Goal: Task Accomplishment & Management: Complete application form

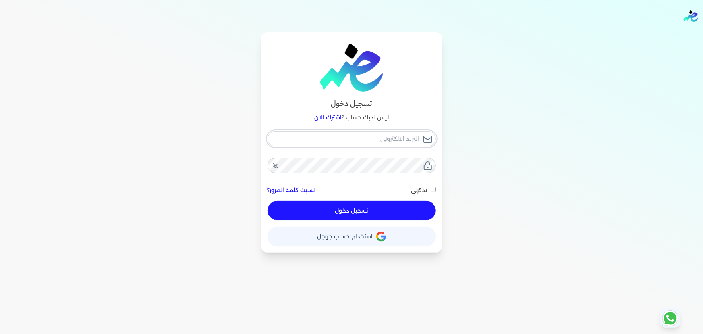
type input "[EMAIL_ADDRESS][DOMAIN_NAME]"
click at [372, 209] on div "[EMAIL_ADDRESS][DOMAIN_NAME] نسيت كلمة المرور؟ تذكرني تسجيل دخول" at bounding box center [351, 175] width 168 height 89
click at [370, 203] on button "تسجيل دخول" at bounding box center [351, 210] width 168 height 19
checkbox input "false"
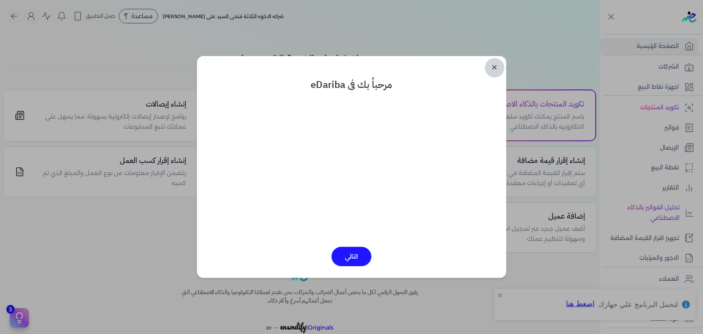
click at [495, 66] on link "✕" at bounding box center [494, 67] width 19 height 19
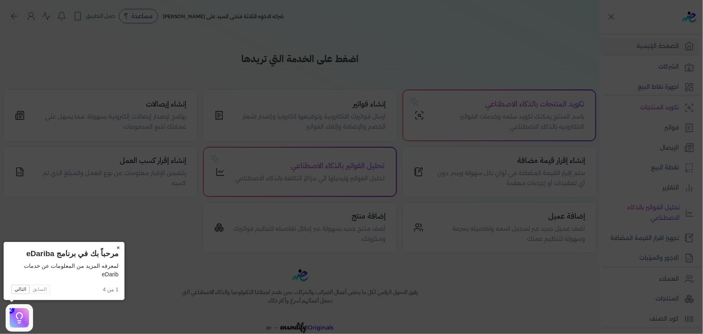
click at [118, 248] on button "×" at bounding box center [118, 247] width 13 height 11
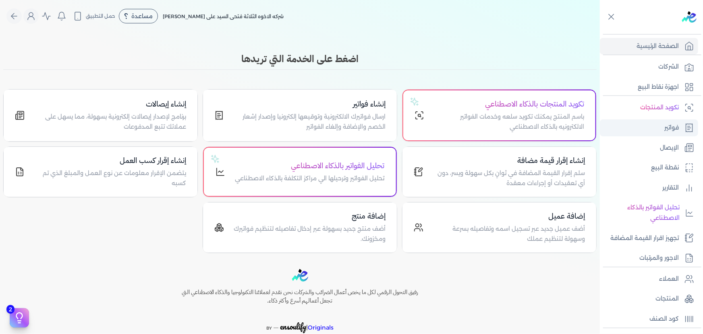
click at [658, 125] on link "فواتير" at bounding box center [649, 127] width 98 height 17
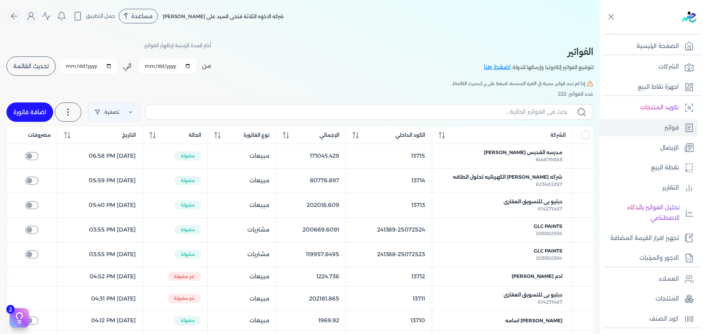
click at [32, 106] on link "اضافة فاتورة" at bounding box center [29, 111] width 47 height 19
select select "EGP"
select select "B"
select select "EGS"
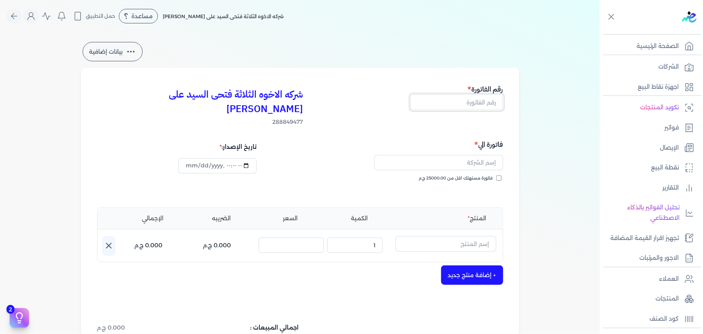
click at [446, 105] on input "text" at bounding box center [456, 101] width 93 height 15
type input "13716"
click at [460, 175] on span "فاتورة مستهلك اقل من 25000.00 ج.م" at bounding box center [456, 178] width 74 height 6
click at [496, 175] on input "فاتورة مستهلك اقل من 25000.00 ج.م" at bounding box center [498, 177] width 5 height 5
click at [461, 175] on span "فاتورة مستهلك اقل من 25000.00 ج.م" at bounding box center [456, 178] width 74 height 6
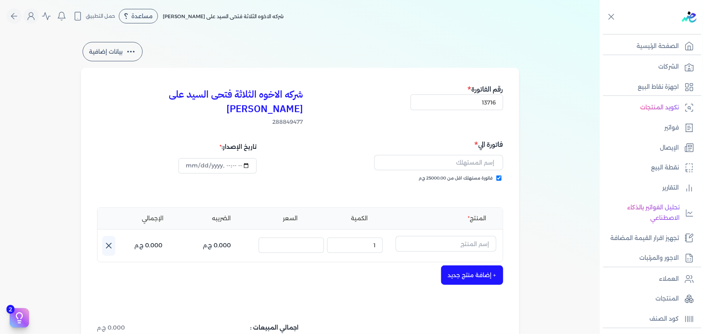
click at [496, 175] on input "فاتورة مستهلك اقل من 25000.00 ج.م" at bounding box center [498, 177] width 5 height 5
checkbox input "false"
click at [461, 155] on input "text" at bounding box center [438, 162] width 129 height 15
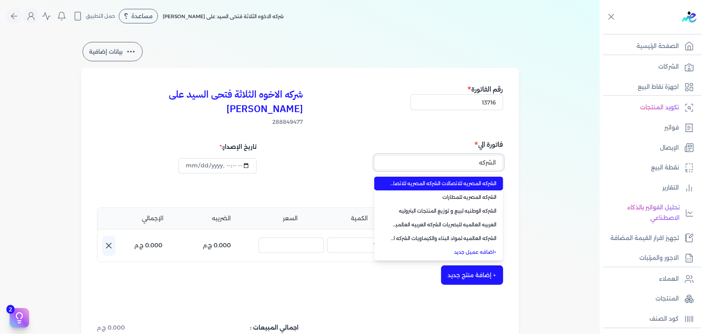
click at [374, 155] on button "الشركه" at bounding box center [438, 164] width 129 height 19
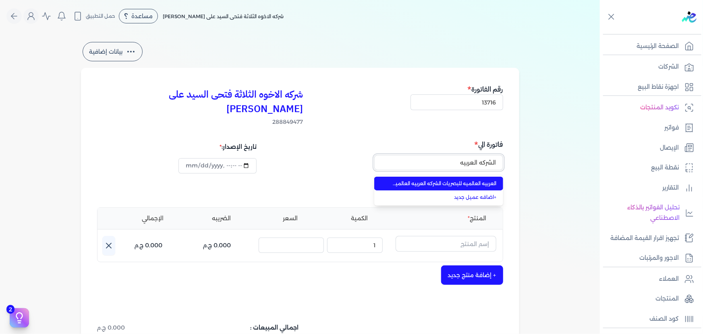
click at [374, 155] on button "الشركه العربيه" at bounding box center [438, 164] width 129 height 19
click at [441, 180] on span "العربيه العالميه للبصريات الشركه العربيه العالميه للبصريات" at bounding box center [443, 183] width 106 height 7
type input "العربيه العالميه للبصريات الشركه العربيه العالميه للبصريات"
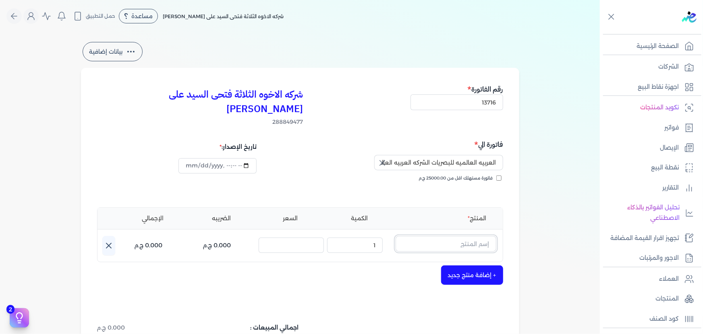
click at [468, 236] on input "text" at bounding box center [446, 243] width 101 height 15
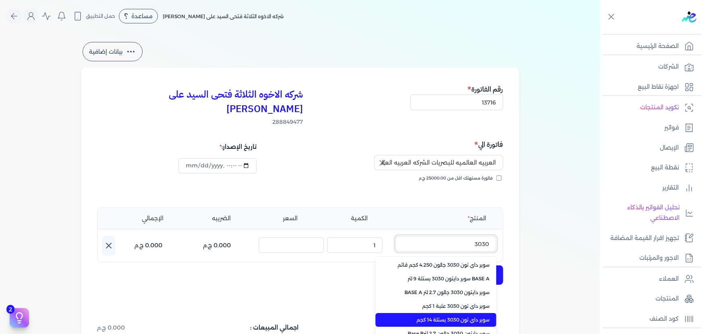
type input "3030"
click at [455, 313] on li "سوبر داي تون 3030 بستلة 14 كجم" at bounding box center [435, 320] width 121 height 14
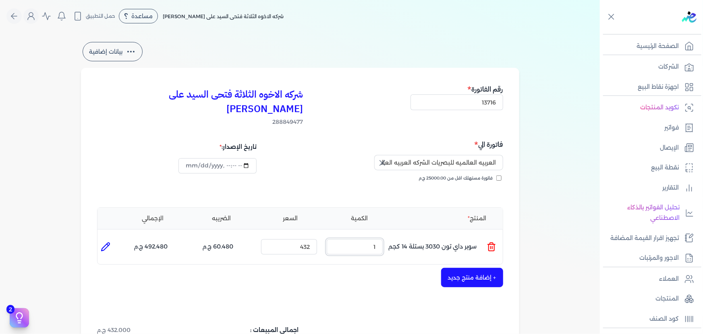
drag, startPoint x: 385, startPoint y: 229, endPoint x: 400, endPoint y: 232, distance: 15.1
click at [400, 236] on ul "المنتج : سوبر داي تون 3030 بستلة 14 كجم الكمية : 1 السعر : 432 الضريبه : 60.480…" at bounding box center [299, 247] width 405 height 22
type input "2"
drag, startPoint x: 293, startPoint y: 232, endPoint x: 333, endPoint y: 234, distance: 39.9
click at [333, 236] on ul "المنتج : سوبر داي تون 3030 بستلة 14 كجم الكمية : 2 السعر : 432 الضريبه : 120.96…" at bounding box center [299, 247] width 405 height 22
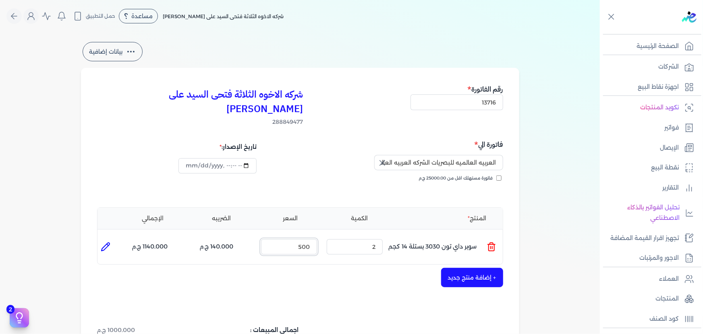
type input "500"
click at [102, 242] on icon at bounding box center [106, 247] width 10 height 10
type input "سوبر داي تون 3030 بستلة 14 كجم"
type input "500"
type input "2"
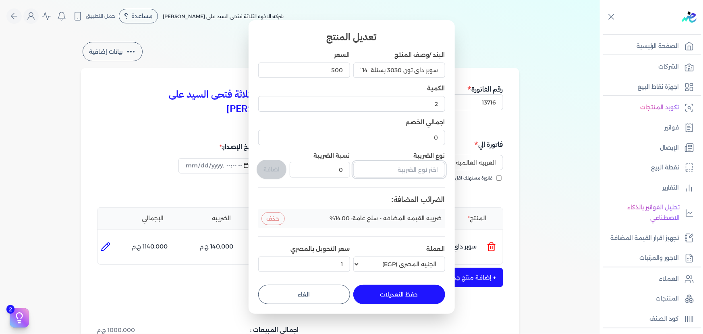
click at [392, 174] on input "text" at bounding box center [399, 169] width 92 height 15
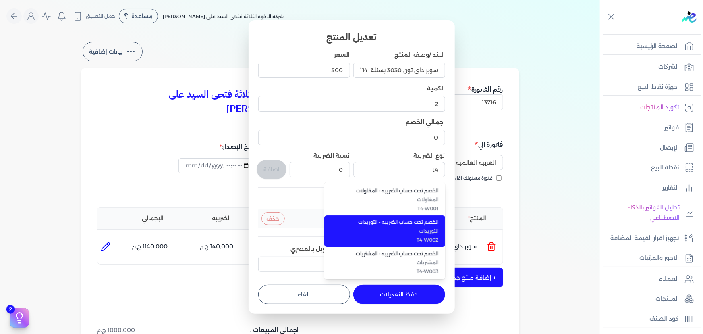
click at [399, 231] on span "التوريدات" at bounding box center [389, 230] width 98 height 7
type input "الخصم تحت حساب الضريبه - التوريدات"
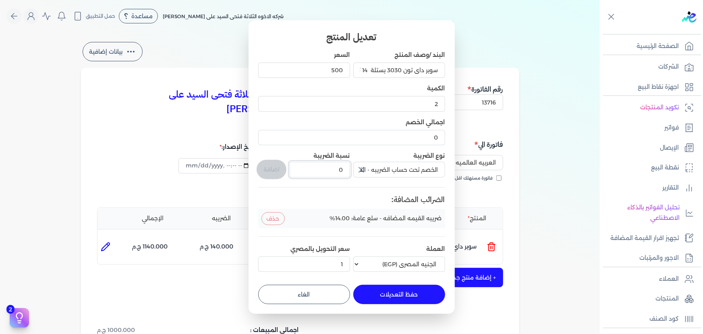
drag, startPoint x: 339, startPoint y: 166, endPoint x: 382, endPoint y: 167, distance: 43.1
click at [377, 167] on div "البند /وصف المنتج سوبر داي تون 3030 بستلة 14 كجم السعر 500 الكمية 2 اجمالي الخص…" at bounding box center [351, 163] width 187 height 224
type input "1"
click at [270, 164] on button "اضافة" at bounding box center [272, 169] width 30 height 19
type input "0"
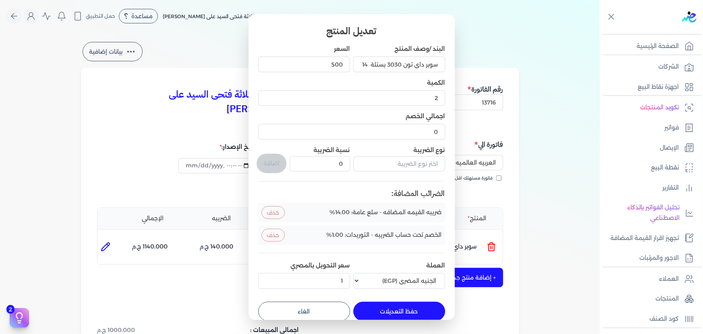
click at [404, 308] on button "حفظ التعديلات" at bounding box center [399, 310] width 92 height 19
type input "0"
type input "1"
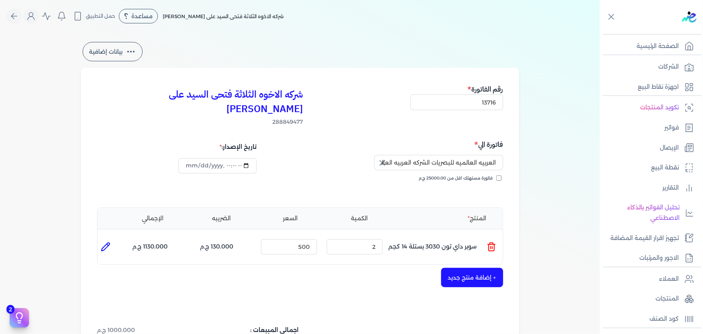
click at [463, 269] on button "+ إضافة منتج جديد" at bounding box center [472, 276] width 62 height 19
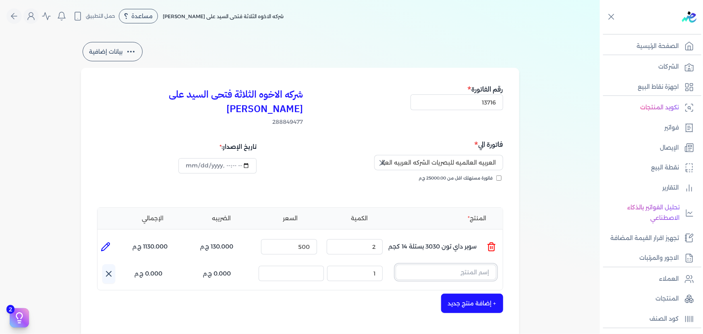
click at [453, 264] on input "text" at bounding box center [446, 271] width 101 height 15
type input "s"
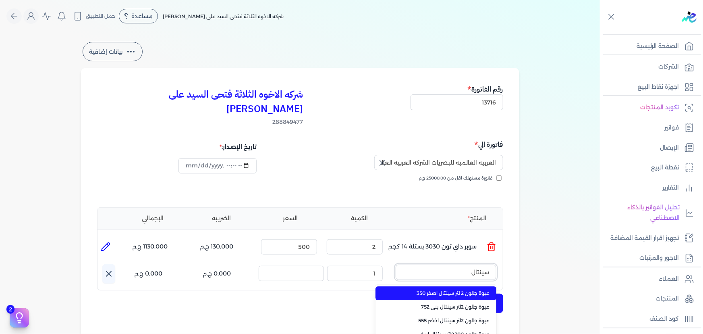
click at [396, 264] on button "سينتال" at bounding box center [446, 273] width 101 height 19
type input "سينتال ابيض"
click at [462, 289] on span "عبوة جالون 2.100لتر سينتال ابيض" at bounding box center [441, 292] width 98 height 7
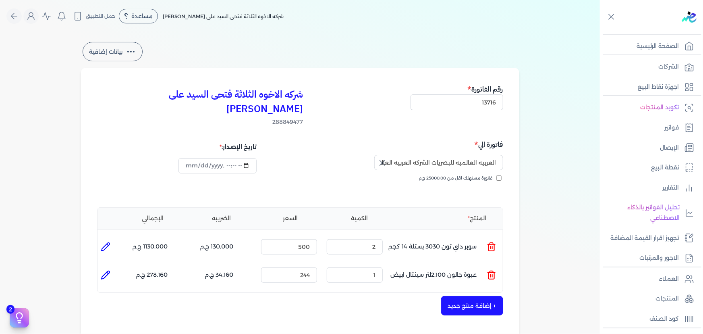
click at [105, 270] on icon at bounding box center [106, 275] width 10 height 10
type input "عبوة جالون 2.100لتر سينتال ابيض"
type input "244"
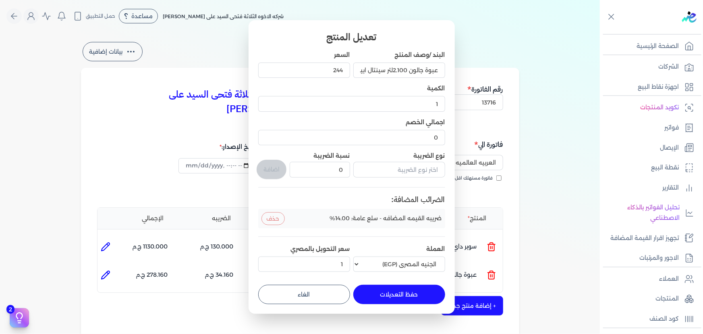
click at [309, 286] on button "الغاء" at bounding box center [304, 293] width 92 height 19
type input "0"
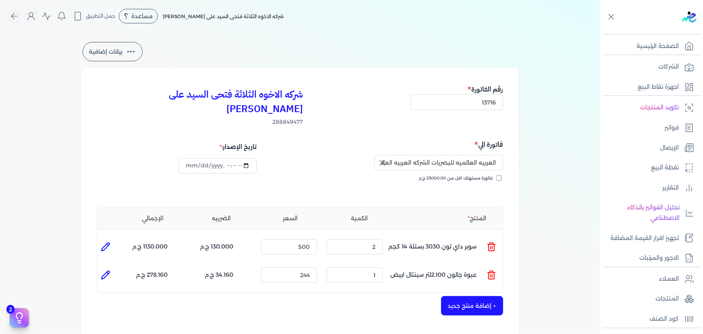
click at [495, 270] on icon at bounding box center [492, 275] width 10 height 10
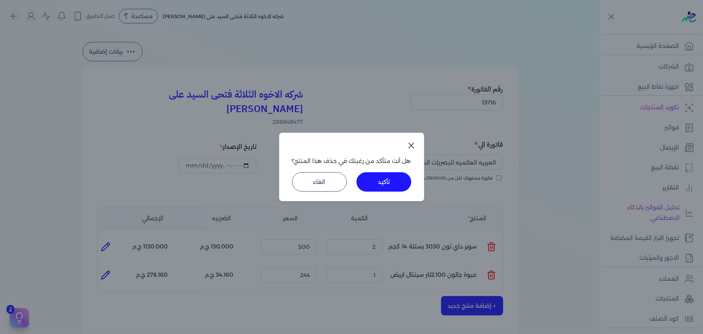
click at [408, 179] on button "تأكيد" at bounding box center [383, 181] width 55 height 19
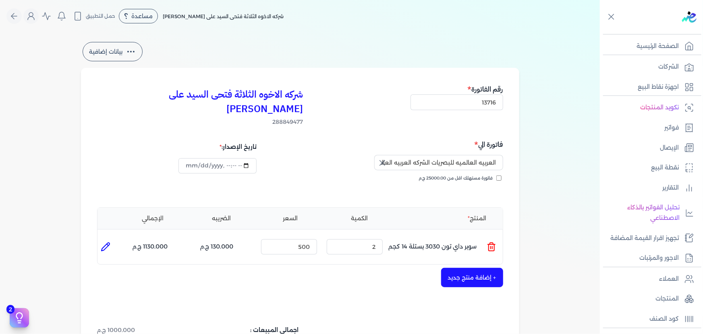
click at [474, 267] on button "+ إضافة منتج جديد" at bounding box center [472, 276] width 62 height 19
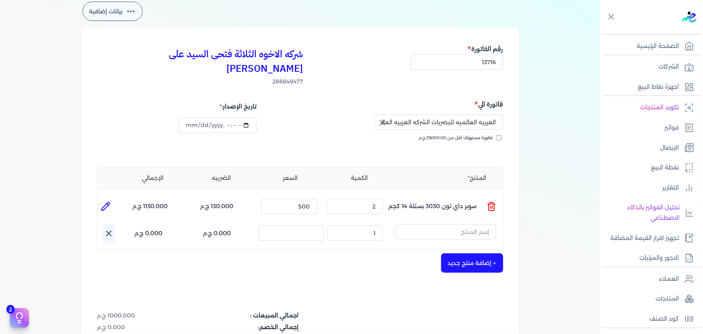
scroll to position [73, 0]
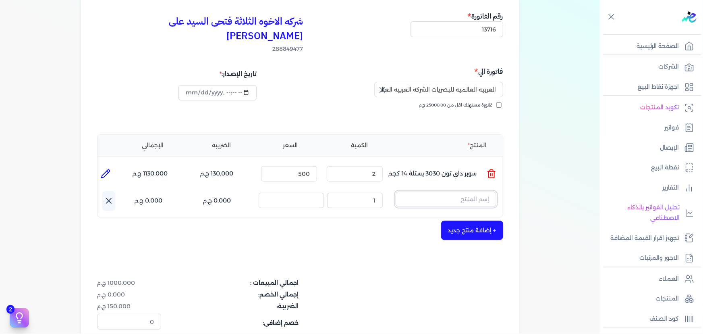
click at [461, 191] on input "text" at bounding box center [446, 198] width 101 height 15
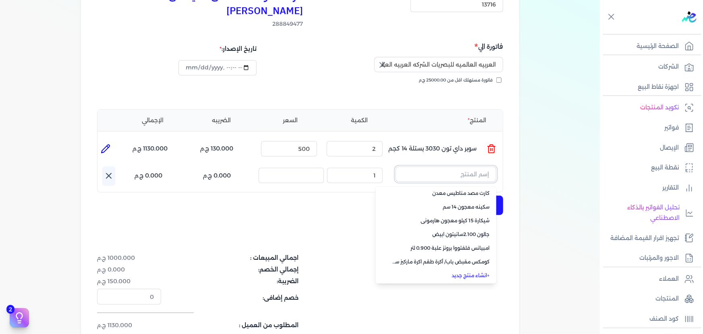
scroll to position [110, 0]
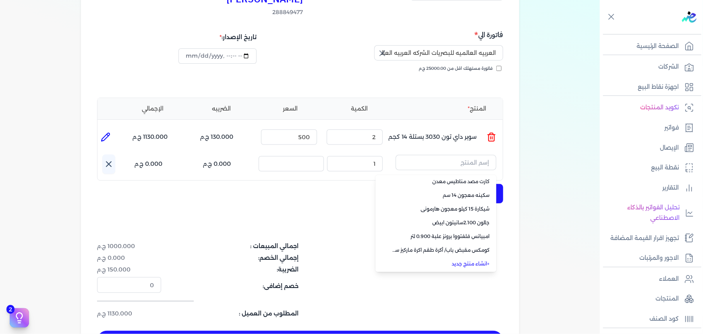
click at [473, 260] on link "+ انشاء منتج جديد" at bounding box center [441, 263] width 98 height 7
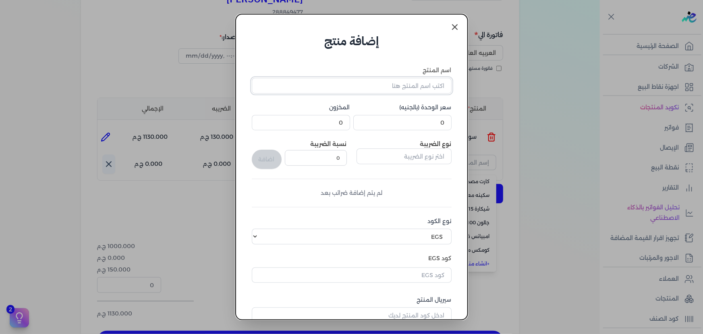
click at [395, 87] on input "اسم المنتج" at bounding box center [352, 85] width 200 height 15
type input "سينتال ابيض دوبل"
click at [391, 124] on input "0" at bounding box center [402, 122] width 98 height 15
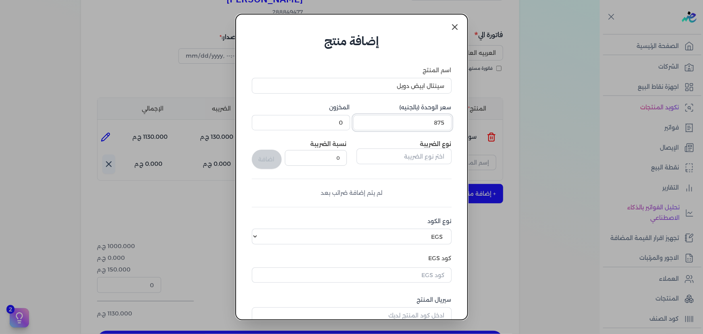
type input "875"
click at [419, 156] on input "text" at bounding box center [403, 155] width 95 height 15
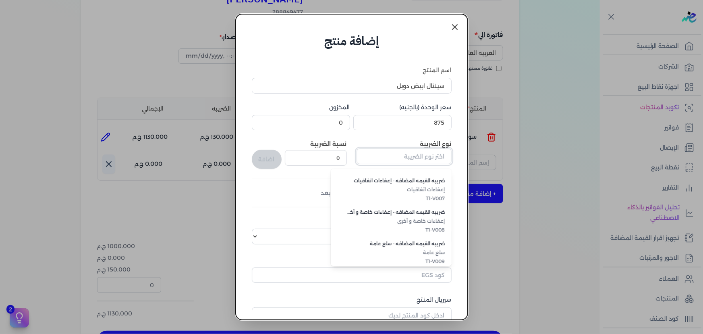
scroll to position [220, 0]
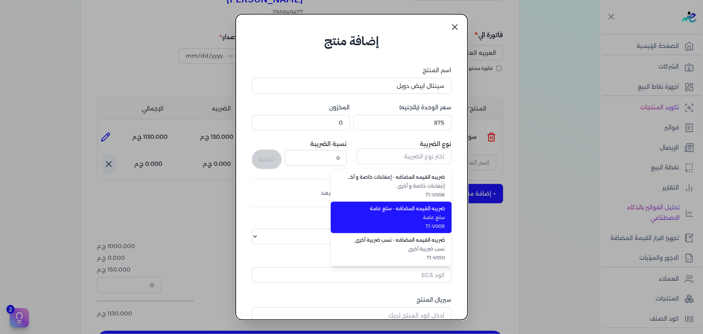
click at [406, 207] on span "ضريبه القيمه المضافه - سلع عامة" at bounding box center [396, 208] width 98 height 7
type input "ضريبه القيمه المضافه - سلع عامة"
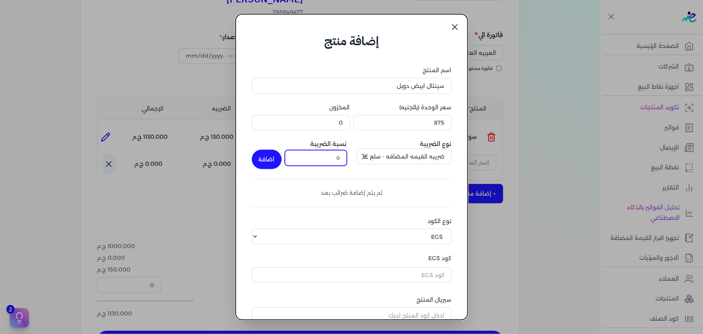
drag, startPoint x: 336, startPoint y: 158, endPoint x: 361, endPoint y: 153, distance: 25.1
click at [361, 153] on div "نوع الضريبة ضريبه القيمه المضافه - سلع عامة نسبة الضريبة 0 اضافة" at bounding box center [352, 154] width 200 height 29
type input "14"
click at [265, 155] on button "اضافة" at bounding box center [267, 158] width 30 height 19
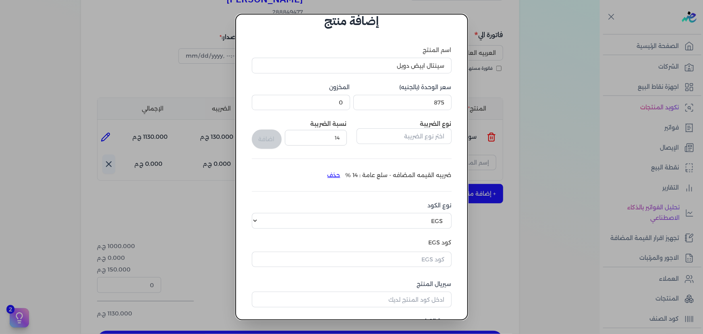
scroll to position [36, 0]
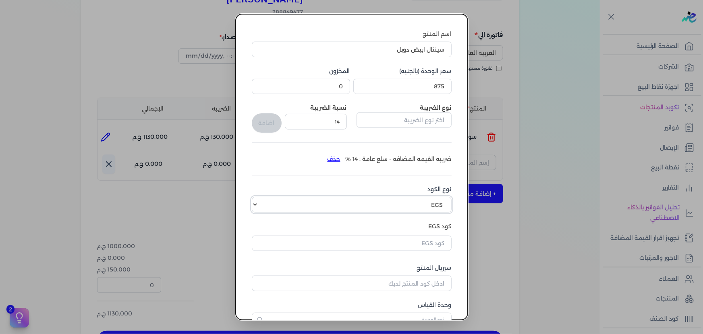
click at [396, 201] on select "اختر نوع الكود EGS GS1" at bounding box center [352, 204] width 200 height 15
select select "GS1"
click at [257, 197] on select "اختر نوع الكود EGS GS1" at bounding box center [352, 204] width 200 height 15
click at [382, 241] on input "كود GS1" at bounding box center [352, 241] width 200 height 15
paste input "10005730"
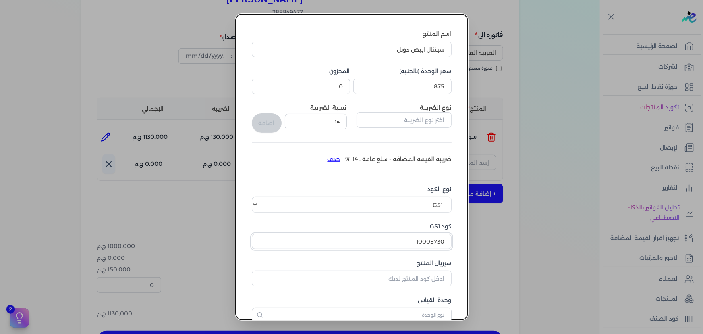
type input "10005730"
click at [387, 278] on input "سيريال المنتج" at bounding box center [352, 277] width 200 height 15
type input "12384"
click at [397, 311] on input "text" at bounding box center [352, 314] width 200 height 15
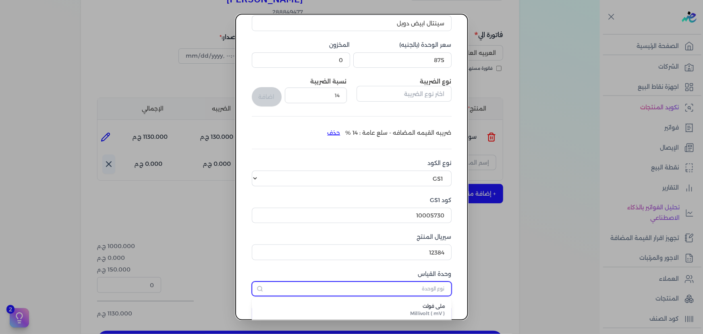
type input "كل"
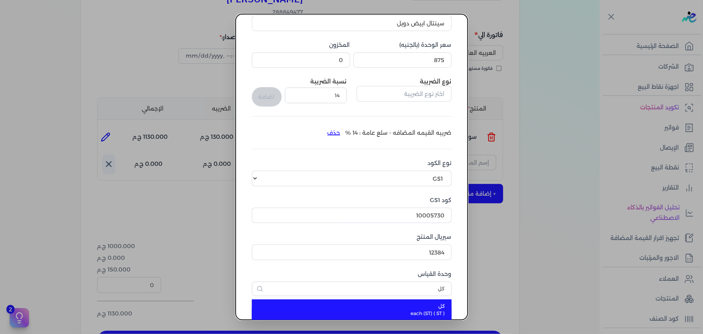
click at [393, 300] on li "كل each (ST) ( ST )" at bounding box center [352, 309] width 200 height 21
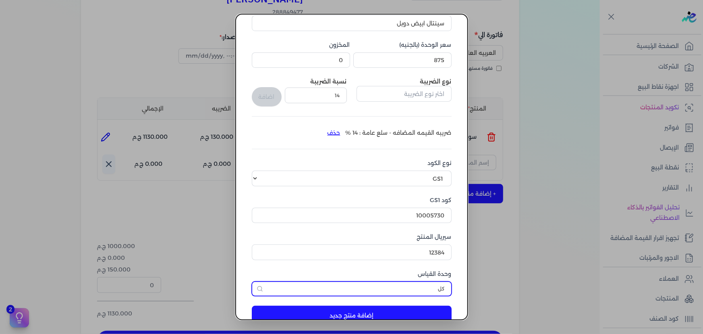
scroll to position [83, 0]
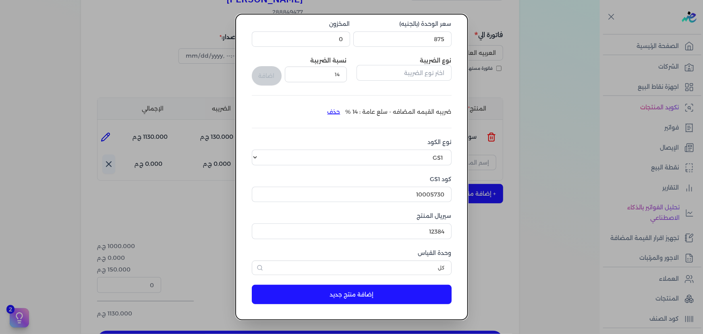
click at [365, 294] on button "إضافة منتج جديد" at bounding box center [352, 293] width 200 height 19
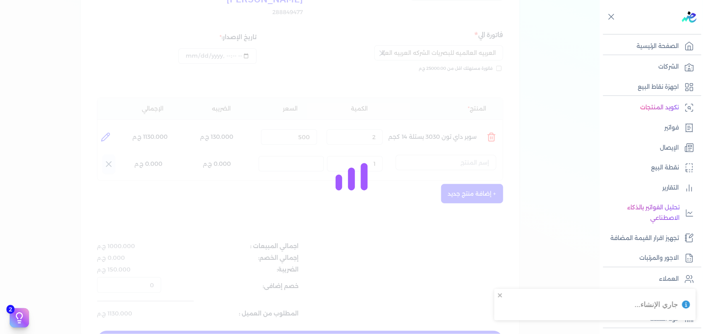
select select "EGS"
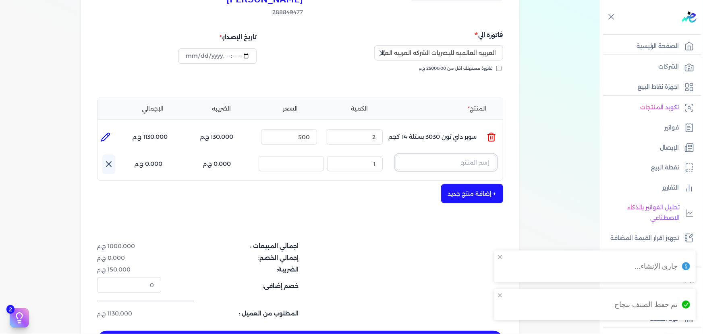
click at [466, 155] on input "text" at bounding box center [446, 162] width 101 height 15
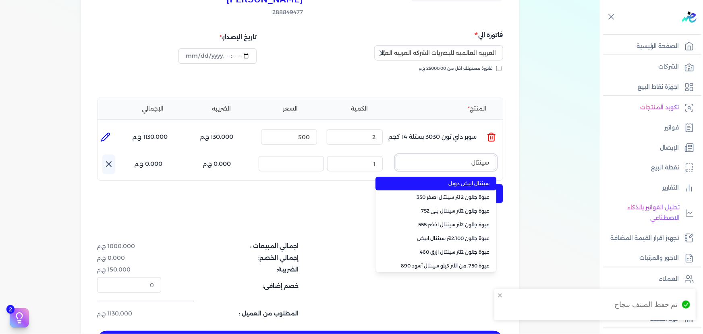
click at [396, 155] on button "سينتال" at bounding box center [446, 164] width 101 height 19
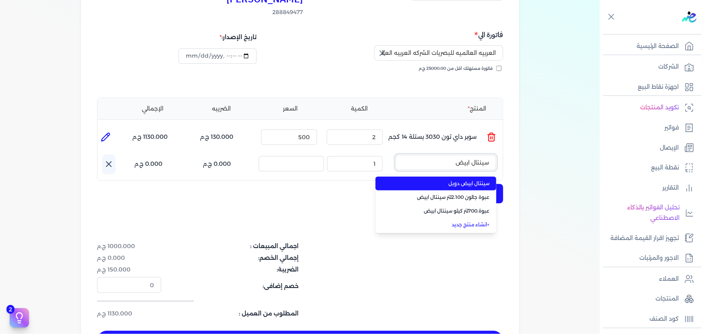
type input "سينتال ابيض"
click at [466, 180] on span "سينتال ابيض دوبل" at bounding box center [441, 183] width 98 height 7
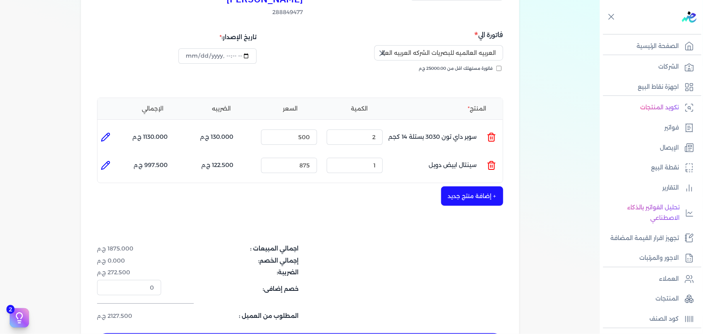
click at [109, 161] on icon at bounding box center [106, 165] width 8 height 8
type input "سينتال ابيض دوبل"
type input "875"
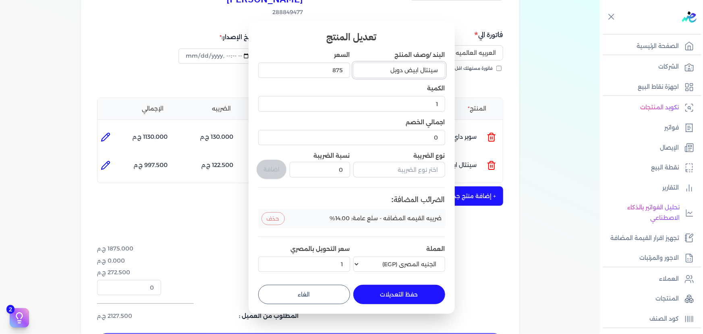
click at [439, 70] on input "سينتال ابيض دوبل" at bounding box center [399, 69] width 92 height 15
type input "جالون سينتال ابيض دوبل"
click at [396, 293] on button "حفظ التعديلات" at bounding box center [399, 293] width 92 height 19
type input "0"
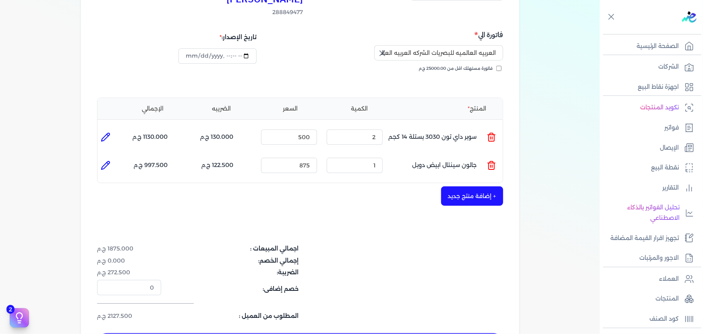
click at [450, 186] on button "+ إضافة منتج جديد" at bounding box center [472, 195] width 62 height 19
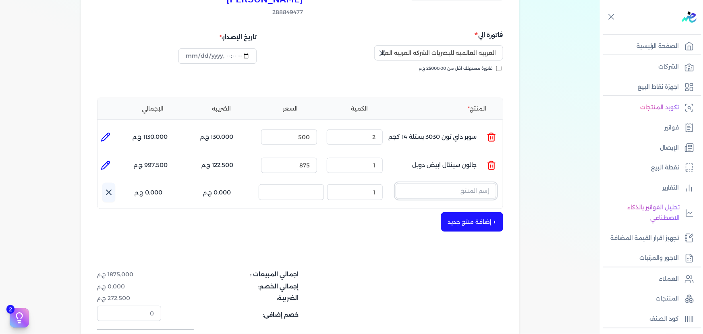
click at [450, 183] on input "text" at bounding box center [446, 190] width 101 height 15
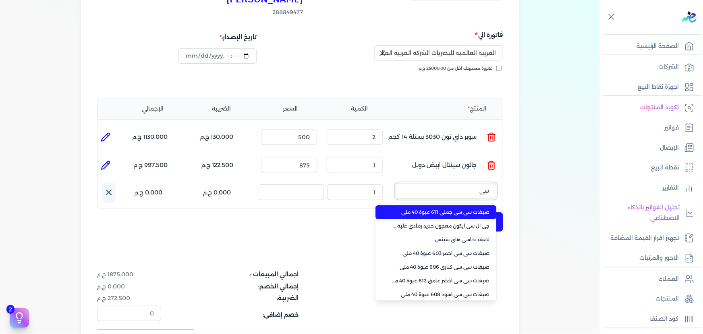
click at [396, 183] on button "سي" at bounding box center [446, 192] width 101 height 19
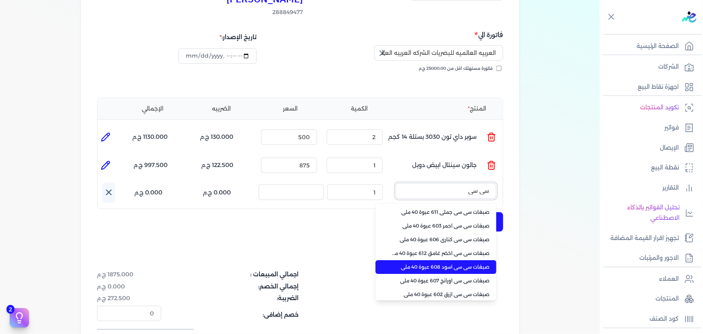
type input "سي سي"
click at [469, 260] on li "صبغات سي سي اسود 608 عبوة 40 ملي" at bounding box center [435, 267] width 121 height 14
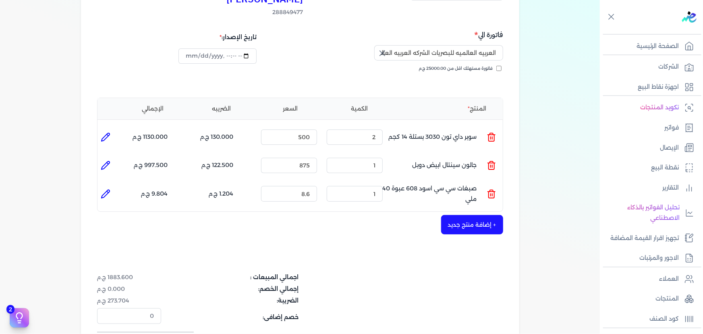
click at [464, 215] on button "+ إضافة منتج جديد" at bounding box center [472, 224] width 62 height 19
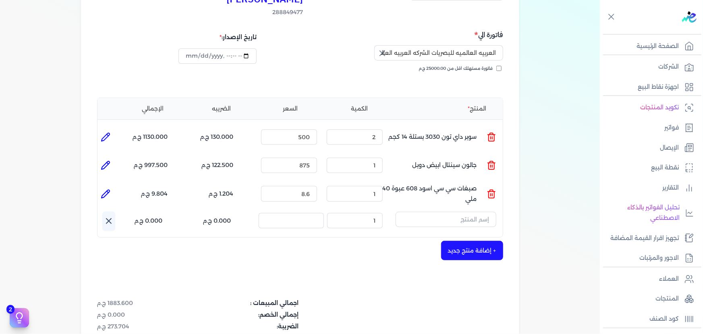
click at [487, 189] on icon at bounding box center [492, 194] width 10 height 10
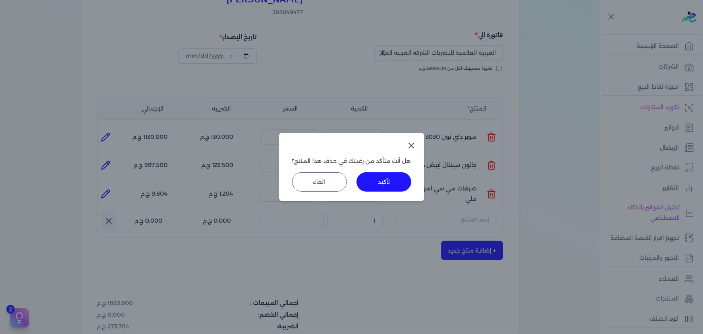
click at [370, 185] on button "تأكيد" at bounding box center [383, 181] width 55 height 19
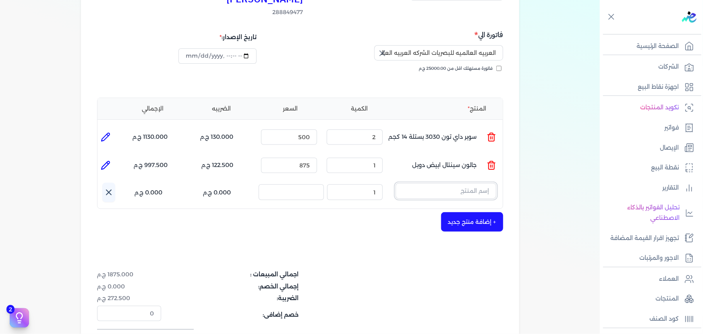
click at [443, 183] on input "text" at bounding box center [446, 190] width 101 height 15
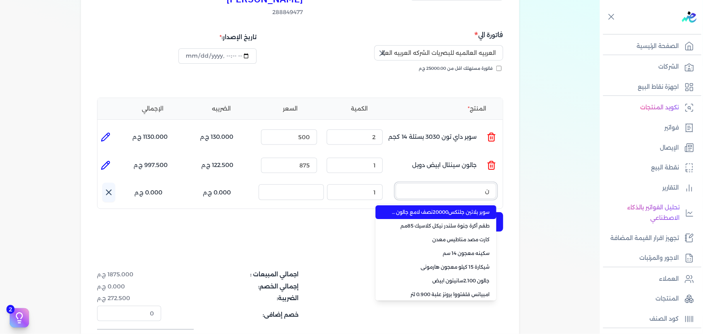
type input "نص"
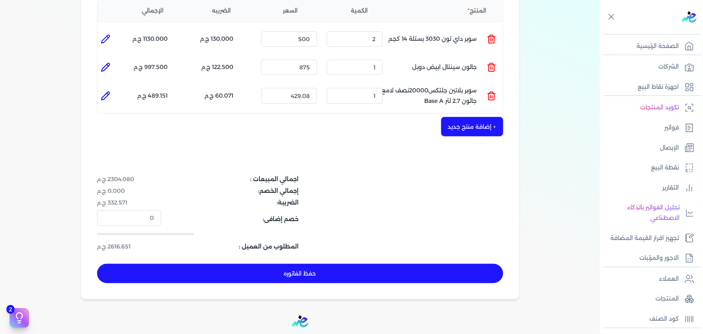
scroll to position [207, 0]
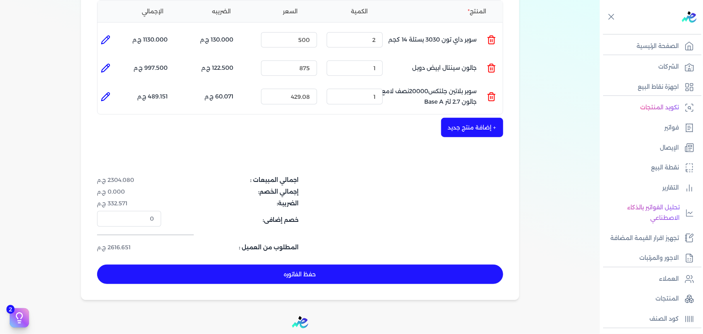
click at [489, 92] on icon at bounding box center [492, 97] width 10 height 10
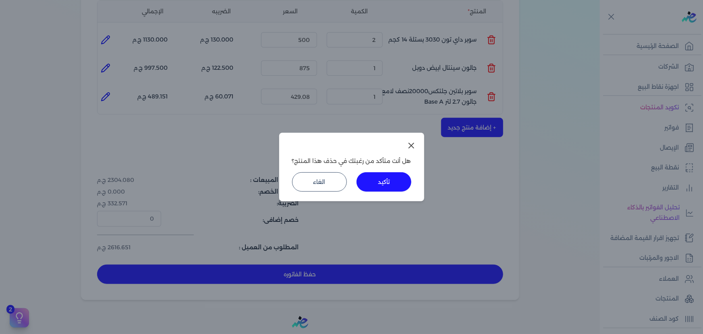
click at [382, 186] on button "تأكيد" at bounding box center [383, 181] width 55 height 19
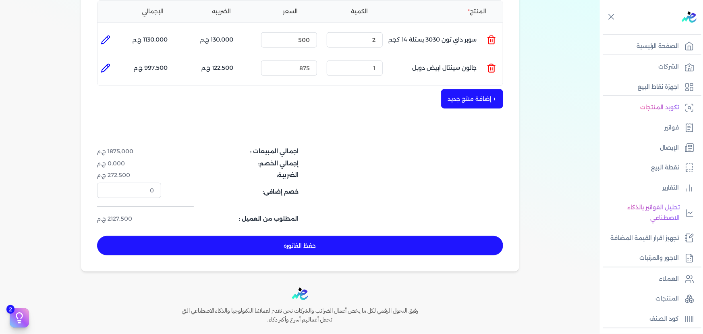
click at [457, 89] on button "+ إضافة منتج جديد" at bounding box center [472, 98] width 62 height 19
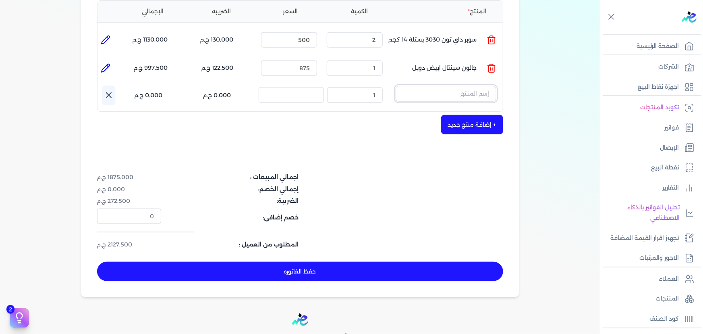
click at [453, 86] on input "text" at bounding box center [446, 93] width 101 height 15
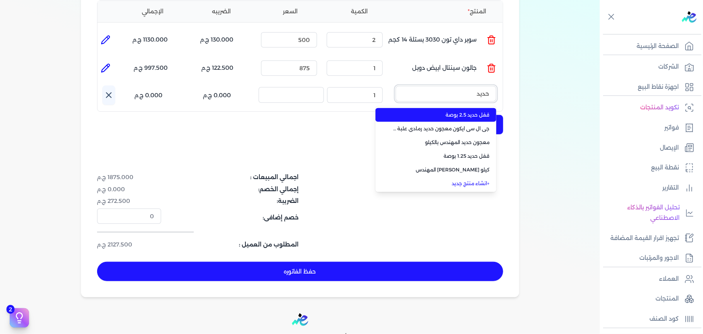
click at [396, 86] on button "حديد" at bounding box center [446, 95] width 101 height 19
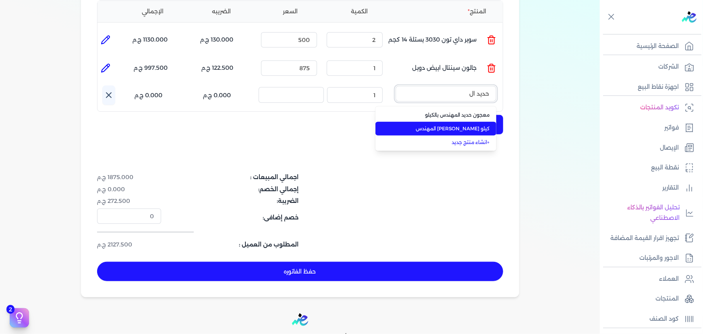
type input "حديد ال"
click at [465, 125] on span "كيلو [PERSON_NAME] المهندس" at bounding box center [441, 128] width 98 height 7
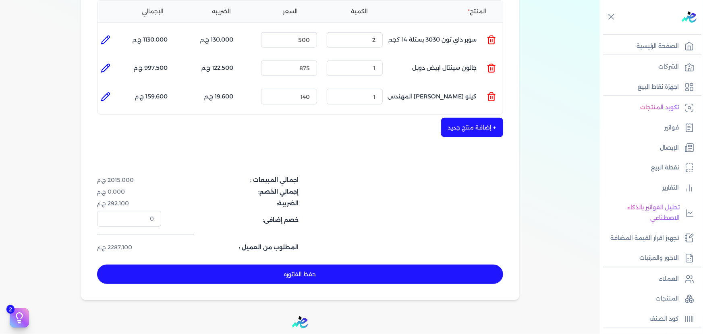
click at [104, 92] on icon at bounding box center [106, 97] width 10 height 10
type input "كيلو [PERSON_NAME] المهندس"
type input "140"
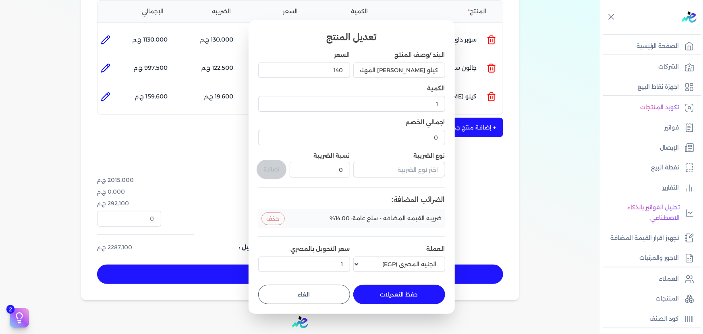
click at [483, 85] on dialog "تعديل المنتج البند /وصف المنتج كيلو ستوك حديد المهندس السعر 140 الكمية 1 اجمالي…" at bounding box center [351, 167] width 703 height 334
click at [298, 302] on button "الغاء" at bounding box center [304, 293] width 92 height 19
type input "0"
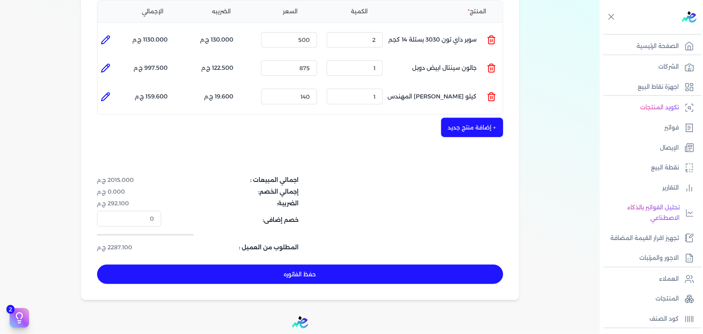
click at [491, 92] on icon at bounding box center [492, 97] width 10 height 10
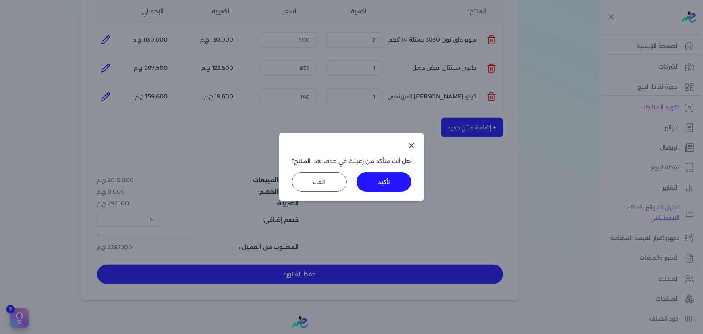
click at [403, 173] on button "تأكيد" at bounding box center [383, 181] width 55 height 19
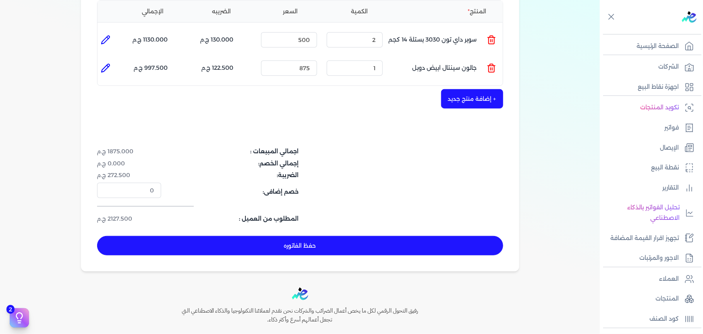
drag, startPoint x: 468, startPoint y: 85, endPoint x: 469, endPoint y: 90, distance: 4.5
click at [468, 89] on button "+ إضافة منتج جديد" at bounding box center [472, 98] width 62 height 19
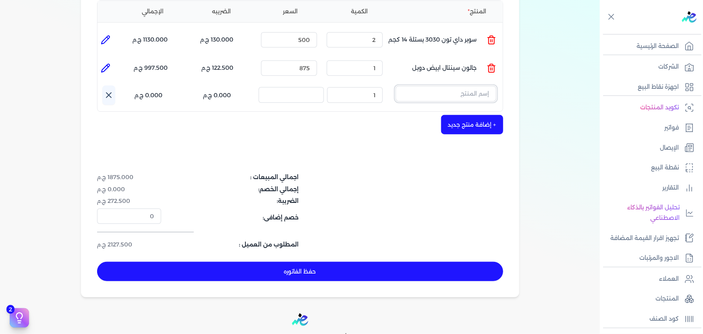
click at [477, 86] on input "text" at bounding box center [446, 93] width 101 height 15
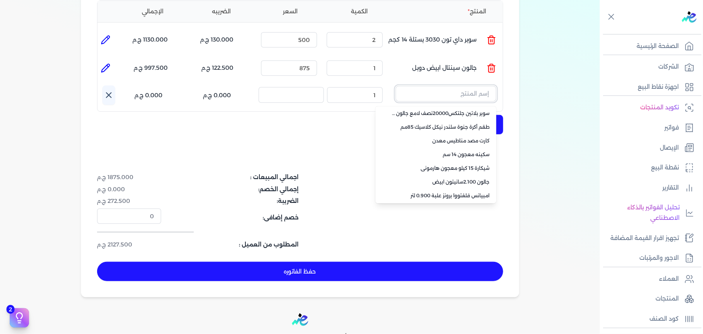
scroll to position [57, 0]
click at [471, 191] on link "+ انشاء منتج جديد" at bounding box center [441, 194] width 98 height 7
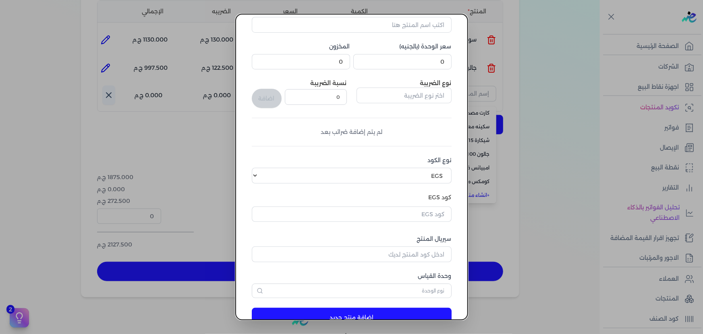
scroll to position [0, 0]
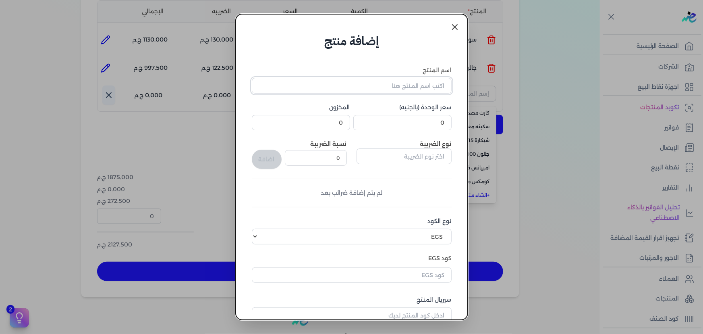
click at [391, 89] on input "اسم المنتج" at bounding box center [352, 85] width 200 height 15
type input "نص [PERSON_NAME] المهندس"
click at [387, 119] on input "0" at bounding box center [402, 122] width 98 height 15
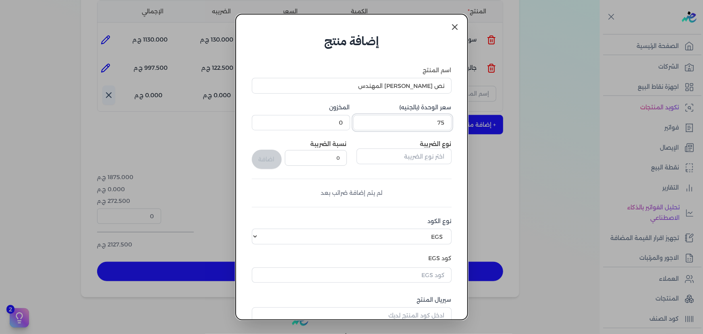
type input "75"
click at [414, 155] on input "text" at bounding box center [403, 155] width 95 height 15
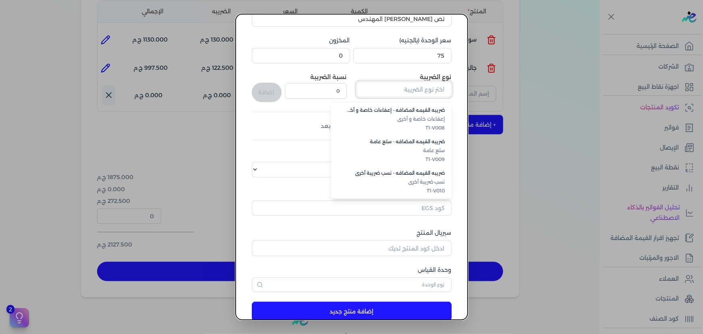
scroll to position [73, 0]
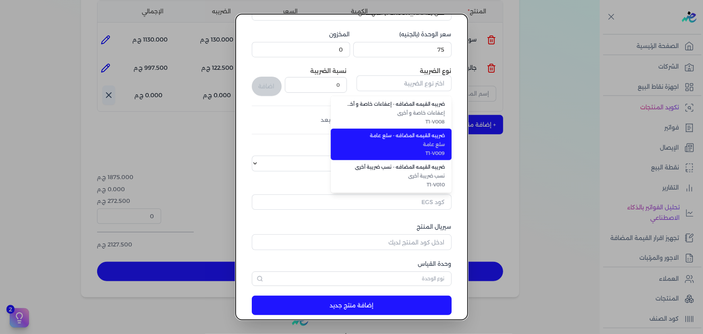
click at [428, 150] on span "T1-V009" at bounding box center [396, 152] width 98 height 7
type input "ضريبه القيمه المضافه - سلع عامة"
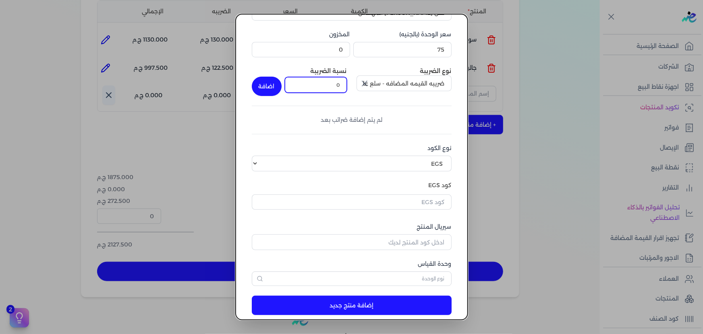
drag, startPoint x: 326, startPoint y: 84, endPoint x: 367, endPoint y: 75, distance: 42.5
click at [367, 75] on div "نوع الضريبة ضريبه القيمه المضافه - سلع عامة نسبة الضريبة 0 اضافة" at bounding box center [352, 81] width 200 height 29
type input "14"
drag, startPoint x: 273, startPoint y: 89, endPoint x: 287, endPoint y: 100, distance: 17.2
click at [273, 89] on button "اضافة" at bounding box center [267, 86] width 30 height 19
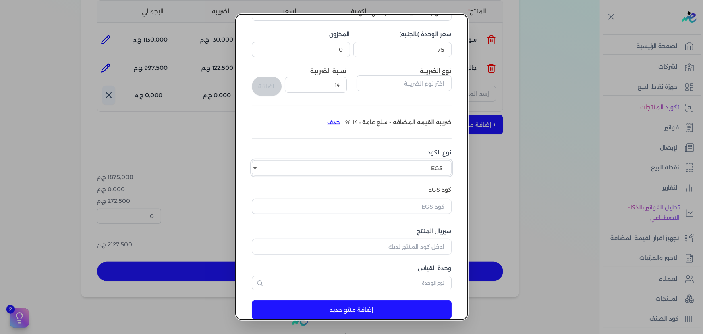
drag, startPoint x: 416, startPoint y: 171, endPoint x: 419, endPoint y: 174, distance: 4.9
click at [416, 171] on select "اختر نوع الكود EGS GS1" at bounding box center [352, 167] width 200 height 15
select select "GS1"
click at [257, 160] on select "اختر نوع الكود EGS GS1" at bounding box center [352, 167] width 200 height 15
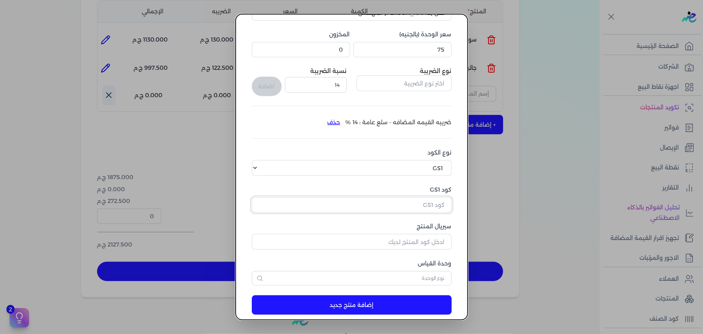
click at [364, 207] on input "كود GS1" at bounding box center [352, 204] width 200 height 15
paste input "10002462"
type input "10002462"
click at [387, 240] on input "سيريال المنتج" at bounding box center [352, 241] width 200 height 15
type input "12364"
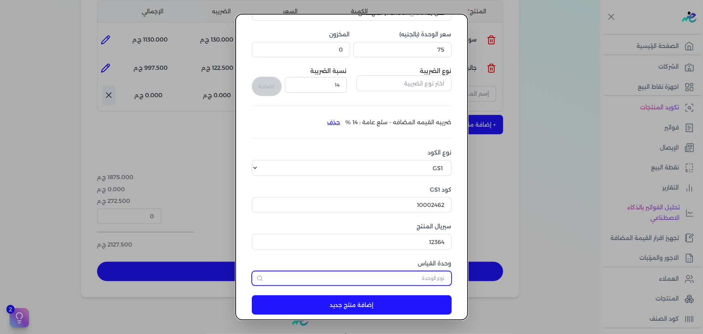
click at [423, 276] on input "text" at bounding box center [352, 278] width 200 height 15
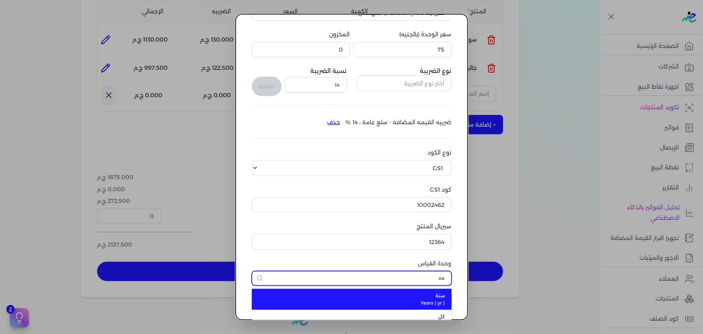
scroll to position [0, 0]
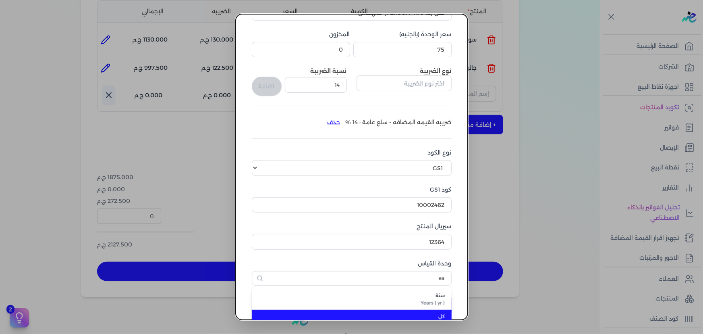
click at [414, 313] on div "كل each (ST) ( ST )" at bounding box center [356, 320] width 177 height 15
type input "كل"
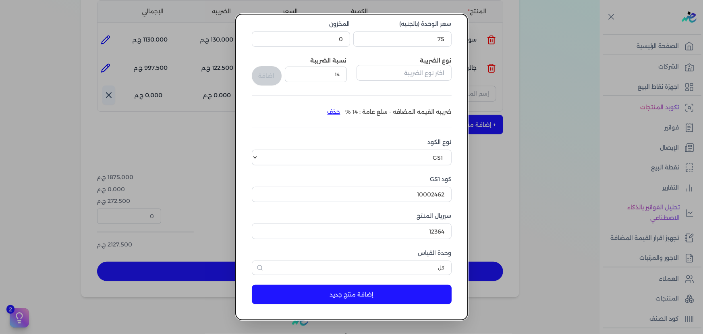
drag, startPoint x: 408, startPoint y: 290, endPoint x: 404, endPoint y: 291, distance: 5.0
click at [407, 290] on button "إضافة منتج جديد" at bounding box center [352, 293] width 200 height 19
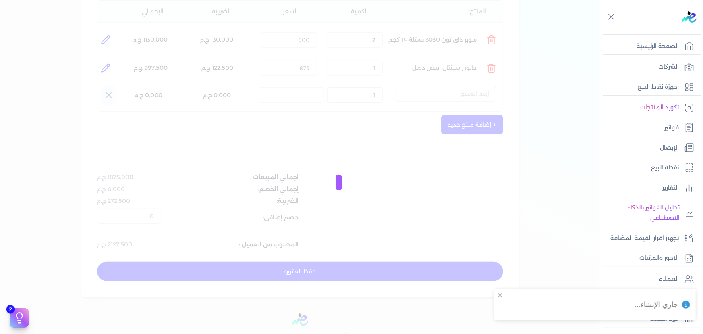
select select "EGS"
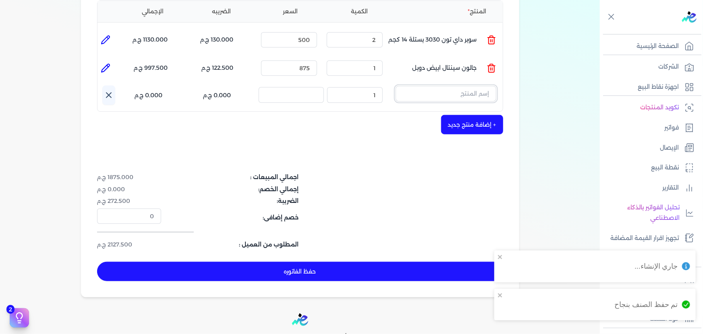
click at [455, 86] on input "text" at bounding box center [446, 93] width 101 height 15
click at [396, 86] on button "kw" at bounding box center [446, 95] width 101 height 19
type input "k"
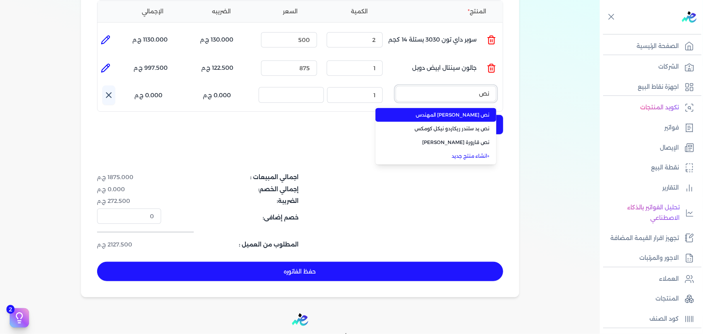
click at [396, 86] on button "نص" at bounding box center [446, 95] width 101 height 19
type input "نص ستوك"
click at [456, 111] on span "نص [PERSON_NAME] المهندس" at bounding box center [441, 114] width 98 height 7
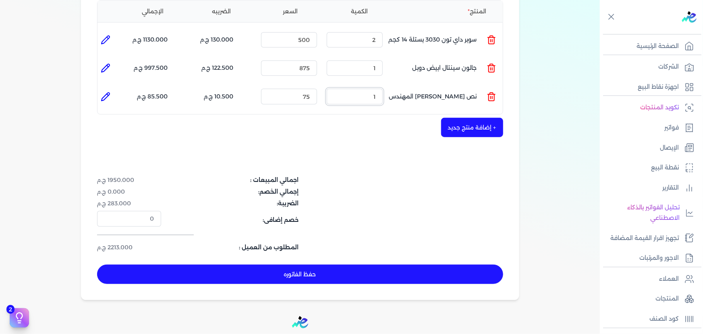
drag, startPoint x: 366, startPoint y: 79, endPoint x: 416, endPoint y: 83, distance: 50.1
click at [416, 85] on ul "المنتج : نص [PERSON_NAME] المهندس الكمية : 1 السعر : 75 الضريبه : 10.500 ج.م ال…" at bounding box center [299, 96] width 405 height 22
click at [114, 89] on li at bounding box center [105, 97] width 16 height 16
type input "نص [PERSON_NAME] المهندس"
type input "75"
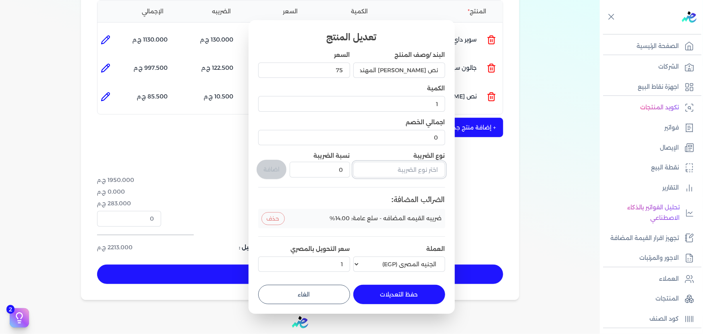
click at [394, 166] on input "text" at bounding box center [399, 169] width 92 height 15
type input "ف"
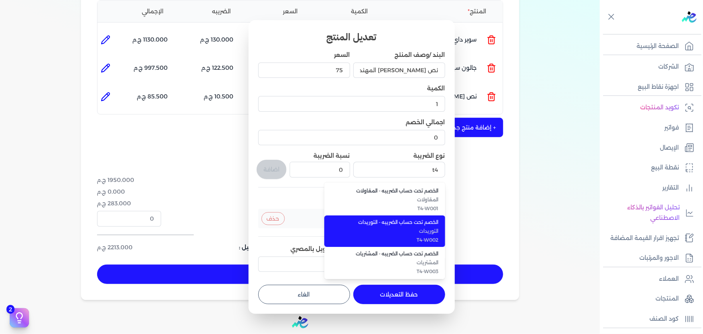
click at [385, 232] on span "التوريدات" at bounding box center [389, 230] width 98 height 7
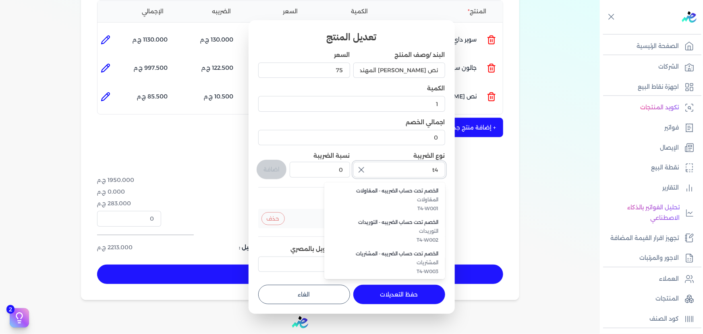
type input "الخصم تحت حساب الضريبه - التوريدات"
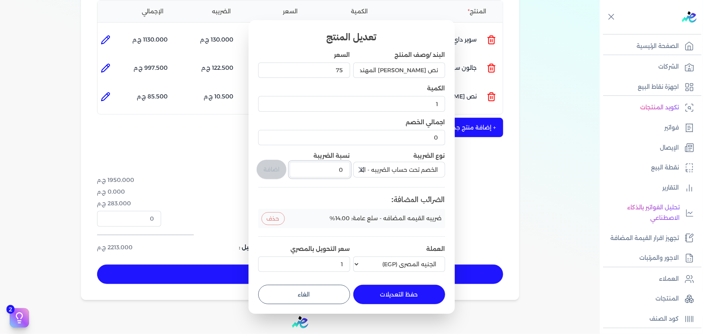
drag, startPoint x: 334, startPoint y: 173, endPoint x: 372, endPoint y: 165, distance: 39.1
click at [372, 165] on div "البند /وصف المنتج نص ستوك حديد المهندس السعر 75 الكمية 1 اجمالي الخصم 0 نوع الض…" at bounding box center [351, 163] width 187 height 224
type input "1"
click at [271, 168] on button "اضافة" at bounding box center [272, 169] width 30 height 19
type input "0"
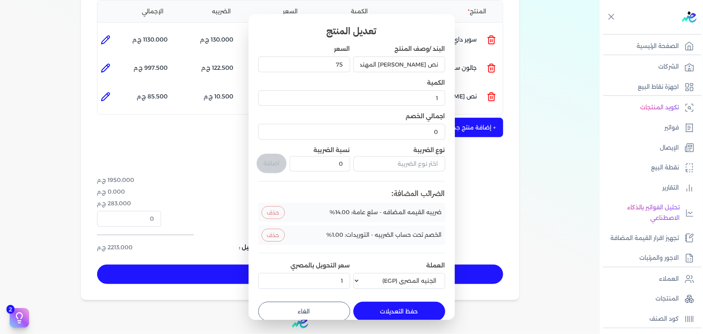
click at [384, 309] on button "حفظ التعديلات" at bounding box center [399, 310] width 92 height 19
type input "0"
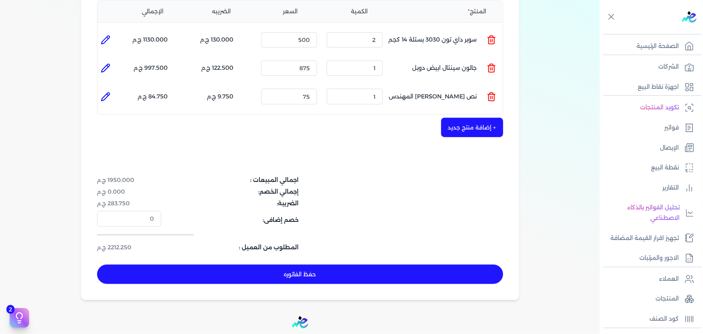
click at [472, 118] on button "+ إضافة منتج جديد" at bounding box center [472, 127] width 62 height 19
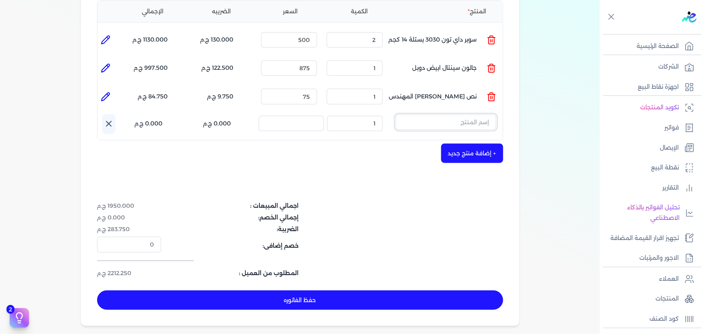
click at [455, 114] on input "text" at bounding box center [446, 121] width 101 height 15
click at [396, 114] on button "v,gi" at bounding box center [446, 123] width 101 height 19
type input "v"
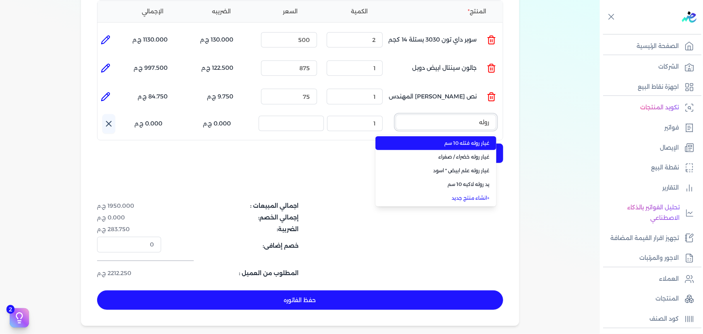
click at [396, 114] on button "روله" at bounding box center [446, 123] width 101 height 19
type input "روله"
click at [455, 139] on span "غيار روله فتله 10 سم" at bounding box center [441, 142] width 98 height 7
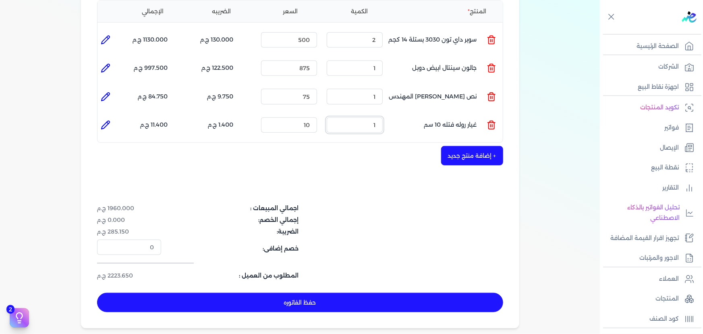
drag, startPoint x: 370, startPoint y: 107, endPoint x: 446, endPoint y: 116, distance: 76.7
click at [443, 116] on ul "المنتج : غيار روله فتله 10 سم الكمية : 1 السعر : 10 الضريبه : 1.400 ج.م الإجمال…" at bounding box center [299, 125] width 405 height 22
type input "10"
click at [470, 146] on button "+ إضافة منتج جديد" at bounding box center [472, 155] width 62 height 19
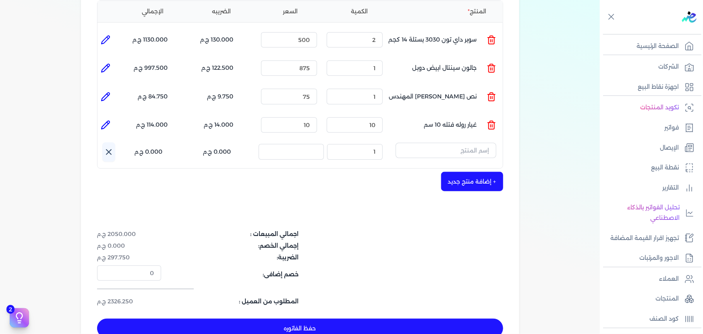
click at [105, 120] on icon at bounding box center [106, 125] width 10 height 10
type input "غيار روله فتله 10 سم"
type input "10"
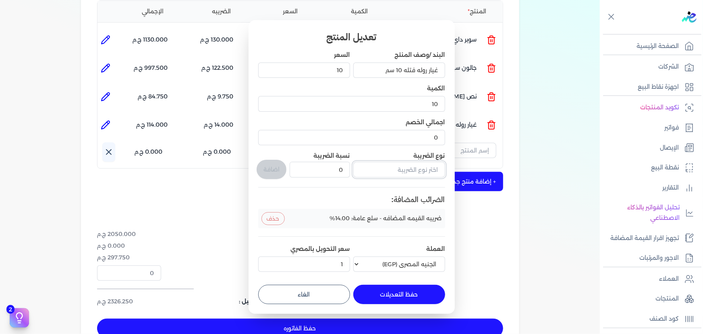
click at [410, 175] on input "text" at bounding box center [399, 169] width 92 height 15
type input "ف"
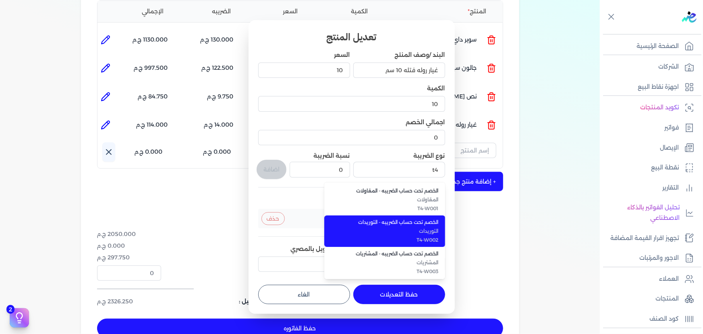
click at [423, 240] on span "T4-W002" at bounding box center [389, 239] width 98 height 7
type input "الخصم تحت حساب الضريبه - التوريدات"
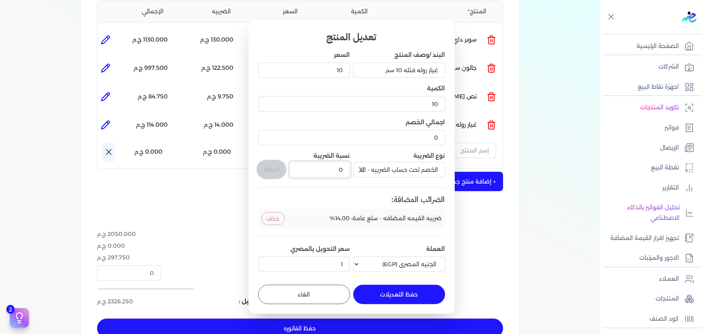
drag, startPoint x: 326, startPoint y: 168, endPoint x: 389, endPoint y: 172, distance: 63.4
click at [390, 172] on div "البند /وصف المنتج غيار روله فتله 10 سم السعر 10 الكمية 10 اجمالي الخصم 0 نوع ال…" at bounding box center [351, 163] width 187 height 224
type input "1"
click at [266, 172] on button "اضافة" at bounding box center [272, 169] width 30 height 19
type input "0"
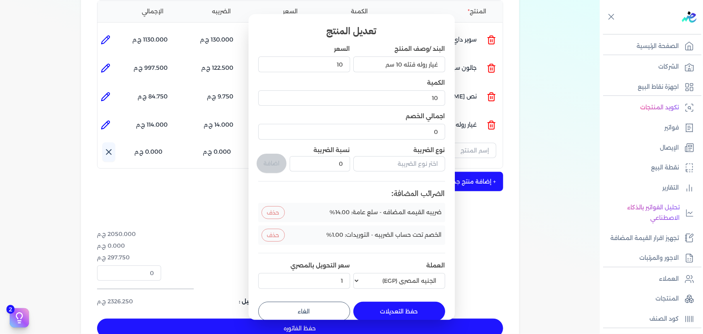
drag, startPoint x: 402, startPoint y: 309, endPoint x: 407, endPoint y: 238, distance: 71.5
click at [402, 309] on button "حفظ التعديلات" at bounding box center [399, 310] width 92 height 19
type input "0"
type input "1"
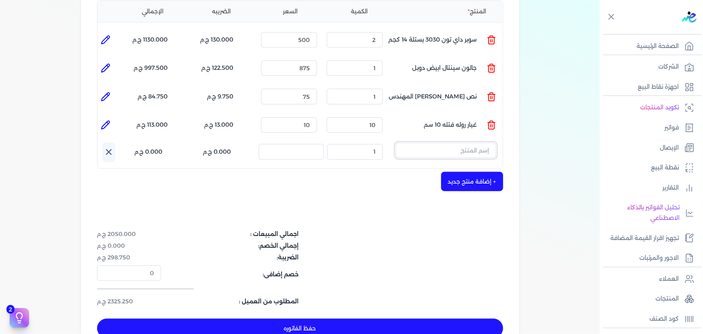
click at [466, 143] on input "text" at bounding box center [446, 150] width 101 height 15
click at [396, 143] on button "jkv" at bounding box center [446, 152] width 101 height 19
type input "j"
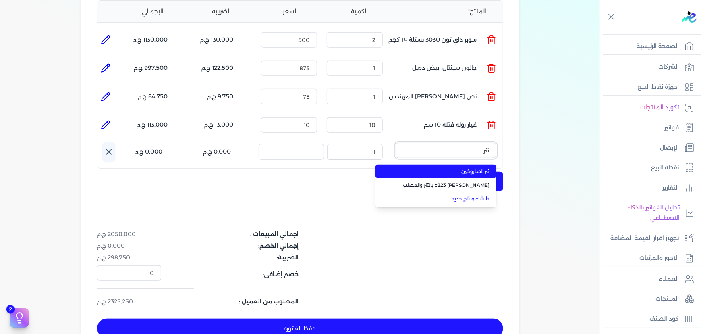
click at [396, 143] on button "تنر" at bounding box center [446, 152] width 101 height 19
click at [462, 168] on span "ثنر صاروخين (2 - 4.6 كجم)" at bounding box center [441, 171] width 98 height 7
type input "ثنر صاروخين (2 - 4.6 كجم)"
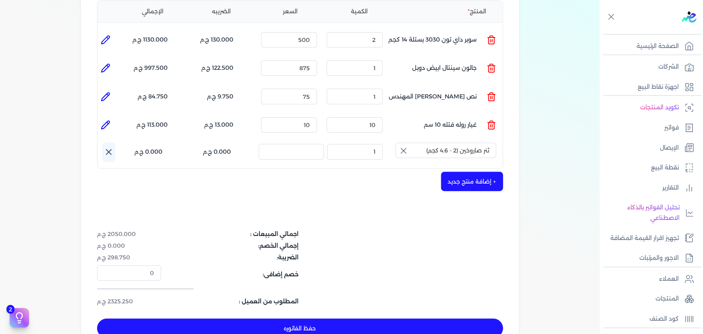
click at [406, 148] on icon "button" at bounding box center [403, 150] width 5 height 5
click at [430, 143] on input "text" at bounding box center [446, 150] width 101 height 15
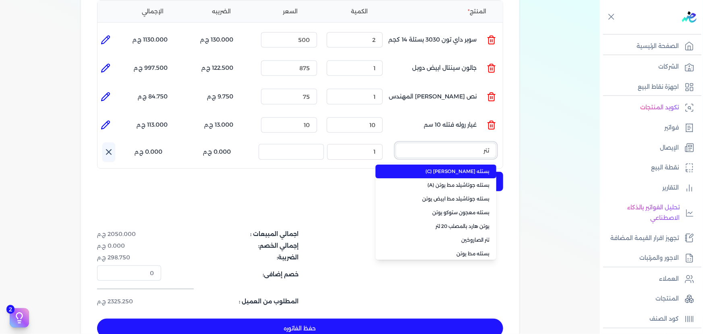
click at [396, 143] on button "تنر" at bounding box center [446, 152] width 101 height 19
click at [449, 164] on li "ثنر صاروخين (2 - 4.6 كجم)" at bounding box center [435, 171] width 121 height 14
type input "ثنر صاروخين (2 - 4.6 كجم)"
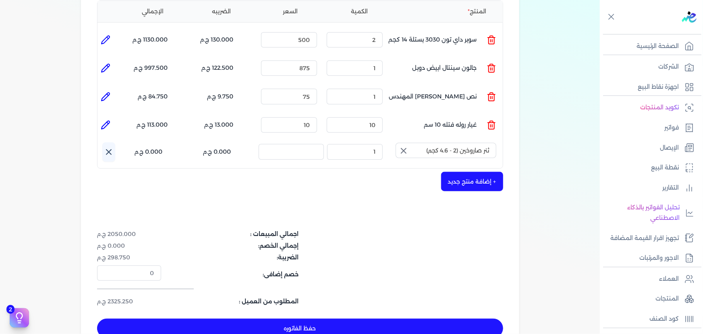
click at [406, 146] on icon "button" at bounding box center [404, 151] width 10 height 10
click at [419, 143] on input "text" at bounding box center [446, 150] width 101 height 15
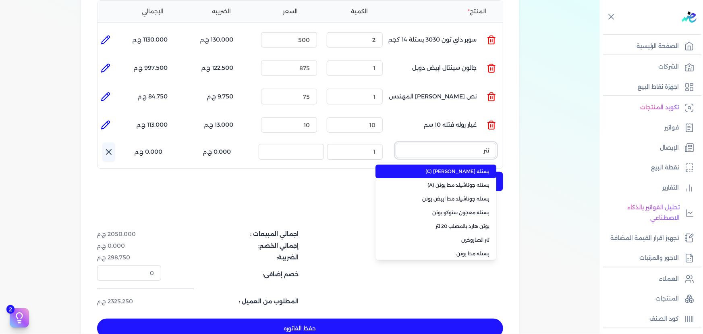
click at [396, 143] on button "تنر" at bounding box center [446, 152] width 101 height 19
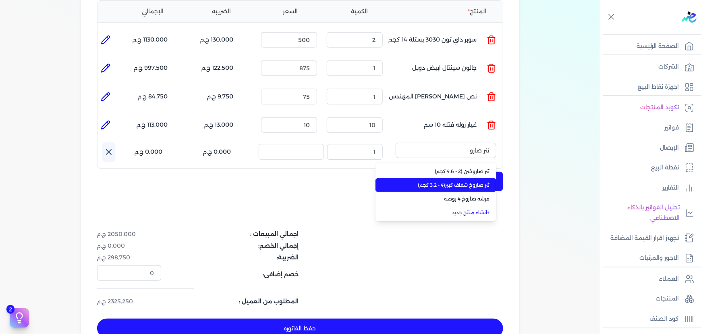
click at [455, 181] on span "ثنر صاروخ شفاف كبير(4 - 3.2 كجم)" at bounding box center [441, 184] width 98 height 7
type input "ثنر صاروخ شفاف كبير(4 - 3.2 كجم)"
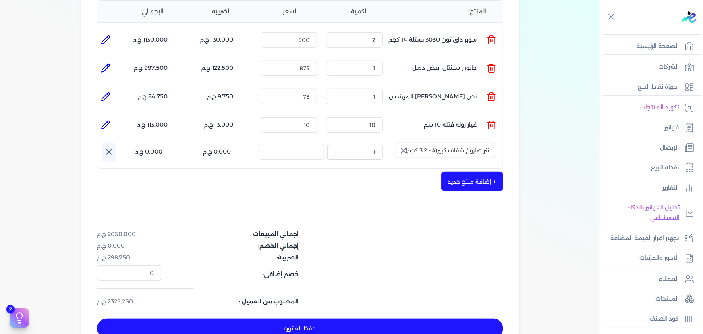
click at [405, 143] on button "button" at bounding box center [403, 151] width 15 height 16
click at [459, 143] on input "text" at bounding box center [446, 150] width 101 height 15
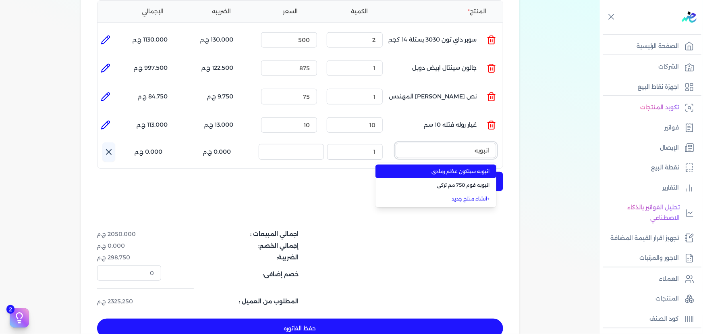
type input "انبوبه"
click at [460, 143] on input "انبوبه" at bounding box center [446, 150] width 101 height 15
click at [460, 143] on input "text" at bounding box center [446, 150] width 101 height 15
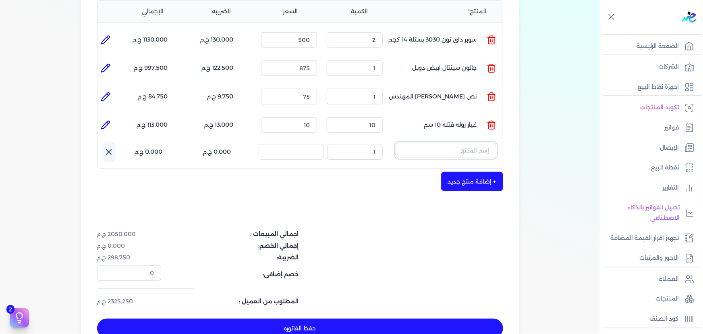
click at [461, 143] on input "text" at bounding box center [446, 150] width 101 height 15
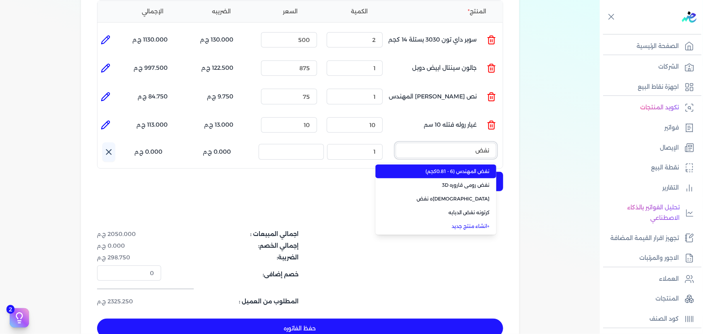
click at [396, 143] on button "نفض" at bounding box center [446, 152] width 101 height 19
type input "نفض رو"
click at [468, 168] on span "نفض رومى قاروره 3D" at bounding box center [441, 171] width 98 height 7
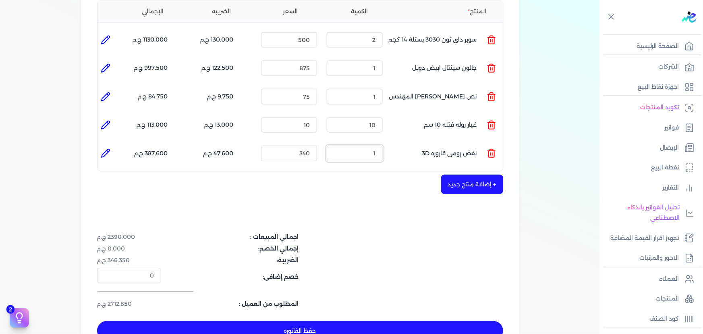
click at [410, 142] on ul "المنتج : نفض رومى قاروره 3D الكمية : 1 السعر : 340 الضريبه : 47.600 ج.م الإجمال…" at bounding box center [299, 153] width 405 height 22
type input "2"
drag, startPoint x: 299, startPoint y: 135, endPoint x: 318, endPoint y: 139, distance: 19.7
click at [317, 145] on input "340" at bounding box center [289, 152] width 56 height 15
type input "200"
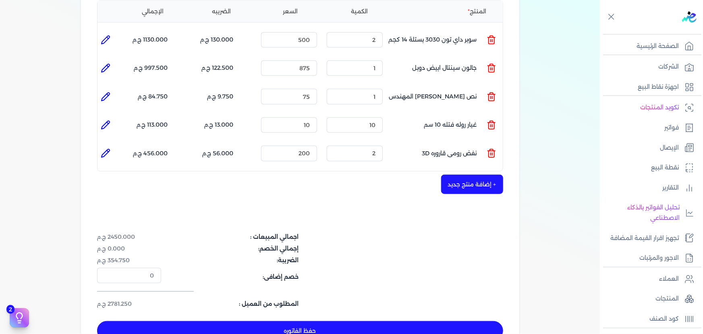
click at [100, 145] on li at bounding box center [105, 153] width 16 height 16
type input "نفض رومى قاروره 3D"
type input "200"
type input "2"
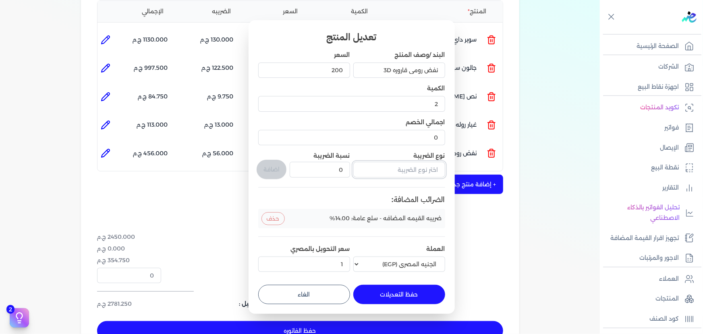
click at [396, 168] on input "text" at bounding box center [399, 169] width 92 height 15
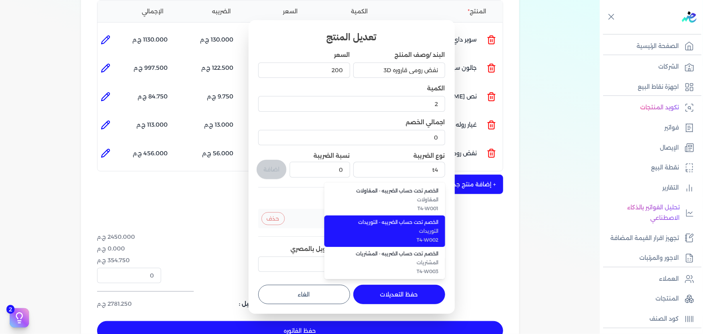
click at [390, 222] on span "الخصم تحت حساب الضريبه - التوريدات" at bounding box center [389, 221] width 98 height 7
type input "الخصم تحت حساب الضريبه - التوريدات"
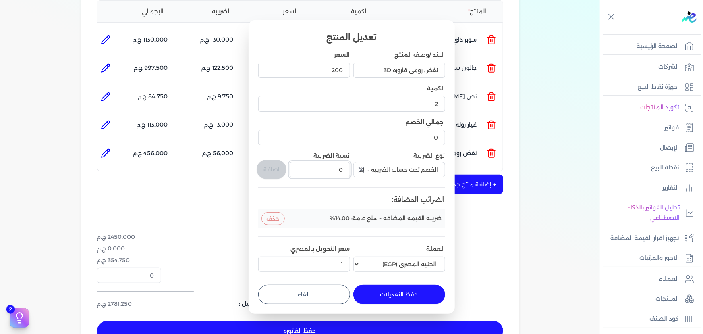
drag, startPoint x: 333, startPoint y: 167, endPoint x: 357, endPoint y: 168, distance: 23.8
click at [357, 168] on div "البند /وصف المنتج نفض رومى قاروره 3D السعر 200 الكمية 2 اجمالي الخصم 0 نوع الضر…" at bounding box center [351, 163] width 187 height 224
type input "1"
click at [281, 172] on button "اضافة" at bounding box center [272, 169] width 30 height 19
type input "0"
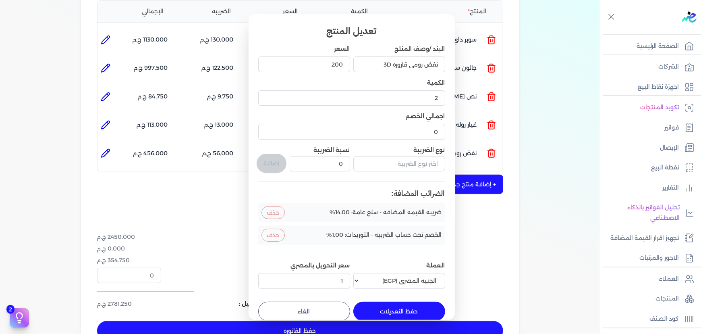
click at [380, 303] on button "حفظ التعديلات" at bounding box center [399, 310] width 92 height 19
type input "0"
type input "1"
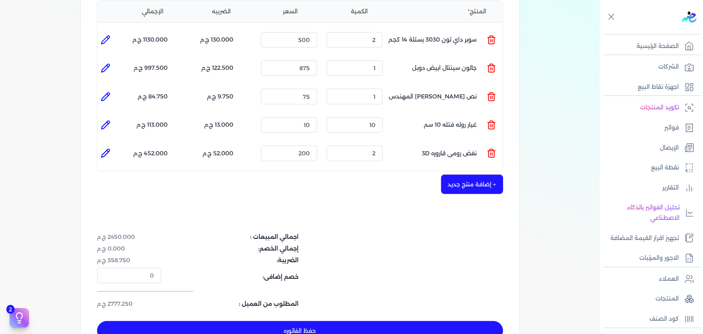
click at [486, 174] on button "+ إضافة منتج جديد" at bounding box center [472, 183] width 62 height 19
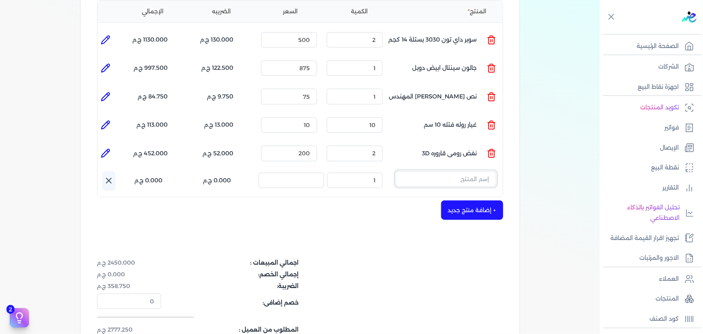
click at [470, 171] on input "text" at bounding box center [446, 178] width 101 height 15
click at [396, 171] on button "]fg" at bounding box center [446, 180] width 101 height 19
type input "]"
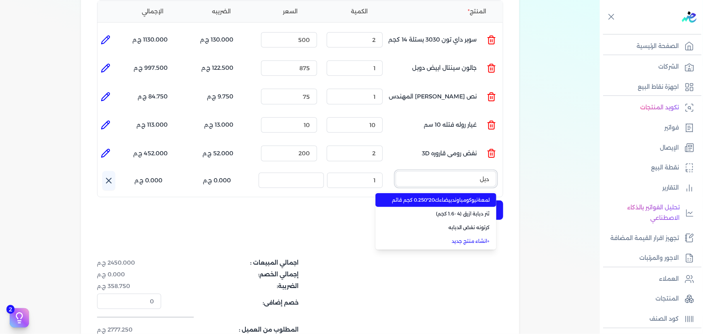
click at [396, 171] on button "دبل" at bounding box center [446, 180] width 101 height 19
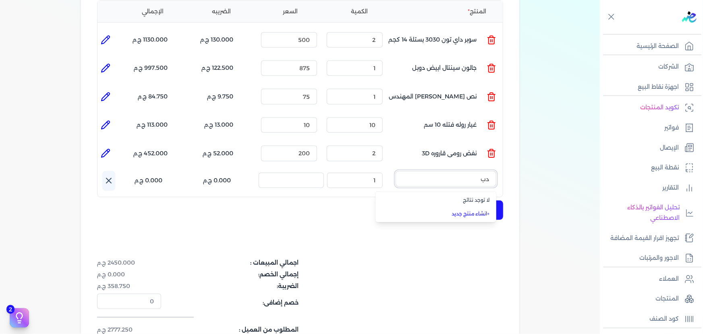
type input "د"
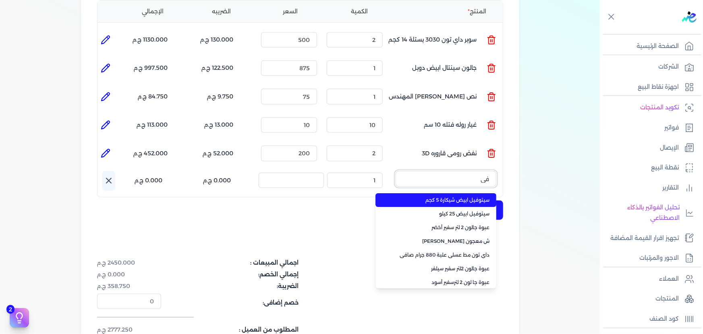
type input "ف"
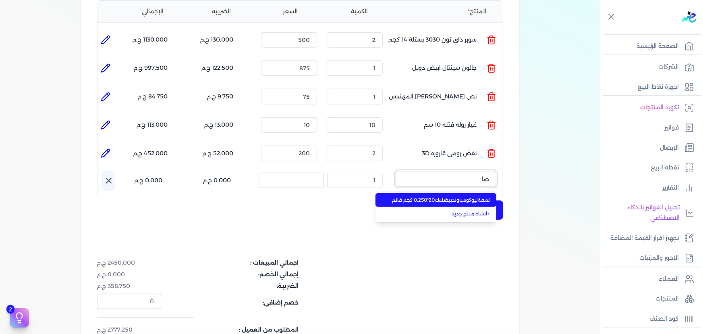
type input "ض"
type input "ث"
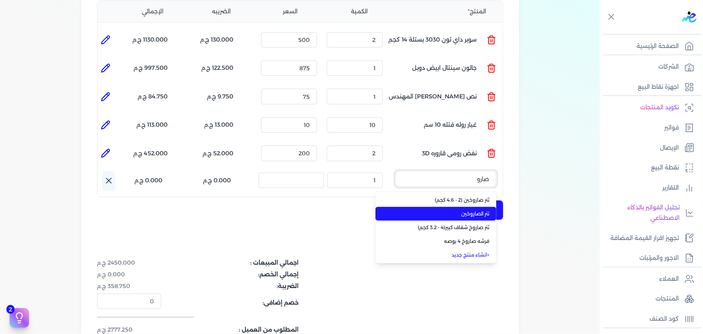
type input "صارو"
click at [480, 210] on span "تنر الصاروخين" at bounding box center [441, 213] width 98 height 7
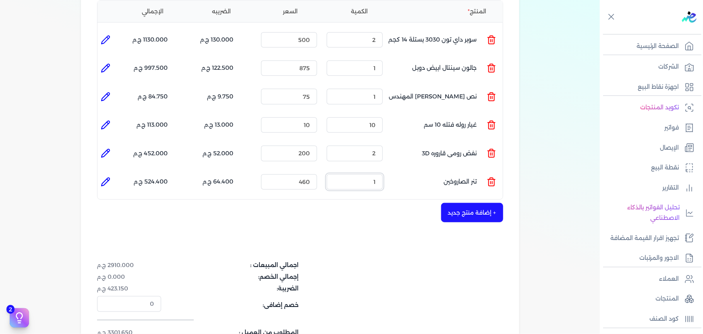
drag, startPoint x: 367, startPoint y: 166, endPoint x: 431, endPoint y: 169, distance: 64.5
click at [424, 171] on ul "المنتج : تنر الصاروخين الكمية : 1 السعر : 460 الضريبه : 64.400 ج.م الإجمالي : 5…" at bounding box center [299, 182] width 405 height 22
drag, startPoint x: 295, startPoint y: 170, endPoint x: 330, endPoint y: 170, distance: 35.5
click at [329, 171] on ul "المنتج : تنر الصاروخين الكمية : 1 السعر : 460 الضريبه : 64.400 ج.م الإجمالي : 5…" at bounding box center [299, 182] width 405 height 22
type input "225"
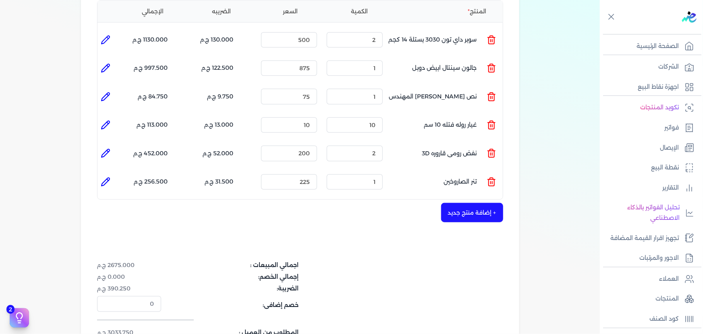
click at [107, 177] on icon at bounding box center [106, 182] width 10 height 10
type input "تنر الصاروخين"
type input "225"
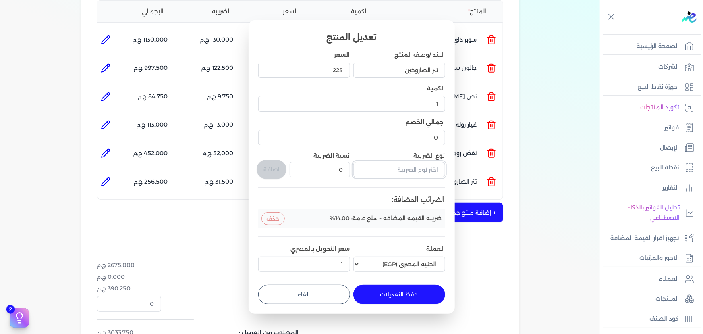
click at [406, 172] on input "text" at bounding box center [399, 169] width 92 height 15
type input "ف"
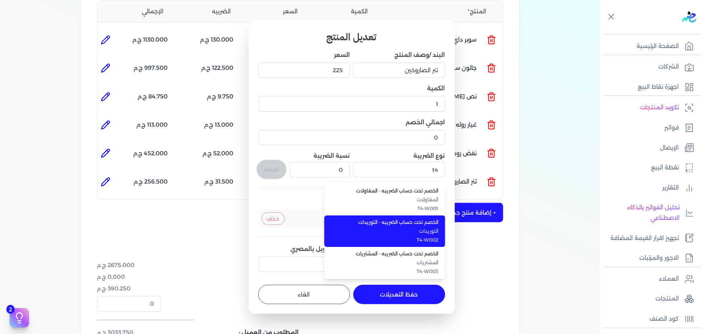
click at [413, 242] on span "T4-W002" at bounding box center [389, 239] width 98 height 7
type input "الخصم تحت حساب الضريبه - التوريدات"
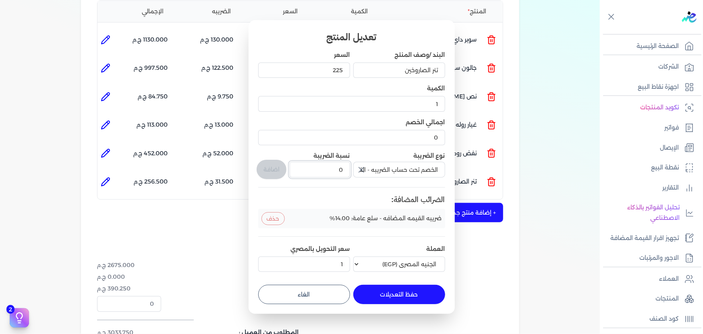
drag, startPoint x: 338, startPoint y: 169, endPoint x: 351, endPoint y: 167, distance: 13.0
click at [350, 167] on div "البند /وصف المنتج تنر الصاروخين السعر 225 الكمية 1 اجمالي الخصم 0 نوع الضريبة ا…" at bounding box center [351, 163] width 187 height 224
type input "1"
click at [265, 170] on button "اضافة" at bounding box center [272, 169] width 30 height 19
type input "0"
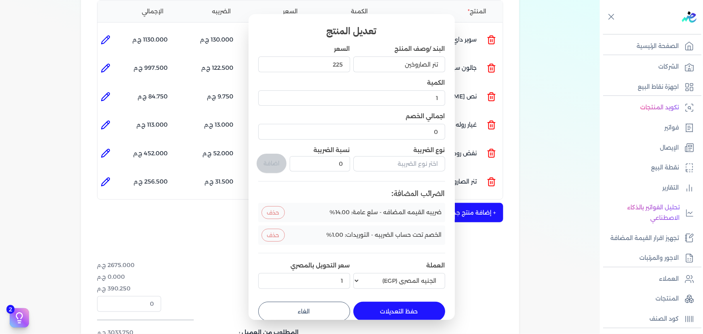
drag, startPoint x: 394, startPoint y: 307, endPoint x: 398, endPoint y: 288, distance: 19.7
click at [394, 307] on button "حفظ التعديلات" at bounding box center [399, 310] width 92 height 19
type input "0"
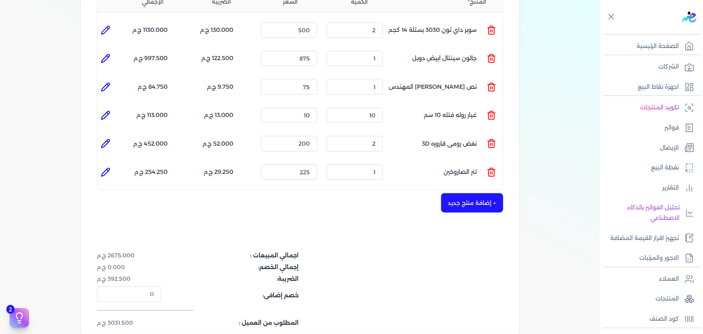
scroll to position [170, 0]
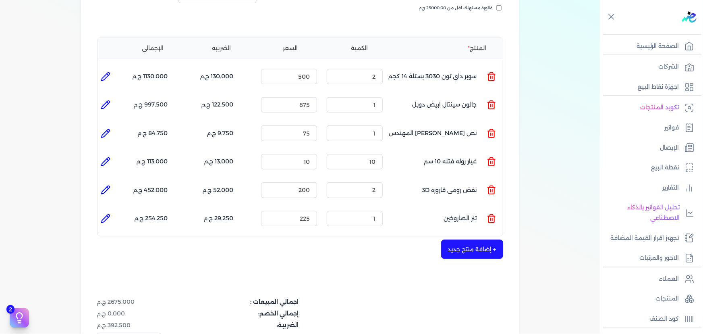
click at [488, 239] on button "+ إضافة منتج جديد" at bounding box center [472, 248] width 62 height 19
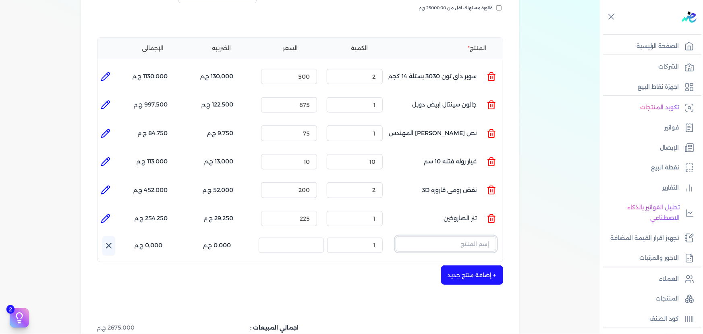
click at [440, 236] on input "text" at bounding box center [446, 243] width 101 height 15
type input "a"
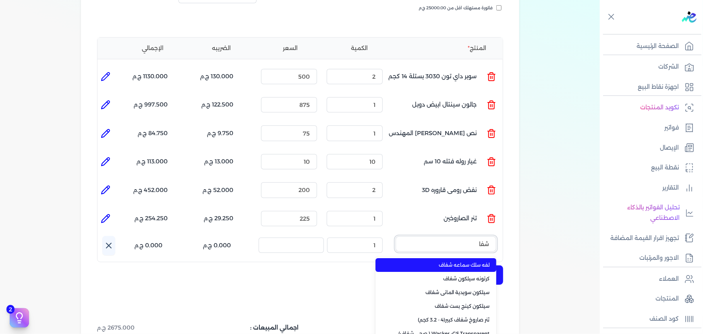
type input "شفاف"
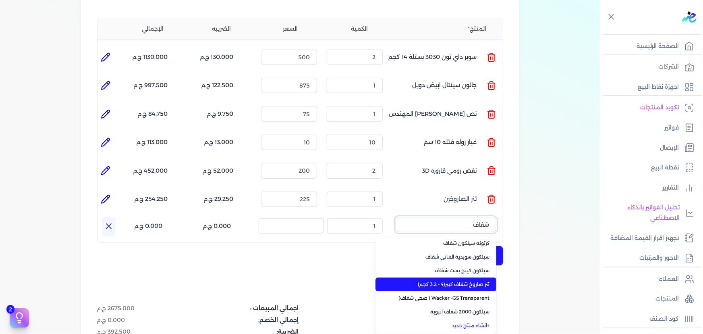
scroll to position [207, 0]
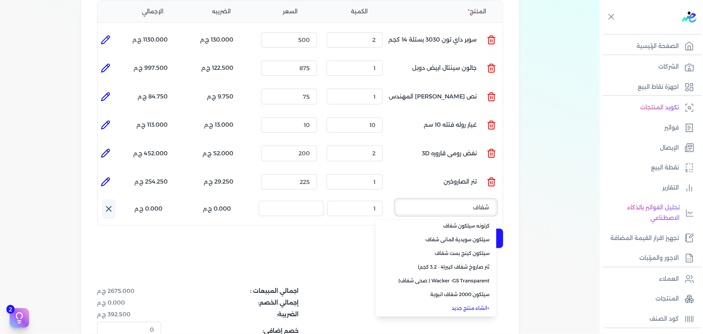
drag, startPoint x: 471, startPoint y: 193, endPoint x: 494, endPoint y: 189, distance: 23.3
click at [494, 199] on input "شفاف" at bounding box center [446, 206] width 101 height 15
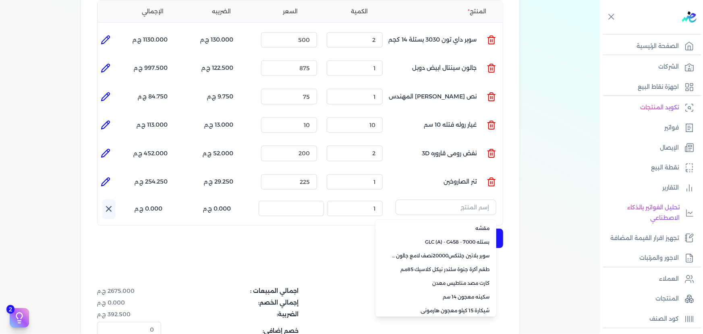
click at [335, 246] on div "شركه الاخوه الثلاثة فتحى السيد على [PERSON_NAME] 288849477 رقم الفاتورة 13716 ف…" at bounding box center [300, 135] width 438 height 549
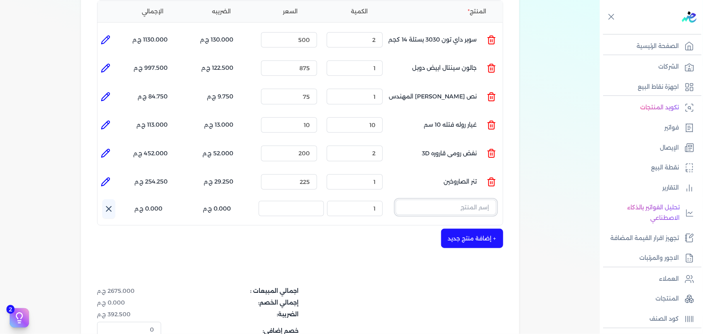
click at [433, 199] on input "text" at bounding box center [446, 206] width 101 height 15
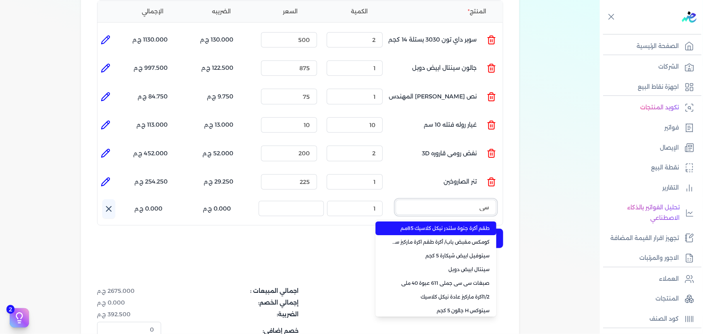
click at [396, 199] on button "سي" at bounding box center [446, 208] width 101 height 19
type input "سي سي"
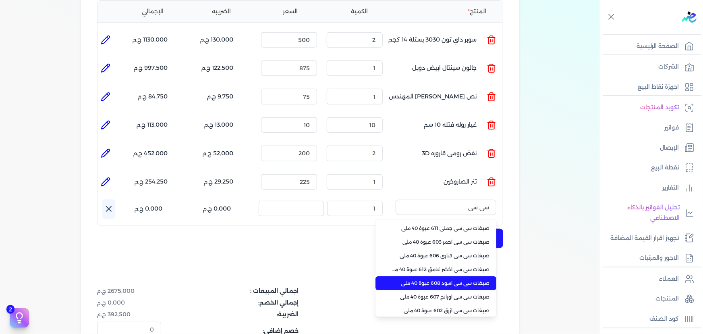
click at [461, 279] on span "صبغات سي سي اسود 608 عبوة 40 ملي" at bounding box center [441, 282] width 98 height 7
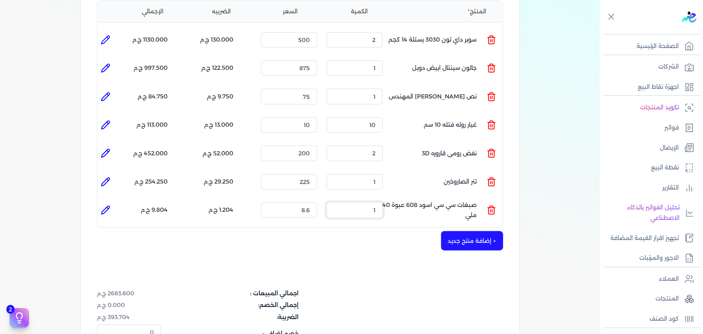
drag, startPoint x: 382, startPoint y: 197, endPoint x: 404, endPoint y: 197, distance: 21.8
click at [404, 199] on ul "المنتج : صبغات سي سي اسود 608 عبوة 40 ملي الكمية : 1 السعر : 8.6 الضريبه : 1.20…" at bounding box center [299, 210] width 405 height 22
type input "5"
drag, startPoint x: 323, startPoint y: 196, endPoint x: 370, endPoint y: 197, distance: 46.7
click at [354, 199] on ul "المنتج : صبغات سي سي اسود 608 عبوة 40 ملي الكمية : 5 السعر : 8.6 الضريبه : 6.02…" at bounding box center [299, 210] width 405 height 22
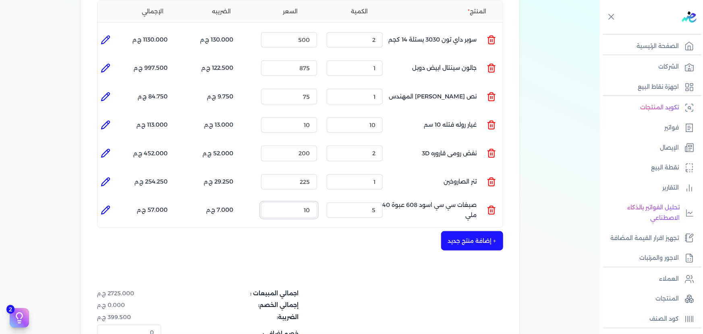
type input "10"
click at [100, 202] on li at bounding box center [105, 210] width 16 height 16
type input "صبغات سي سي اسود 608 عبوة 40 ملي"
type input "10"
type input "5"
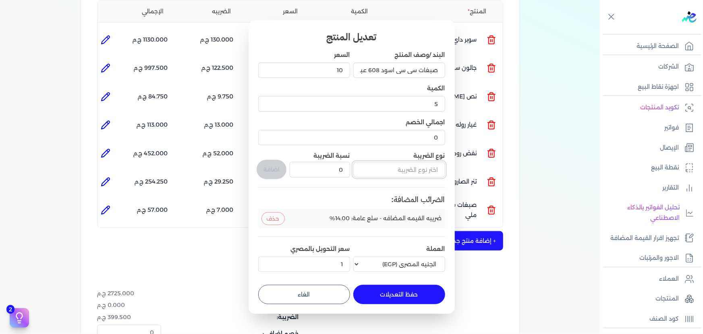
click at [411, 167] on input "text" at bounding box center [399, 169] width 92 height 15
type input "ف"
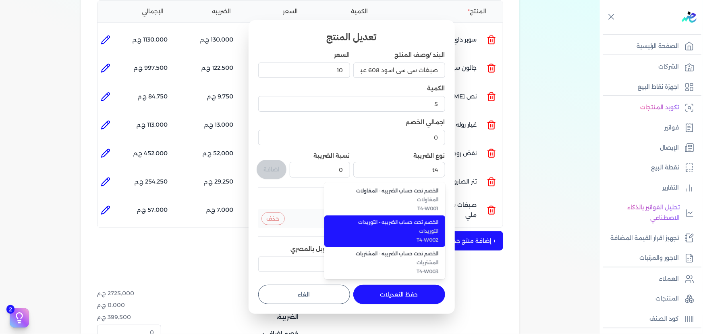
click at [387, 220] on span "الخصم تحت حساب الضريبه - التوريدات" at bounding box center [389, 221] width 98 height 7
type input "الخصم تحت حساب الضريبه - التوريدات"
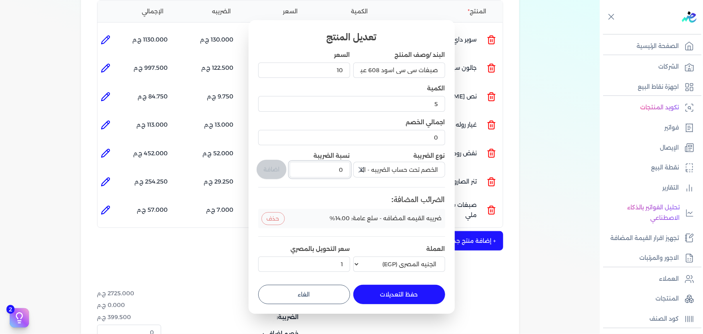
drag, startPoint x: 381, startPoint y: 173, endPoint x: 385, endPoint y: 173, distance: 4.9
click at [385, 173] on div "البند /وصف المنتج صبغات سي سي اسود 608 عبوة 40 ملي السعر 10 الكمية 5 اجمالي الخ…" at bounding box center [351, 163] width 187 height 224
type input "1"
click at [271, 166] on button "اضافة" at bounding box center [272, 169] width 30 height 19
type input "0"
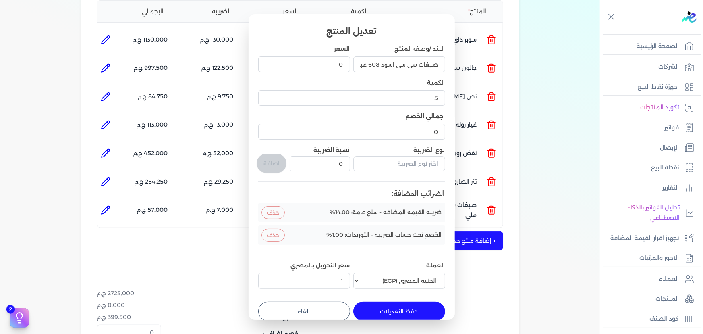
drag, startPoint x: 407, startPoint y: 311, endPoint x: 456, endPoint y: 243, distance: 83.1
click at [408, 310] on button "حفظ التعديلات" at bounding box center [399, 310] width 92 height 19
type input "0"
type input "1"
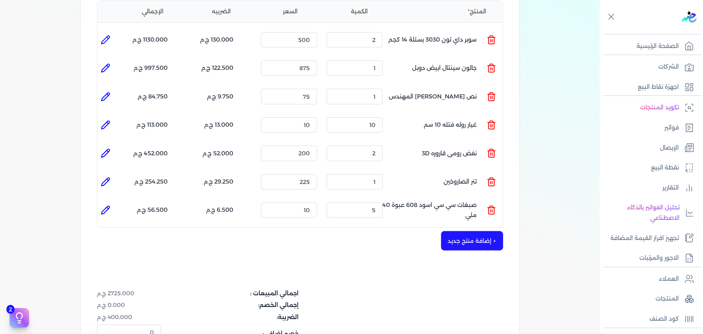
click at [479, 231] on button "+ إضافة منتج جديد" at bounding box center [472, 240] width 62 height 19
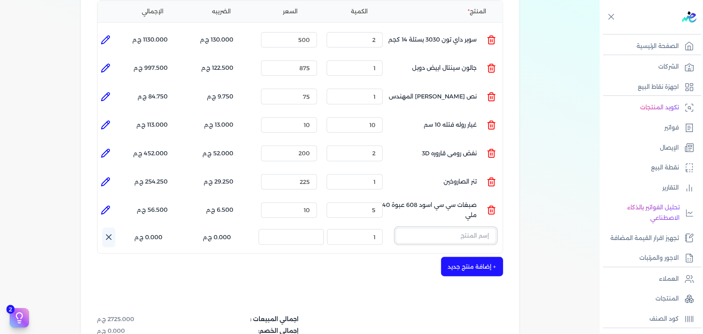
click at [453, 228] on input "text" at bounding box center [446, 235] width 101 height 15
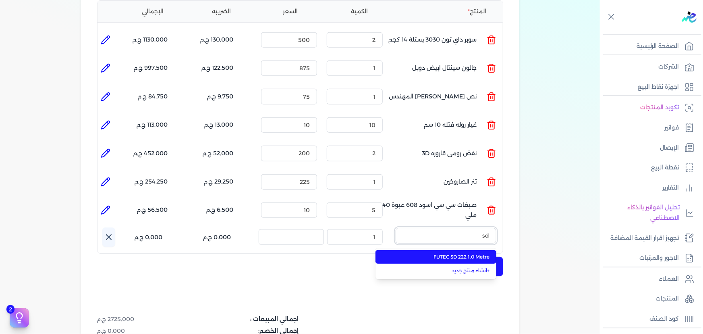
click at [396, 228] on button "sd" at bounding box center [446, 237] width 101 height 19
type input "s"
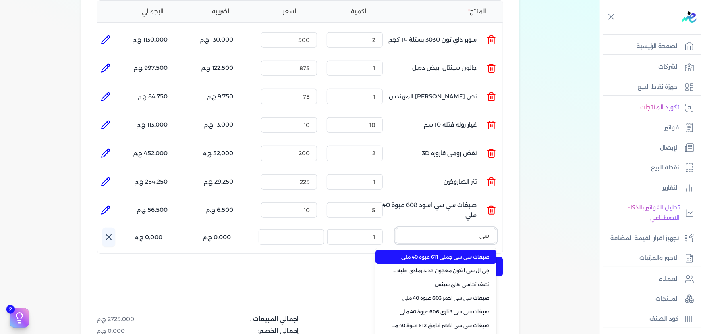
click at [396, 228] on button "سي" at bounding box center [446, 237] width 101 height 19
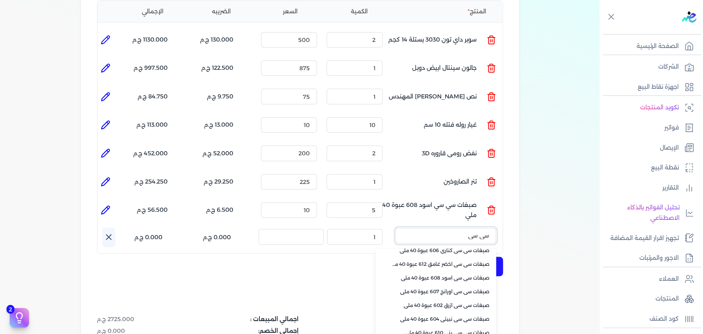
scroll to position [0, 0]
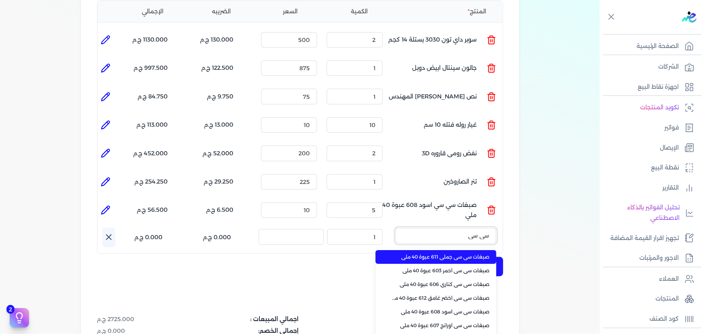
type input "سي سي"
click at [460, 250] on li "صبغات سي سي جملي 611 عبوة 40 ملي" at bounding box center [435, 257] width 121 height 14
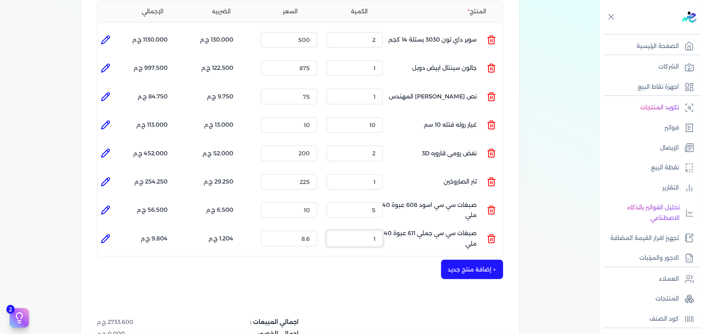
drag, startPoint x: 383, startPoint y: 226, endPoint x: 416, endPoint y: 228, distance: 32.6
click at [414, 227] on ul "المنتج : صبغات سي سي جملي 611 عبوة 40 ملي الكمية : 1 السعر : 8.6 الضريبه : 1.20…" at bounding box center [299, 238] width 405 height 22
drag, startPoint x: 374, startPoint y: 220, endPoint x: 412, endPoint y: 220, distance: 38.3
click at [412, 227] on ul "المنتج : صبغات سي سي جملي 611 عبوة 40 ملي الكمية : 1 السعر : 8.6 الضريبه : 1.20…" at bounding box center [299, 238] width 405 height 22
type input "100"
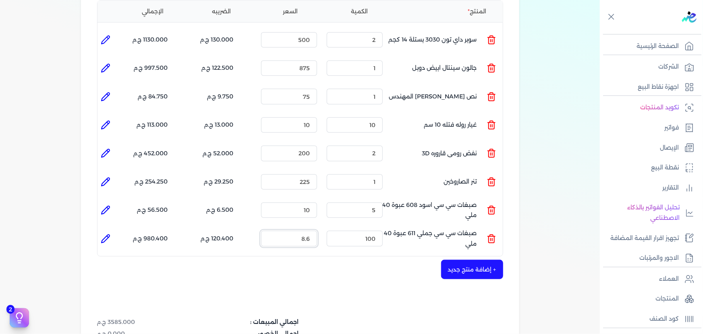
drag, startPoint x: 288, startPoint y: 224, endPoint x: 364, endPoint y: 223, distance: 75.3
click at [362, 227] on ul "المنتج : صبغات سي سي جملي 611 عبوة 40 ملي الكمية : 100 السعر : 8.6 الضريبه : 12…" at bounding box center [299, 238] width 405 height 22
type input "10"
drag, startPoint x: 384, startPoint y: 224, endPoint x: 405, endPoint y: 224, distance: 20.9
click at [405, 227] on ul "المنتج : صبغات سي سي جملي 611 عبوة 40 ملي الكمية : 100 السعر : 10 الضريبه : 140…" at bounding box center [299, 238] width 405 height 22
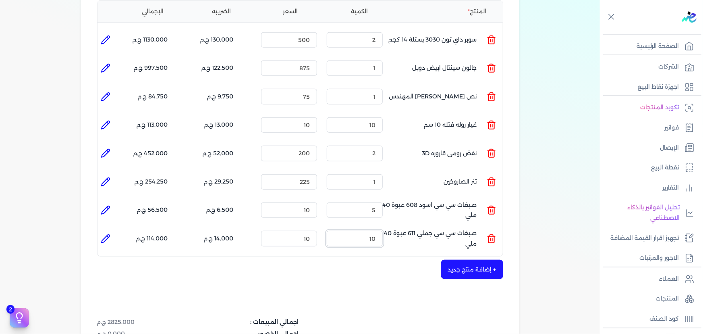
type input "10"
click at [103, 234] on icon at bounding box center [106, 239] width 10 height 10
type input "صبغات سي سي جملي 611 عبوة 40 ملي"
type input "10"
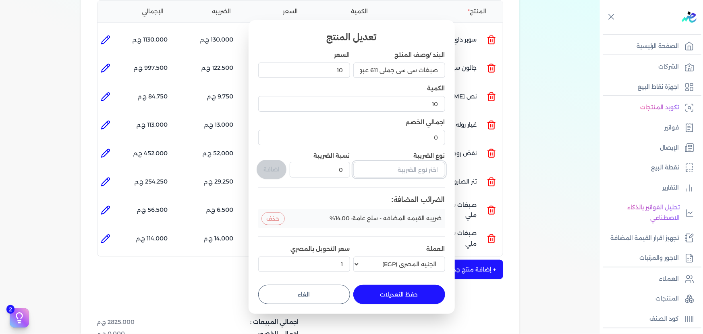
click at [428, 167] on input "text" at bounding box center [399, 169] width 92 height 15
type input "ف"
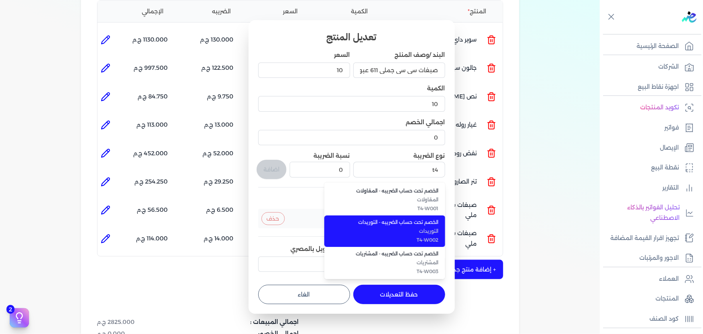
click at [415, 222] on span "الخصم تحت حساب الضريبه - التوريدات" at bounding box center [389, 221] width 98 height 7
type input "الخصم تحت حساب الضريبه - التوريدات"
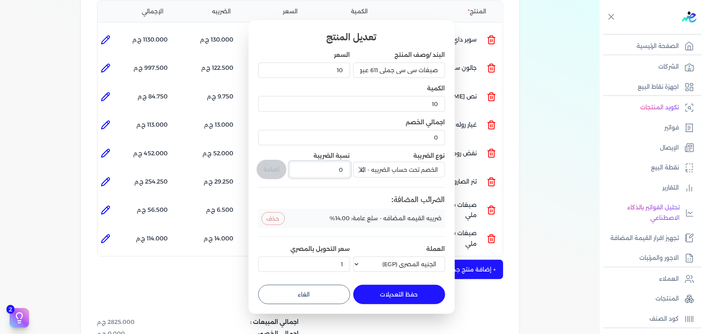
drag, startPoint x: 337, startPoint y: 169, endPoint x: 352, endPoint y: 167, distance: 15.8
click at [352, 167] on div "البند /وصف المنتج صبغات سي سي جملي 611 عبوة 40 ملي السعر 10 الكمية 10 اجمالي ال…" at bounding box center [351, 163] width 187 height 224
type input "1"
click at [278, 169] on button "اضافة" at bounding box center [272, 169] width 30 height 19
type input "0"
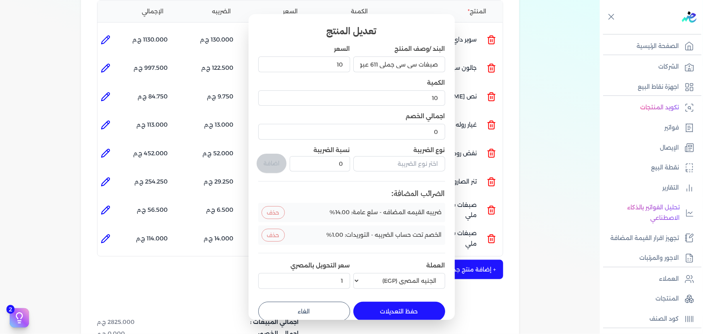
click at [414, 305] on button "حفظ التعديلات" at bounding box center [399, 310] width 92 height 19
type input "0"
type input "1"
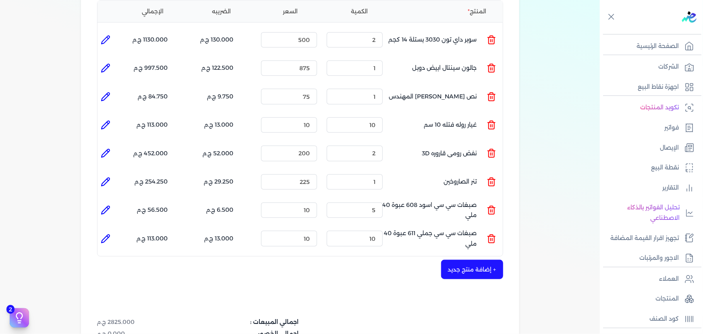
click at [478, 259] on button "+ إضافة منتج جديد" at bounding box center [472, 268] width 62 height 19
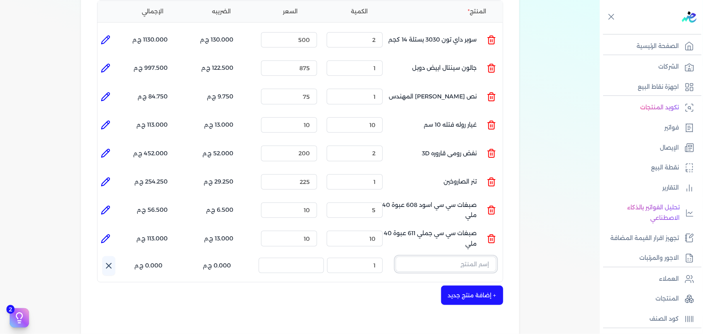
click at [433, 256] on input "text" at bounding box center [446, 263] width 101 height 15
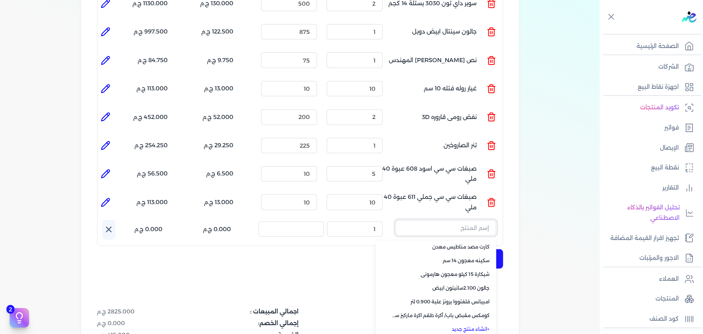
scroll to position [280, 0]
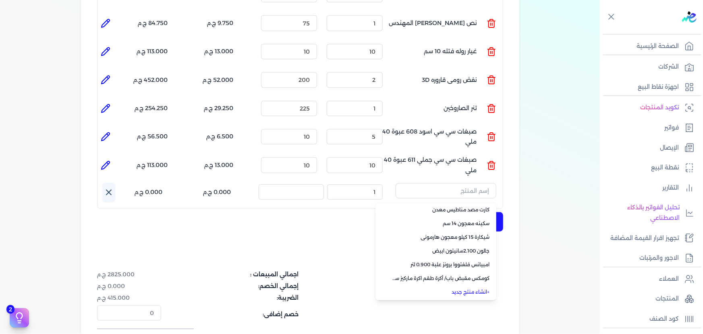
click at [460, 288] on link "+ انشاء منتج جديد" at bounding box center [441, 291] width 98 height 7
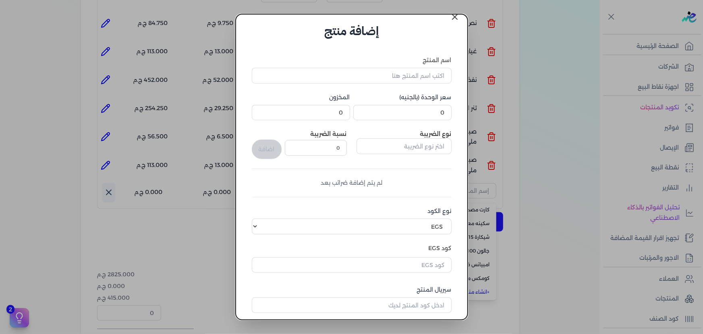
scroll to position [0, 0]
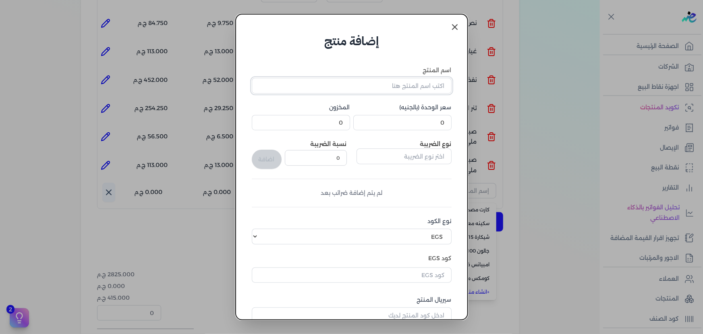
click at [376, 80] on input "اسم المنتج" at bounding box center [352, 85] width 200 height 15
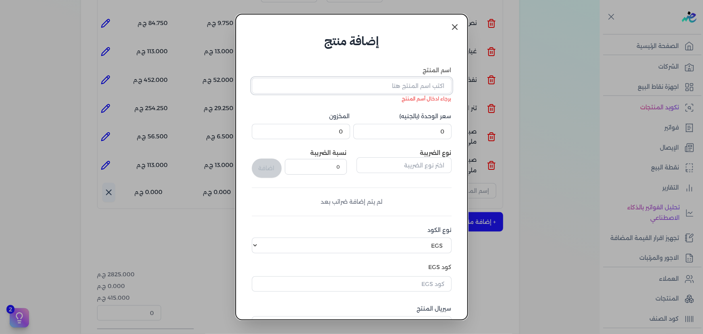
click at [409, 82] on input "اسم المنتج" at bounding box center [352, 85] width 200 height 15
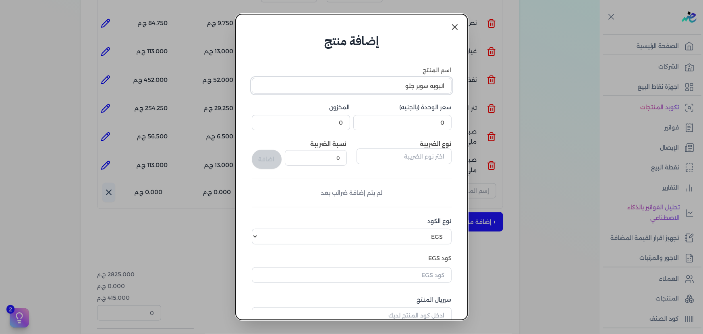
type input "انبوبه سوبر جلو"
type input "7.5"
click at [437, 151] on input "text" at bounding box center [403, 155] width 95 height 15
type input "ف"
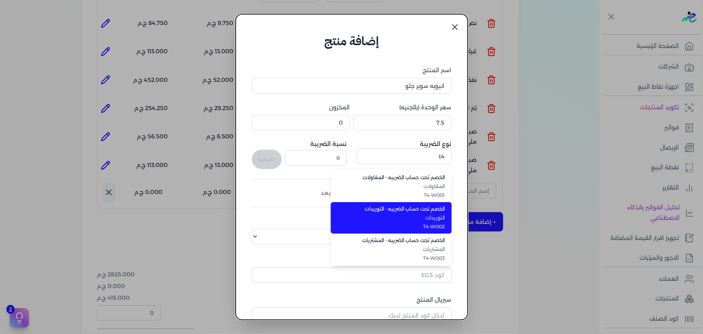
drag, startPoint x: 424, startPoint y: 206, endPoint x: 389, endPoint y: 185, distance: 41.4
click at [424, 206] on span "الخصم تحت حساب الضريبه - التوريدات" at bounding box center [396, 208] width 98 height 7
type input "الخصم تحت حساب الضريبه - التوريدات"
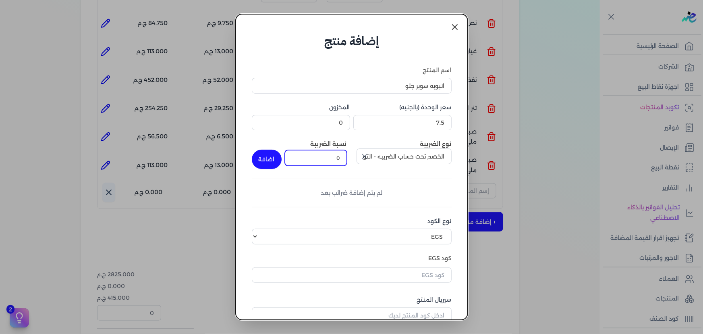
drag, startPoint x: 334, startPoint y: 159, endPoint x: 356, endPoint y: 155, distance: 22.9
click at [356, 155] on div "نوع الضريبة الخصم تحت حساب الضريبه - التوريدات نسبة الضريبة 0 اضافة" at bounding box center [352, 154] width 200 height 29
click at [371, 155] on button "button" at bounding box center [363, 156] width 15 height 16
click at [381, 157] on input "text" at bounding box center [403, 155] width 95 height 15
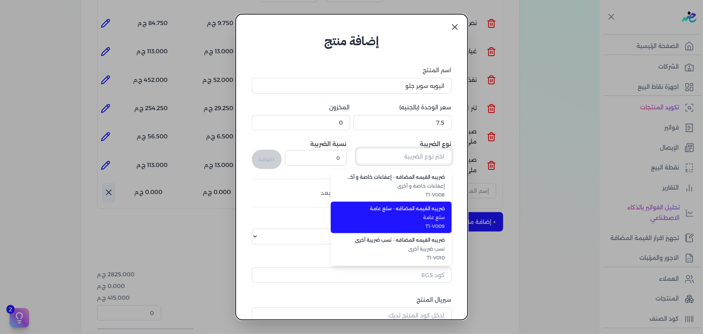
scroll to position [220, 0]
click at [426, 222] on span "T1-V009" at bounding box center [396, 225] width 98 height 7
type input "ضريبه القيمه المضافه - سلع عامة"
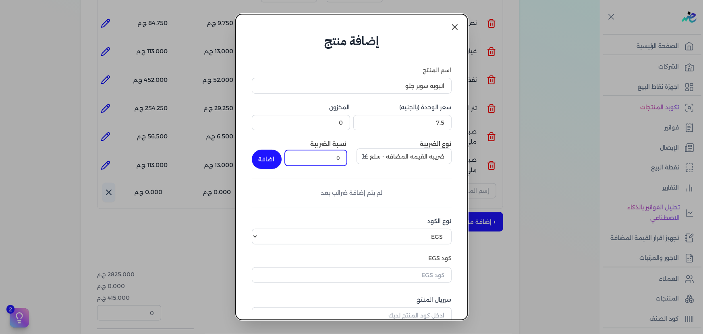
drag, startPoint x: 330, startPoint y: 162, endPoint x: 367, endPoint y: 157, distance: 37.4
click at [367, 157] on div "نوع الضريبة ضريبه القيمه المضافه - سلع عامة نسبة الضريبة 0 اضافة" at bounding box center [352, 154] width 200 height 29
type input "14"
click at [265, 157] on button "اضافة" at bounding box center [267, 158] width 30 height 19
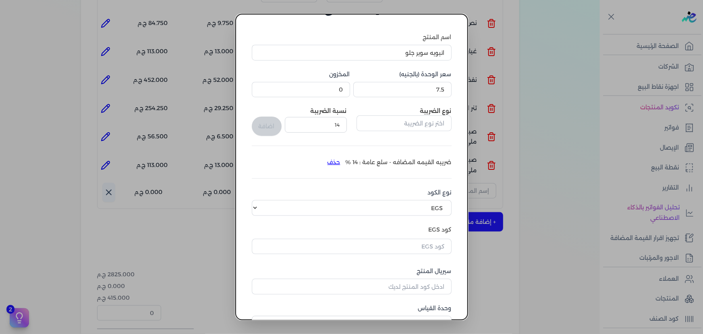
scroll to position [73, 0]
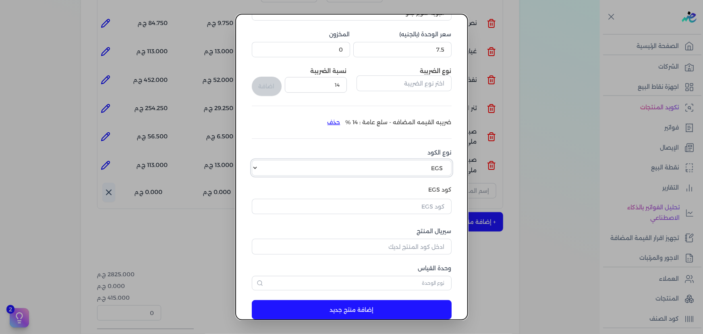
drag, startPoint x: 377, startPoint y: 165, endPoint x: 383, endPoint y: 172, distance: 9.7
click at [377, 165] on select "اختر نوع الكود EGS GS1" at bounding box center [352, 167] width 200 height 15
select select "GS1"
click at [257, 160] on select "اختر نوع الكود EGS GS1" at bounding box center [352, 167] width 200 height 15
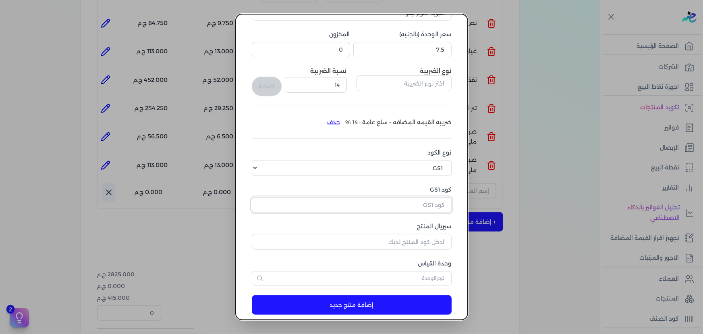
click at [410, 199] on input "كود GS1" at bounding box center [352, 204] width 200 height 15
paste input "كرتونه لزق حراري 1 بوصه"
type input "كرتونه لزق حراري 1 بوصه"
drag, startPoint x: 380, startPoint y: 205, endPoint x: 459, endPoint y: 205, distance: 79.3
click at [459, 205] on form "اسم المنتج انبوبه سوبر جلو سعر الوحدة (بالجنيه) 7.5 المخزون 0 نوع الضريبة نسبة …" at bounding box center [352, 149] width 216 height 345
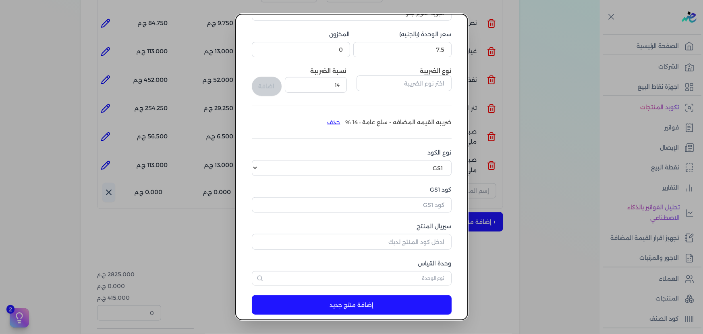
click at [398, 212] on div "اسم المنتج انبوبه سوبر جلو سعر الوحدة (بالجنيه) 7.5 المخزون 0 نوع الضريبة نسبة …" at bounding box center [352, 139] width 200 height 292
click at [399, 209] on input "كود GS1" at bounding box center [352, 204] width 200 height 15
paste input "10005730"
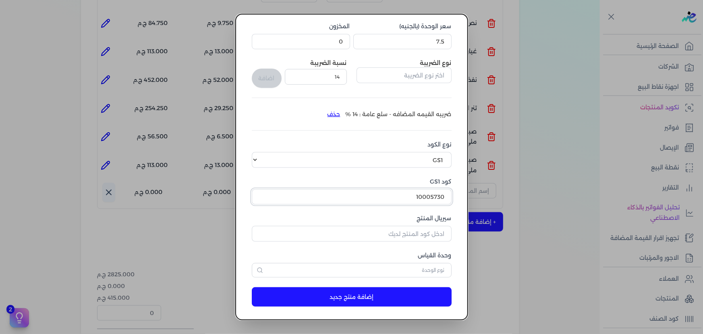
scroll to position [83, 0]
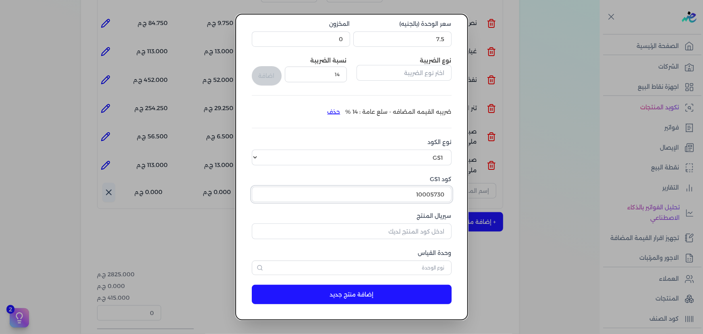
type input "10005730"
click at [401, 230] on input "سيريال المنتج" at bounding box center [352, 230] width 200 height 15
type input "16534"
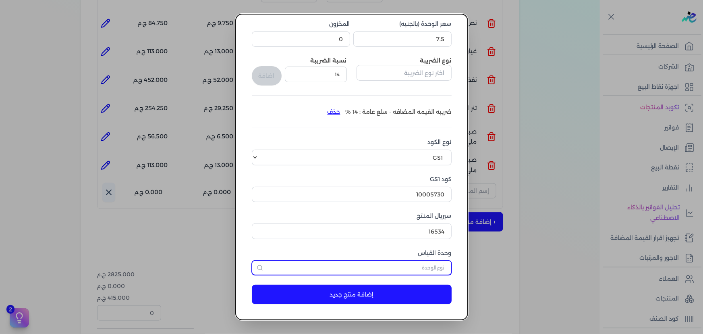
click at [397, 272] on input "text" at bounding box center [352, 267] width 200 height 15
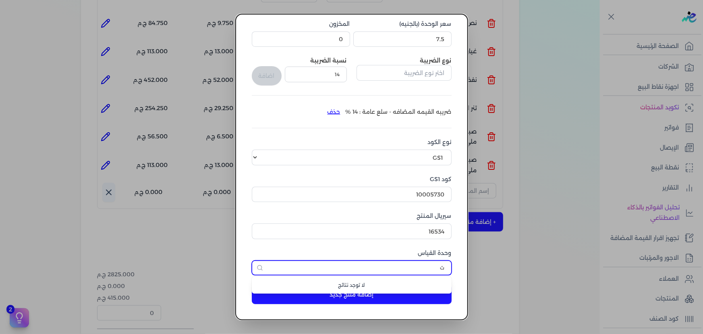
scroll to position [0, 0]
type input "ث"
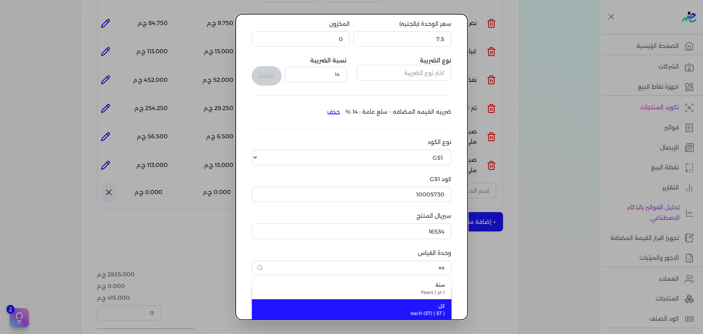
click at [418, 304] on span "كل" at bounding box center [356, 305] width 177 height 7
type input "كل"
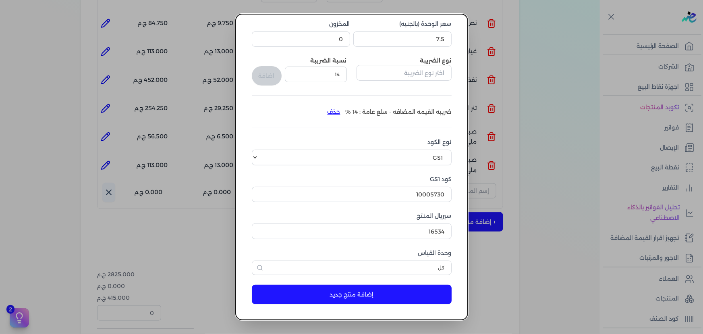
click at [322, 298] on button "إضافة منتج جديد" at bounding box center [352, 293] width 200 height 19
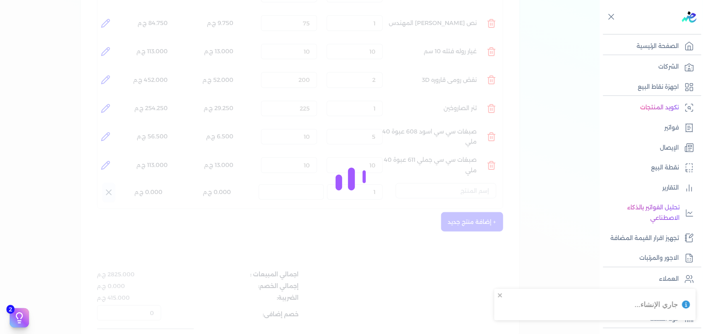
select select "EGS"
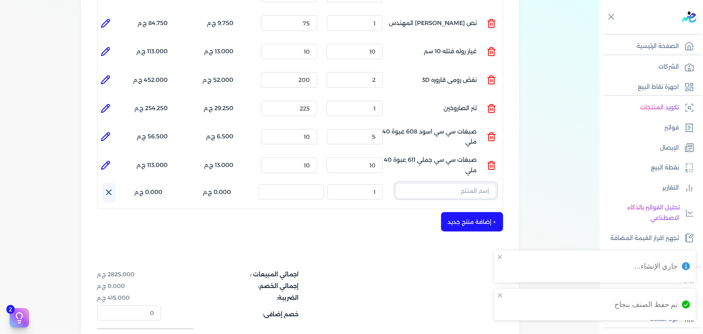
click at [462, 183] on input "text" at bounding box center [446, 190] width 101 height 15
type input "s"
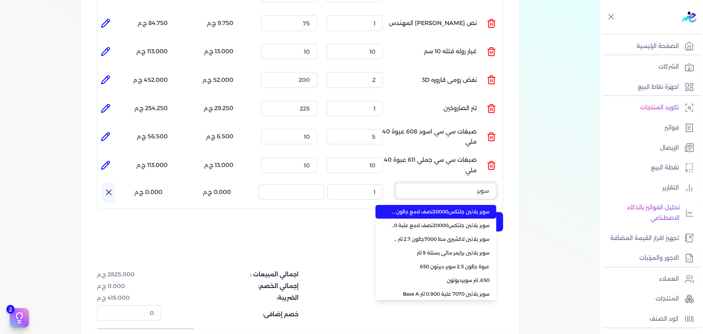
click at [396, 183] on button "سوبر" at bounding box center [446, 192] width 101 height 19
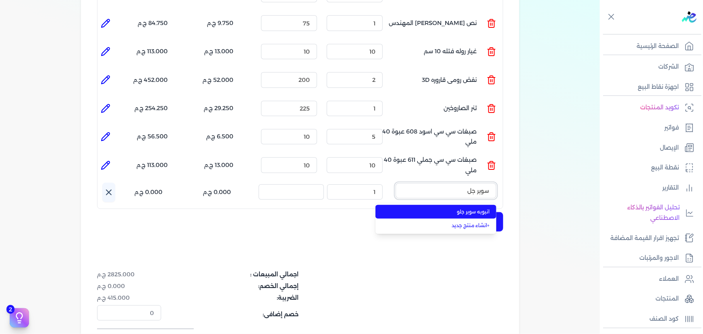
type input "سوبر جل"
drag, startPoint x: 466, startPoint y: 193, endPoint x: 454, endPoint y: 191, distance: 12.6
click at [465, 208] on span "انبوبه سوبر جلو" at bounding box center [441, 211] width 98 height 7
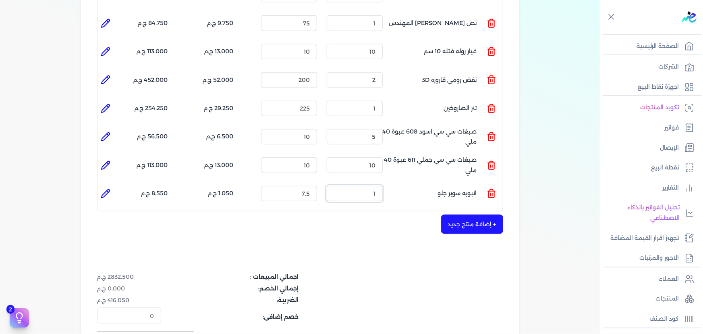
drag, startPoint x: 358, startPoint y: 174, endPoint x: 454, endPoint y: 170, distance: 96.4
click at [441, 182] on ul "المنتج : انبوبه سوبر جلو الكمية : 1 السعر : 7.5 الضريبه : 1.050 ج.م الإجمالي : …" at bounding box center [299, 193] width 405 height 22
type input "9"
click at [116, 182] on li "الإجمالي : 76.950 ج.م" at bounding box center [141, 193] width 54 height 22
click at [110, 189] on icon at bounding box center [106, 193] width 8 height 8
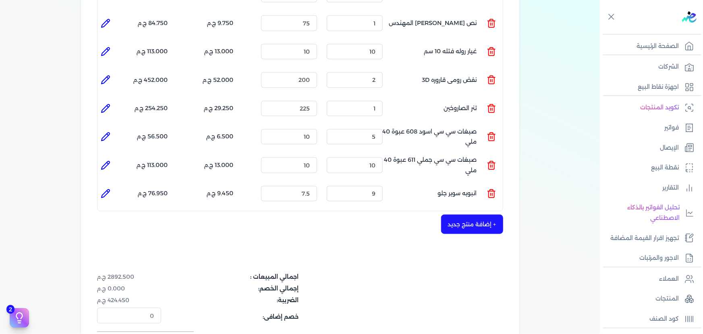
type input "انبوبه سوبر جلو"
type input "7.5"
type input "9"
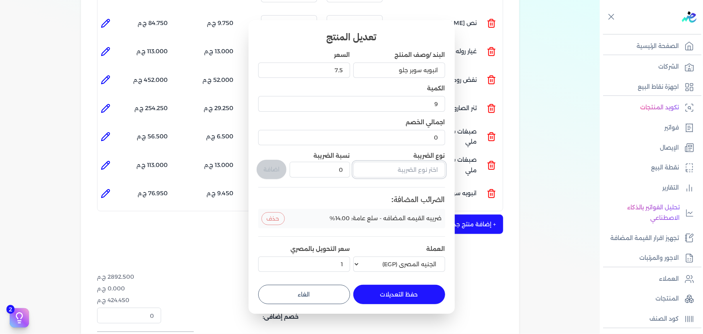
click at [406, 176] on input "text" at bounding box center [399, 169] width 92 height 15
type input "y"
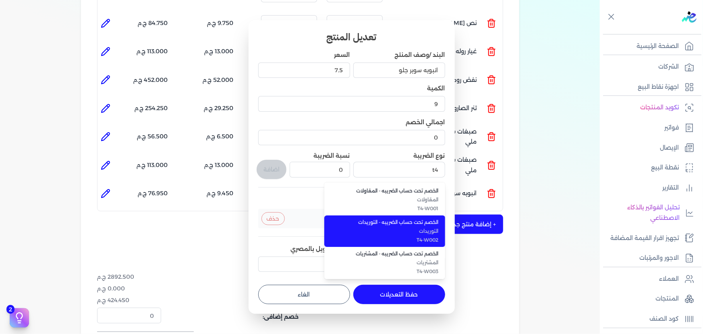
click at [393, 220] on span "الخصم تحت حساب الضريبه - التوريدات" at bounding box center [389, 221] width 98 height 7
type input "الخصم تحت حساب الضريبه - التوريدات"
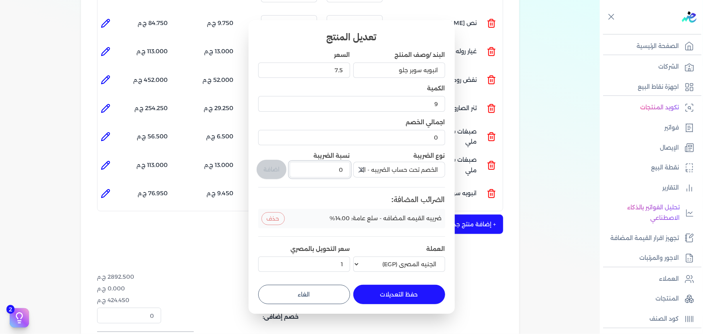
click at [360, 168] on div "البند /وصف المنتج انبوبه سوبر جلو السعر 7.5 الكمية 9 اجمالي الخصم 0 نوع الضريبة…" at bounding box center [351, 163] width 187 height 224
type input "1"
click at [263, 169] on button "اضافة" at bounding box center [272, 169] width 30 height 19
type input "0"
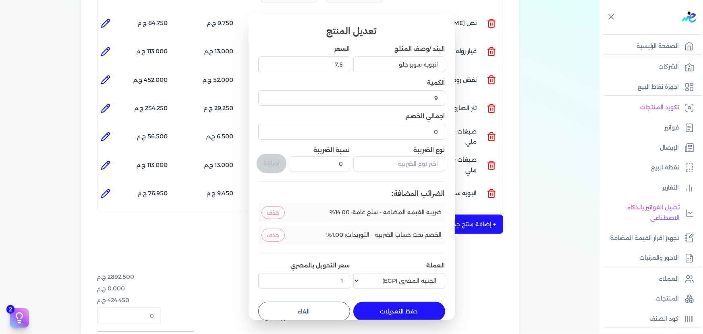
click at [387, 309] on button "حفظ التعديلات" at bounding box center [399, 310] width 92 height 19
type input "0"
type input "1"
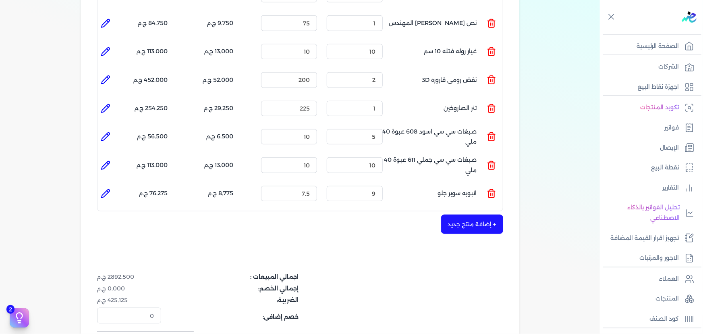
click at [474, 214] on button "+ إضافة منتج جديد" at bounding box center [472, 223] width 62 height 19
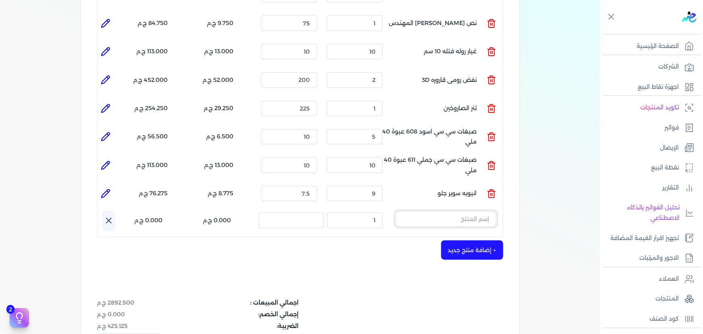
click at [474, 211] on input "text" at bounding box center [446, 218] width 101 height 15
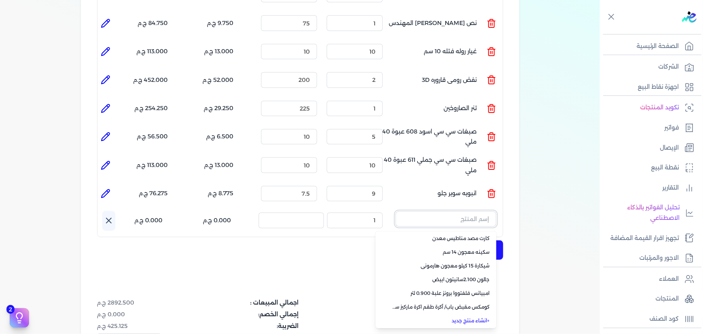
scroll to position [57, 0]
click at [476, 316] on link "+ انشاء منتج جديد" at bounding box center [441, 319] width 98 height 7
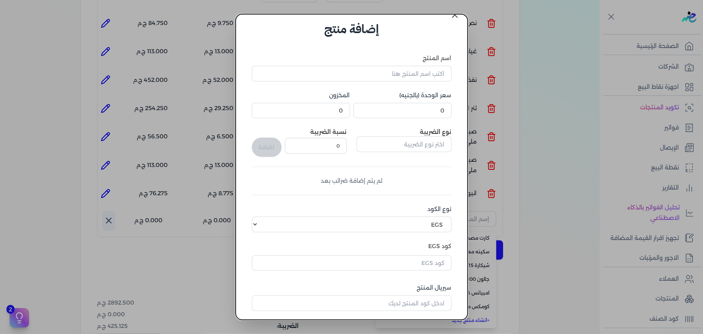
scroll to position [0, 0]
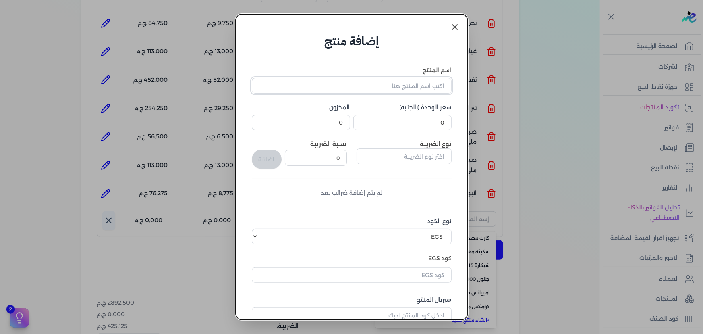
click at [429, 85] on input "اسم المنتج" at bounding box center [352, 85] width 200 height 15
type input "f"
type input "بكره دبل فيس شفاف 2 متر 24 مم"
drag, startPoint x: 436, startPoint y: 125, endPoint x: 512, endPoint y: 124, distance: 76.5
click at [494, 124] on dialog "إضافة منتج اسم المنتج بكره دبل فيس شفاف 2 متر 24 مم سعر الوحدة (بالجنيه) 0 المخ…" at bounding box center [351, 167] width 703 height 334
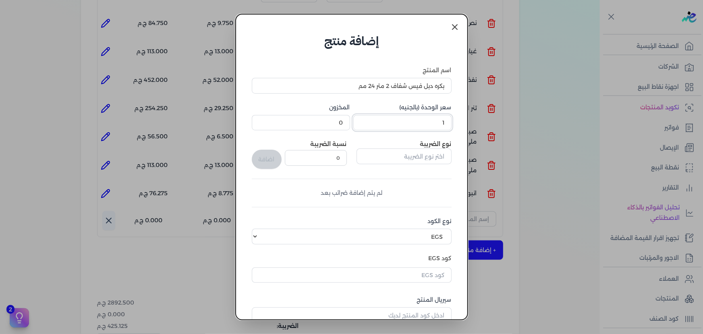
drag, startPoint x: 415, startPoint y: 123, endPoint x: 491, endPoint y: 128, distance: 76.7
click at [491, 128] on dialog "إضافة منتج اسم المنتج بكره دبل فيس شفاف 2 متر 24 مم سعر الوحدة (بالجنيه) 1 المخ…" at bounding box center [351, 167] width 703 height 334
type input "45"
click at [416, 161] on input "text" at bounding box center [403, 155] width 95 height 15
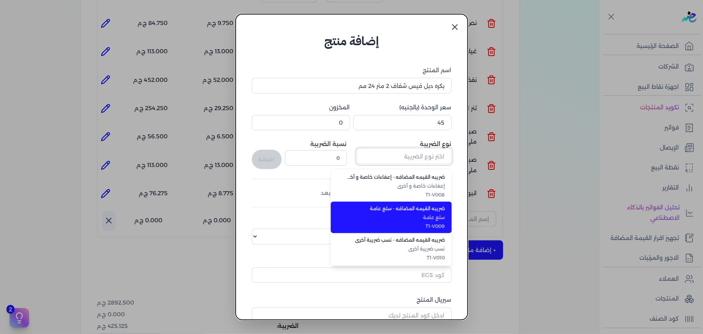
scroll to position [84, 0]
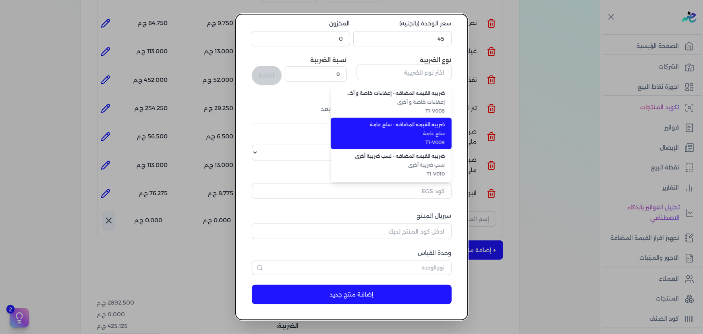
click at [415, 128] on li "ضريبه القيمه المضافه - سلع عامة سلع عامة T1-V009" at bounding box center [391, 133] width 121 height 31
type input "ضريبه القيمه المضافه - سلع عامة"
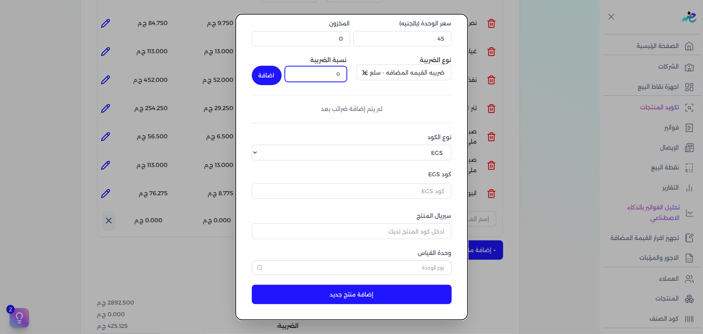
drag, startPoint x: 338, startPoint y: 76, endPoint x: 354, endPoint y: 73, distance: 16.8
click at [354, 73] on div "نوع الضريبة ضريبه القيمه المضافه - سلع عامة نسبة الضريبة 0 اضافة" at bounding box center [352, 70] width 200 height 29
type input "14"
click at [277, 74] on button "اضافة" at bounding box center [267, 75] width 30 height 19
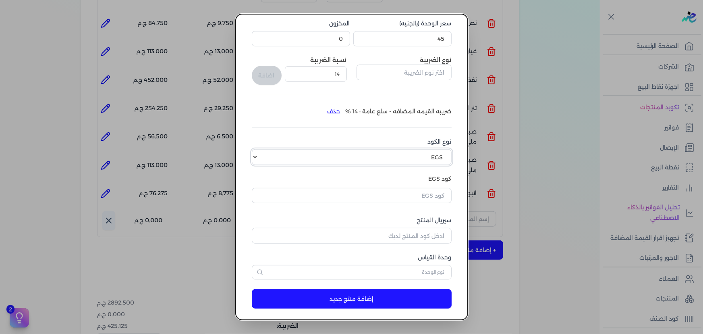
drag, startPoint x: 426, startPoint y: 155, endPoint x: 431, endPoint y: 164, distance: 10.3
click at [426, 155] on select "اختر نوع الكود EGS GS1" at bounding box center [352, 156] width 200 height 15
select select "GS1"
click at [257, 149] on select "اختر نوع الكود EGS GS1" at bounding box center [352, 156] width 200 height 15
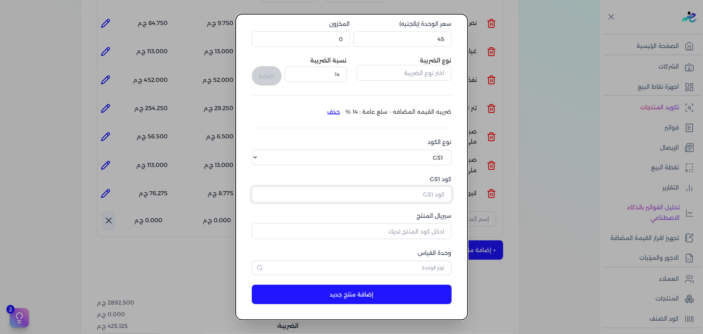
click at [432, 189] on input "كود GS1" at bounding box center [352, 193] width 200 height 15
paste input "10005730"
type input "10005730"
click at [404, 232] on input "سيريال المنتج" at bounding box center [352, 230] width 200 height 15
type input "12364"
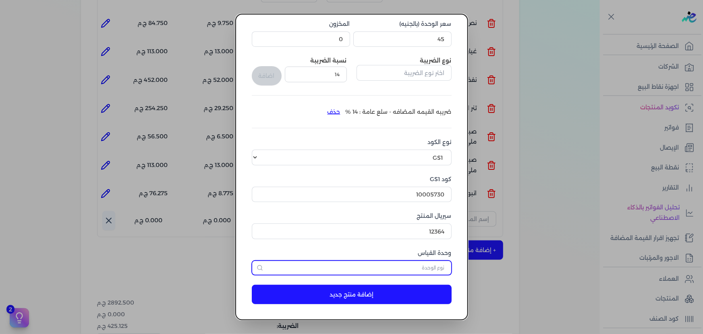
click at [409, 270] on input "text" at bounding box center [352, 267] width 200 height 15
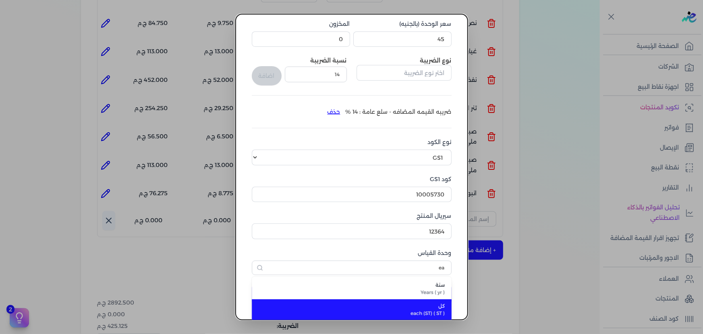
click at [418, 312] on span "each (ST) ( ST )" at bounding box center [356, 312] width 177 height 7
type input "كل"
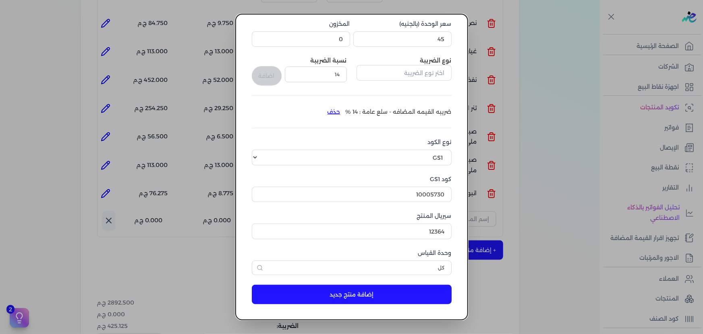
click at [398, 292] on button "إضافة منتج جديد" at bounding box center [352, 293] width 200 height 19
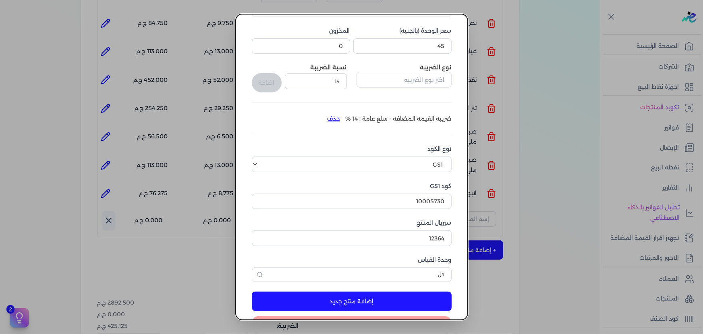
scroll to position [106, 0]
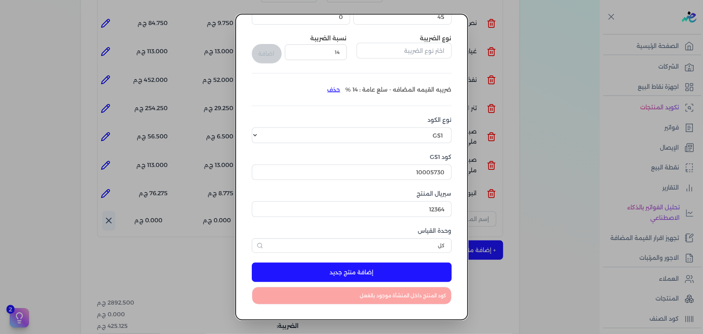
click at [401, 273] on button "إضافة منتج جديد" at bounding box center [352, 271] width 200 height 19
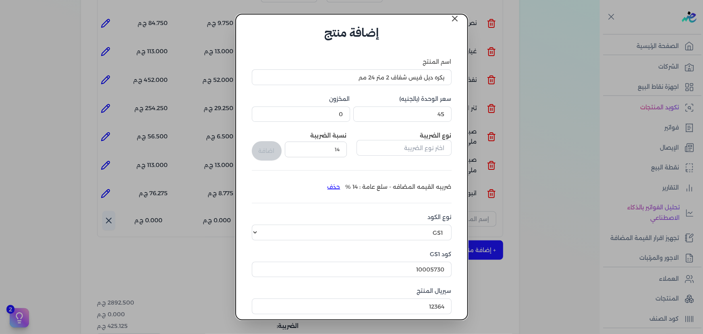
scroll to position [0, 0]
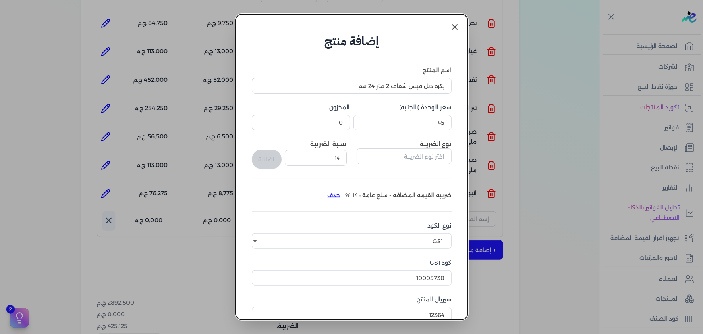
click at [447, 25] on link at bounding box center [454, 26] width 19 height 19
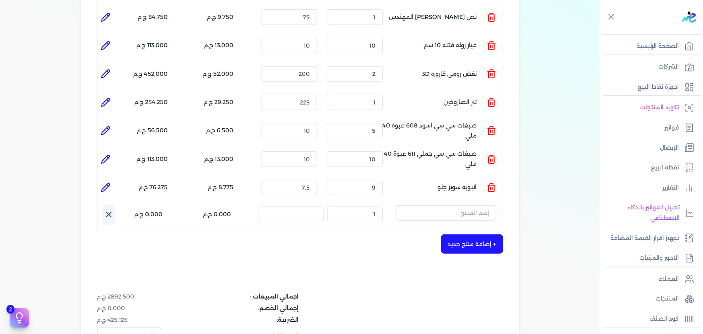
scroll to position [390, 0]
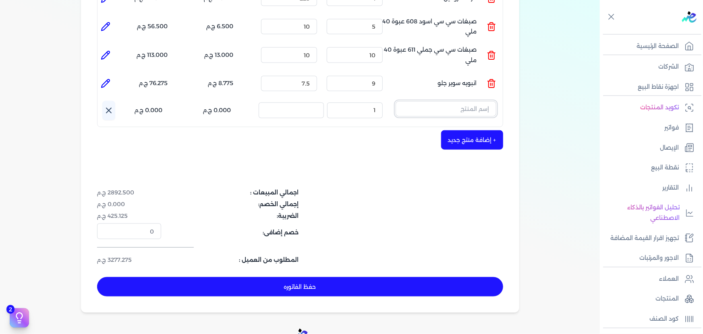
click at [479, 101] on input "text" at bounding box center [446, 108] width 101 height 15
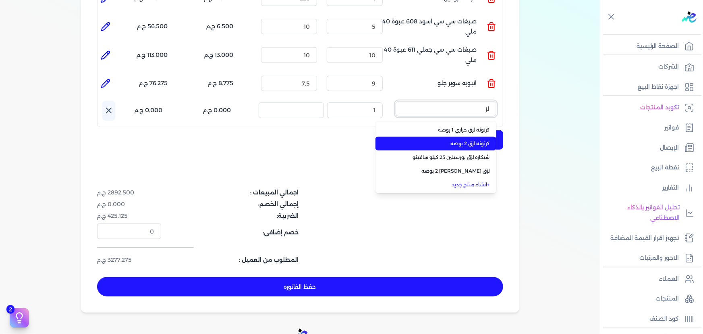
type input "لز"
click at [464, 140] on span "كرتونه لزق 2 بوصه" at bounding box center [441, 143] width 98 height 7
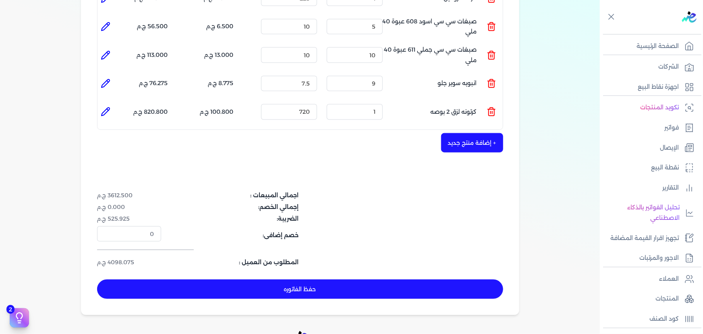
click at [110, 107] on icon at bounding box center [106, 112] width 10 height 10
type input "كرتونه لزق 2 بوصه"
type input "720"
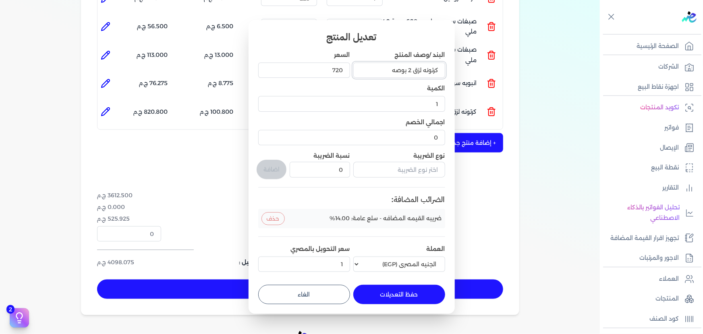
drag, startPoint x: 481, startPoint y: 75, endPoint x: 496, endPoint y: 75, distance: 15.3
click at [496, 75] on dialog "تعديل المنتج البند /وصف المنتج كرتونه لزق 2 بوصه السعر 720 الكمية 1 اجمالي الخص…" at bounding box center [351, 167] width 703 height 334
drag, startPoint x: 383, startPoint y: 68, endPoint x: 472, endPoint y: 73, distance: 89.1
click at [472, 73] on dialog "تعديل المنتج البند /وصف المنتج كرتونه لزق 2 بوصه السعر 720 الكمية 1 اجمالي الخص…" at bounding box center [351, 167] width 703 height 334
drag, startPoint x: 435, startPoint y: 251, endPoint x: 379, endPoint y: 67, distance: 192.3
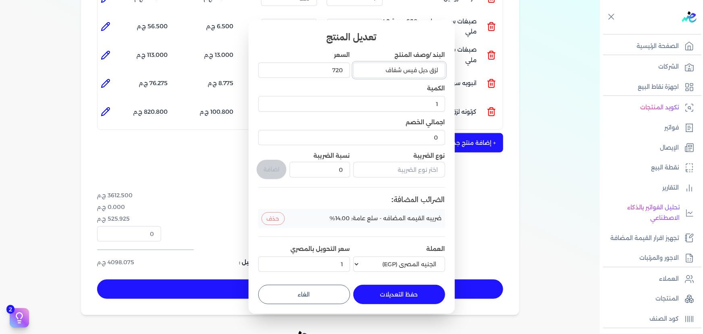
click at [380, 66] on input "لزق دبل فيس شفاف" at bounding box center [399, 69] width 92 height 15
type input "لزق دبل فيس شفاف 2 متر 24 مم"
click at [393, 170] on input "text" at bounding box center [399, 169] width 92 height 15
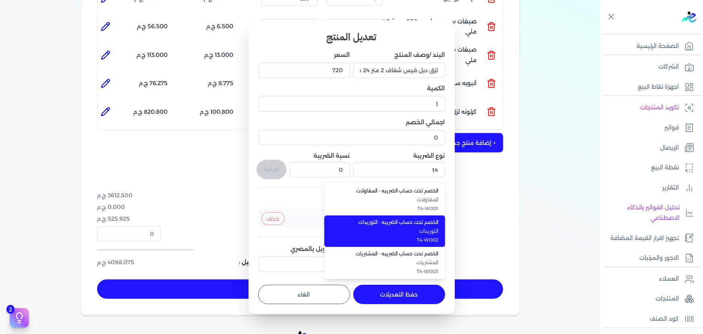
click at [410, 227] on span "التوريدات" at bounding box center [389, 230] width 98 height 7
type input "الخصم تحت حساب الضريبه - التوريدات"
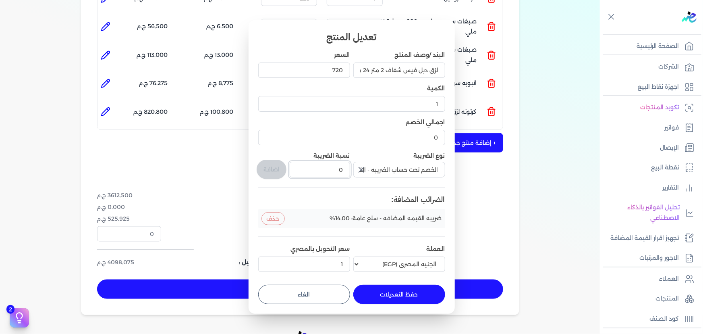
click at [354, 169] on div "البند /وصف المنتج لزق دبل فيس شفاف 2 متر 24 مم السعر 720 الكمية 1 اجمالي الخصم …" at bounding box center [351, 163] width 187 height 224
type input "1"
click at [270, 169] on button "اضافة" at bounding box center [272, 169] width 30 height 19
type input "0"
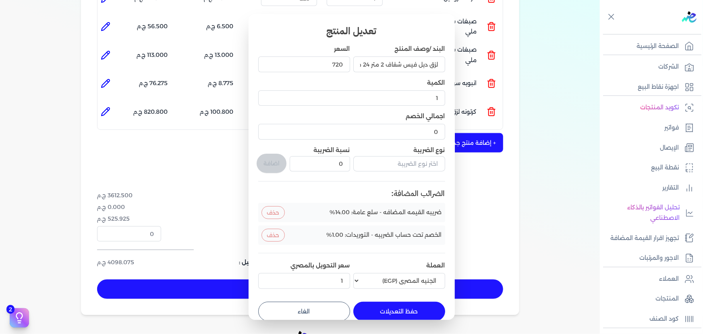
click at [421, 310] on button "حفظ التعديلات" at bounding box center [399, 310] width 92 height 19
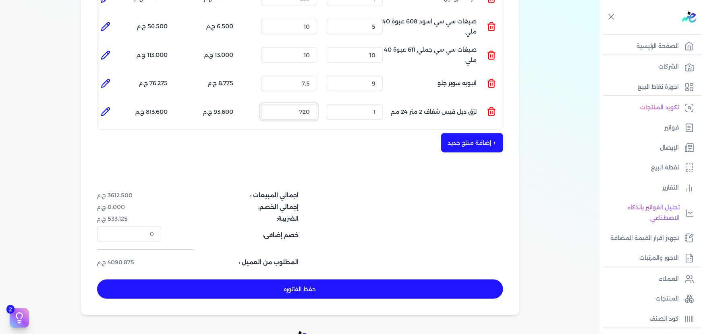
drag, startPoint x: 300, startPoint y: 98, endPoint x: 340, endPoint y: 95, distance: 40.0
click at [336, 101] on ul "المنتج : لزق دبل فيس شفاف 2 متر 24 مم الكمية : 1 السعر : 720 الضريبه : 93.600 ج…" at bounding box center [299, 112] width 405 height 22
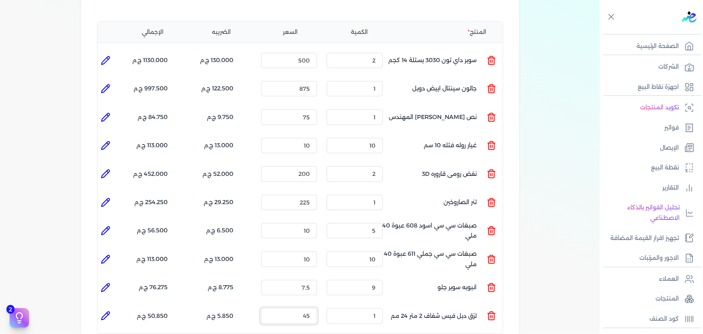
scroll to position [170, 0]
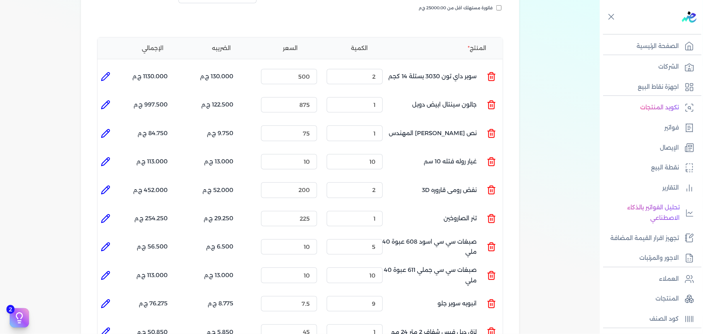
click at [107, 73] on icon at bounding box center [106, 77] width 8 height 8
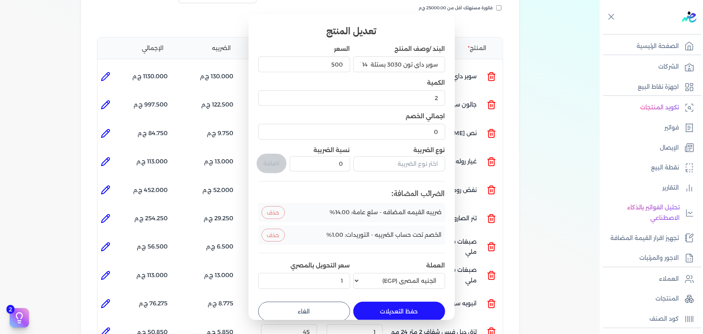
click at [326, 313] on button "الغاء" at bounding box center [304, 310] width 92 height 19
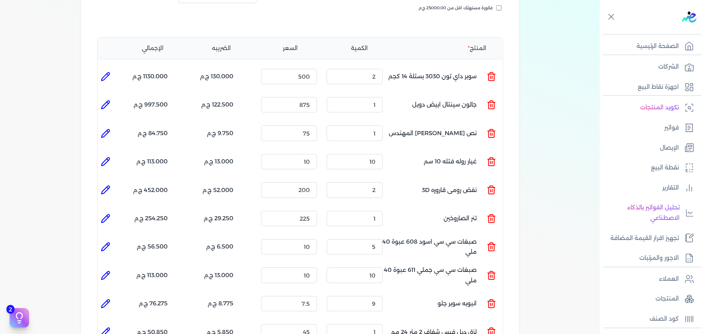
click at [105, 97] on li at bounding box center [105, 105] width 16 height 16
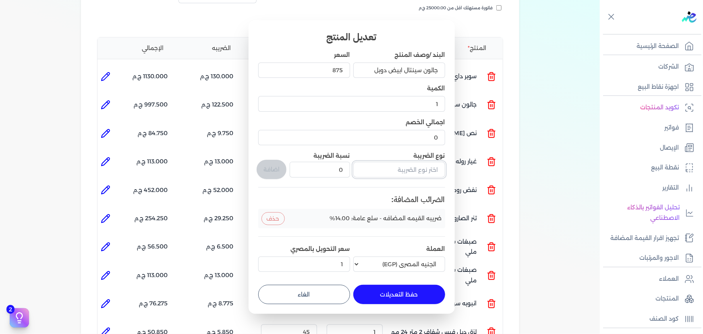
click at [387, 170] on input "text" at bounding box center [399, 169] width 92 height 15
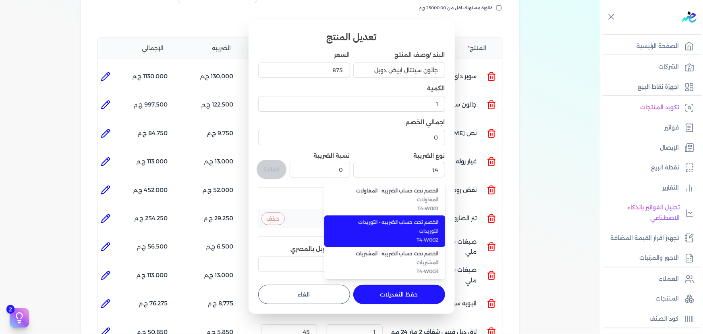
click at [397, 227] on span "التوريدات" at bounding box center [389, 230] width 98 height 7
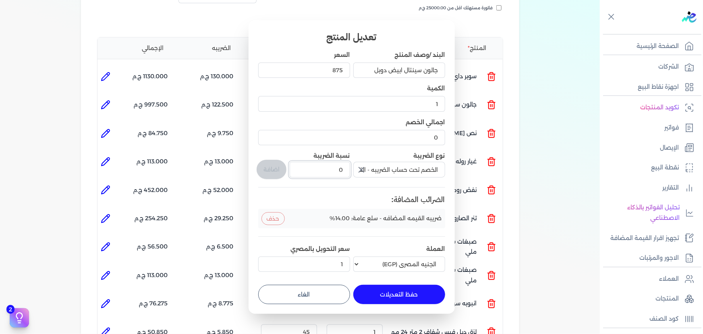
drag, startPoint x: 321, startPoint y: 167, endPoint x: 360, endPoint y: 166, distance: 39.1
click at [360, 166] on div "البند /وصف المنتج جالون سينتال ابيض دوبل السعر 875 الكمية 1 اجمالي الخصم 0 نوع …" at bounding box center [351, 163] width 187 height 224
click at [270, 168] on button "اضافة" at bounding box center [272, 169] width 30 height 19
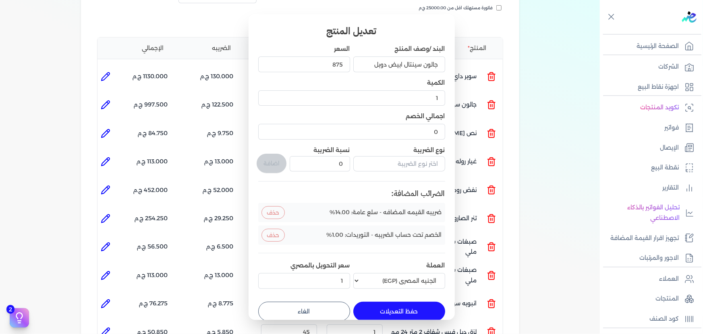
click at [400, 301] on button "حفظ التعديلات" at bounding box center [399, 310] width 92 height 19
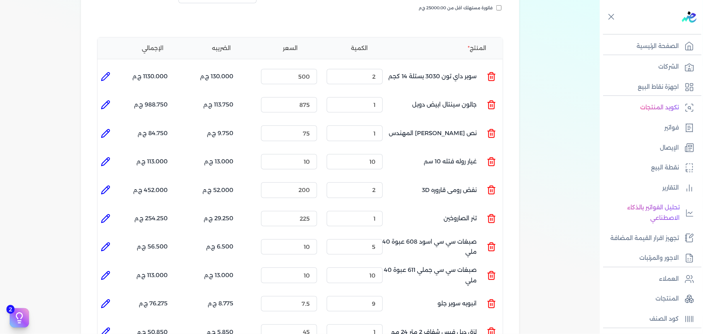
click at [108, 131] on icon at bounding box center [108, 132] width 2 height 2
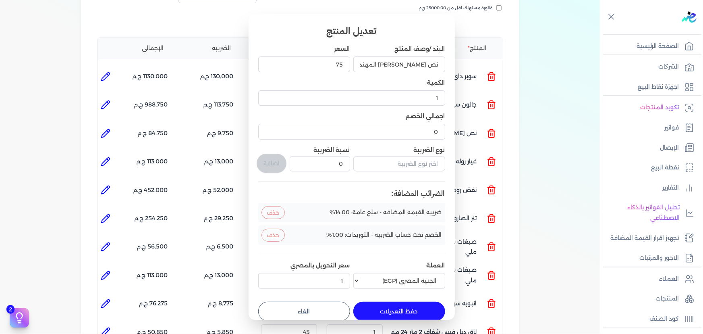
drag, startPoint x: 330, startPoint y: 315, endPoint x: 186, endPoint y: 211, distance: 176.9
click at [322, 312] on button "الغاء" at bounding box center [304, 310] width 92 height 19
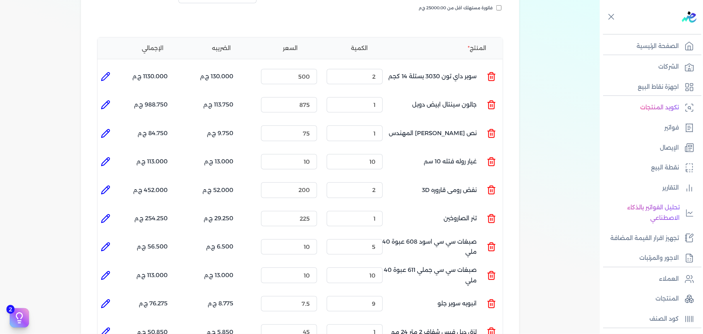
click at [102, 157] on icon at bounding box center [106, 162] width 10 height 10
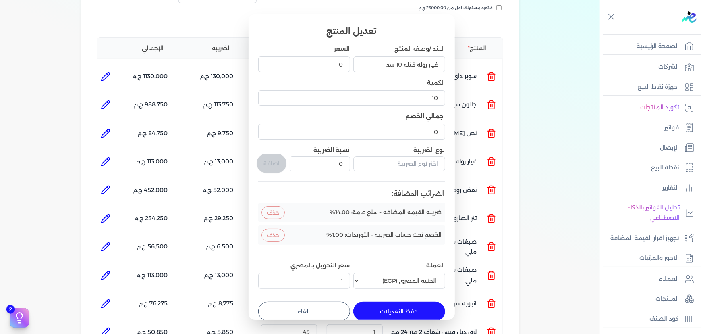
drag, startPoint x: 323, startPoint y: 303, endPoint x: 207, endPoint y: 243, distance: 131.3
click at [323, 303] on button "الغاء" at bounding box center [304, 310] width 92 height 19
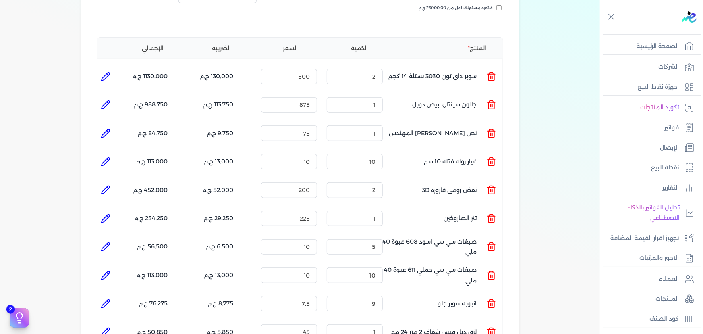
click at [107, 185] on icon at bounding box center [106, 190] width 10 height 10
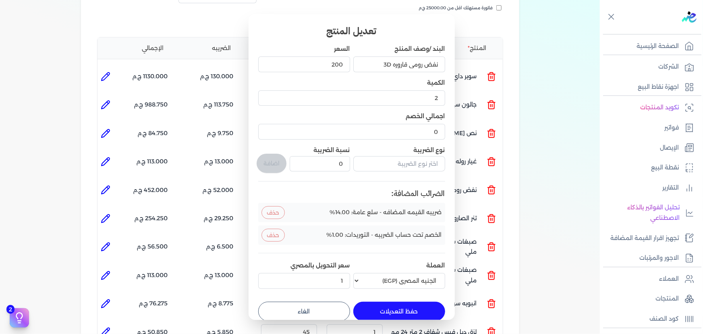
drag, startPoint x: 337, startPoint y: 306, endPoint x: 195, endPoint y: 222, distance: 165.0
click at [334, 305] on button "الغاء" at bounding box center [304, 310] width 92 height 19
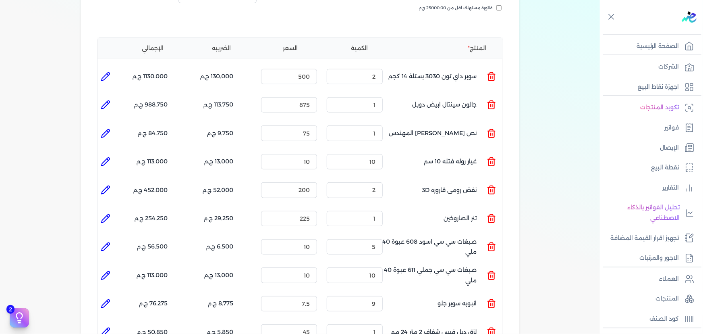
click at [110, 214] on icon at bounding box center [106, 218] width 8 height 8
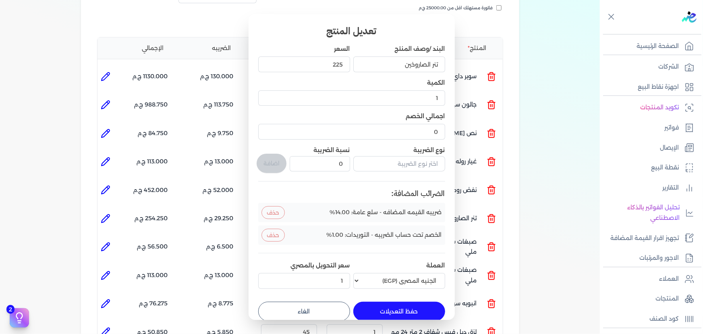
click at [296, 304] on button "الغاء" at bounding box center [304, 310] width 92 height 19
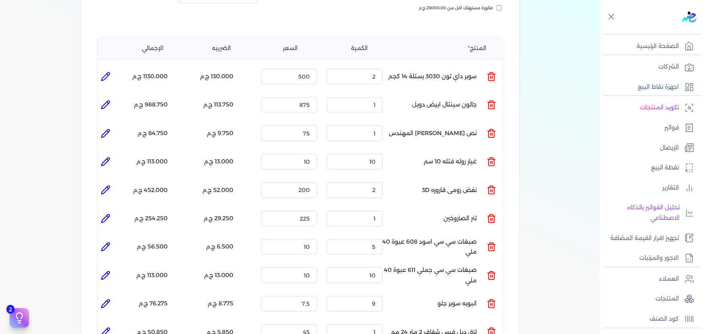
click at [102, 242] on icon at bounding box center [106, 247] width 10 height 10
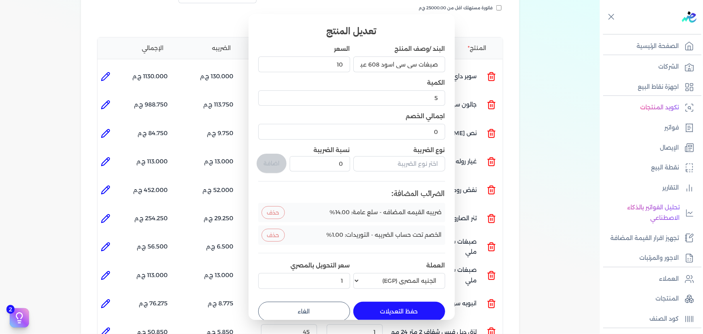
drag, startPoint x: 313, startPoint y: 311, endPoint x: 195, endPoint y: 263, distance: 126.7
click at [313, 310] on button "الغاء" at bounding box center [304, 310] width 92 height 19
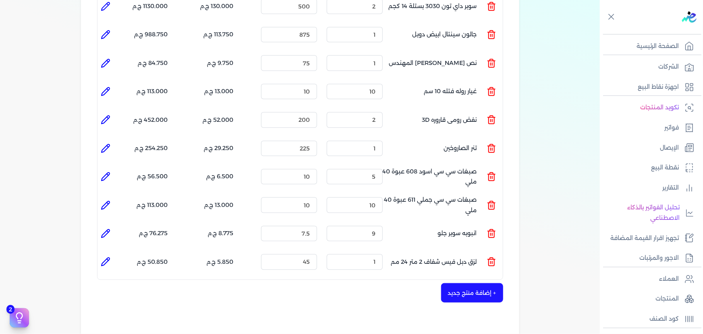
scroll to position [243, 0]
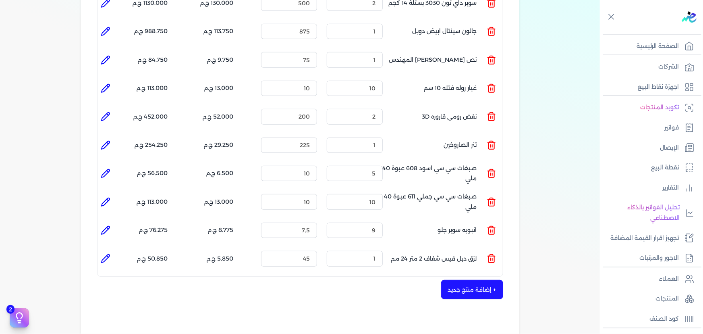
click at [108, 168] on icon at bounding box center [106, 173] width 10 height 10
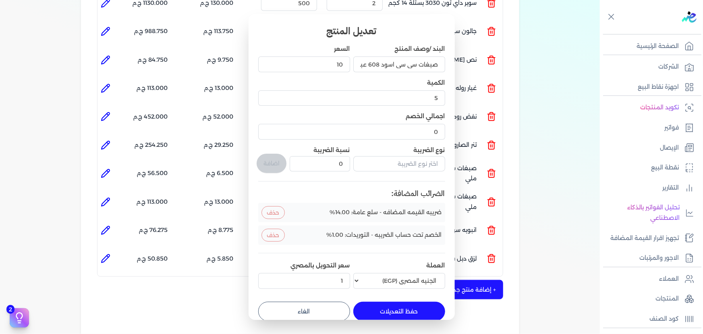
click at [329, 312] on button "الغاء" at bounding box center [304, 310] width 92 height 19
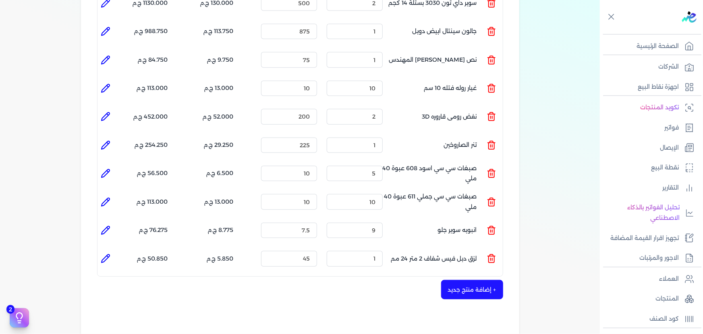
click at [115, 191] on li "الإجمالي : 113.000 ج.م" at bounding box center [141, 202] width 54 height 22
click at [113, 194] on li at bounding box center [105, 202] width 16 height 16
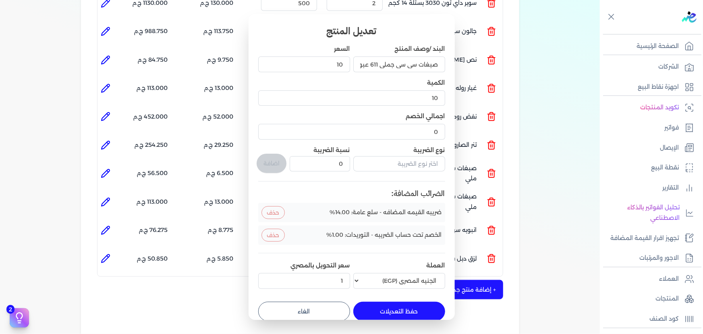
click at [326, 303] on button "الغاء" at bounding box center [304, 310] width 92 height 19
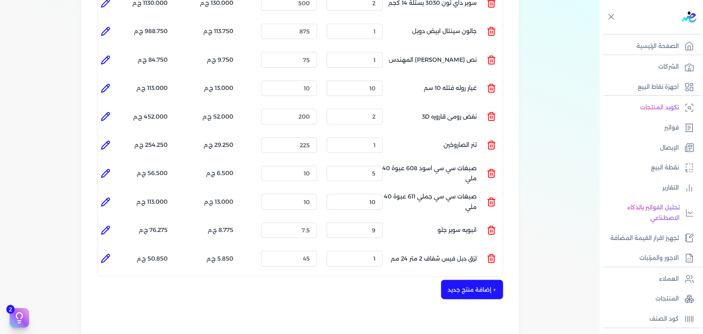
click at [100, 222] on li at bounding box center [105, 230] width 16 height 16
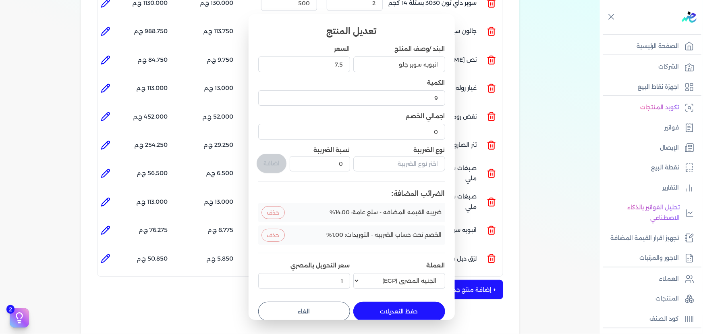
click at [292, 310] on button "الغاء" at bounding box center [304, 310] width 92 height 19
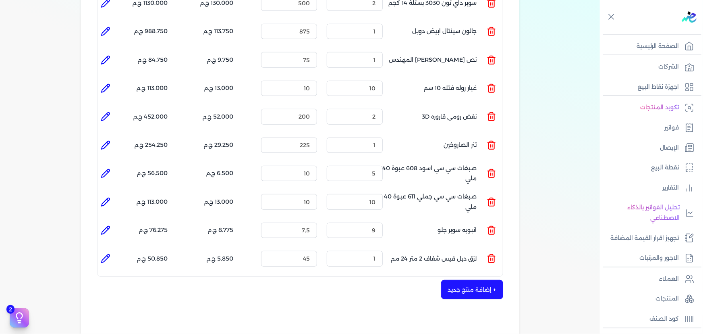
click at [110, 253] on icon at bounding box center [106, 258] width 10 height 10
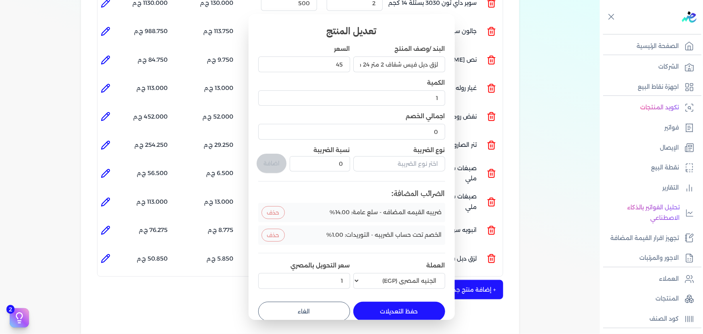
click at [321, 314] on button "الغاء" at bounding box center [304, 310] width 92 height 19
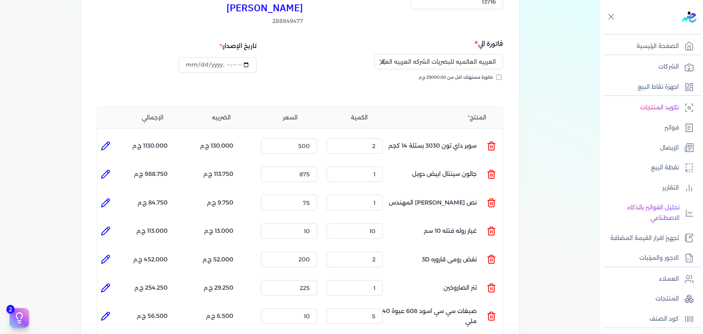
scroll to position [97, 0]
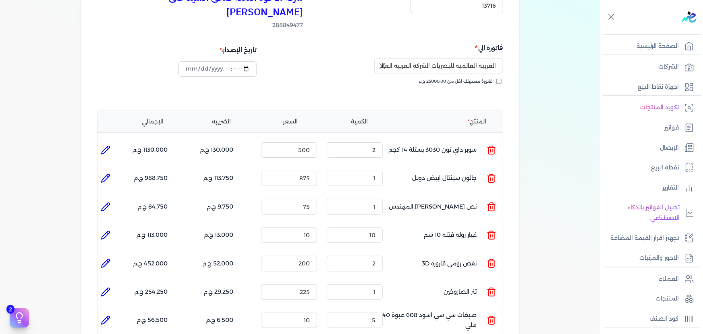
click at [107, 142] on li at bounding box center [105, 150] width 16 height 16
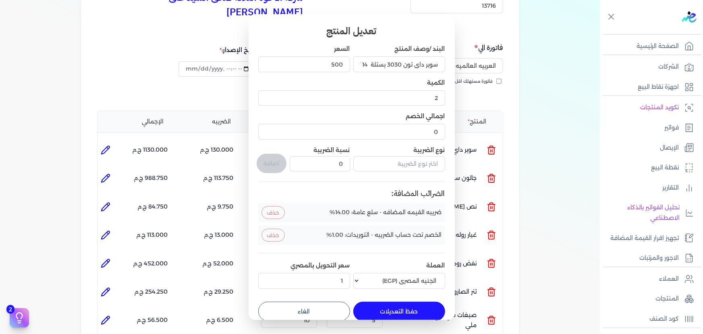
click at [338, 305] on button "الغاء" at bounding box center [304, 310] width 92 height 19
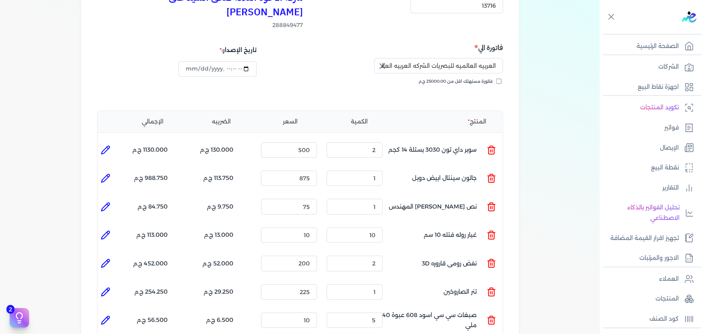
click at [110, 173] on icon at bounding box center [106, 178] width 10 height 10
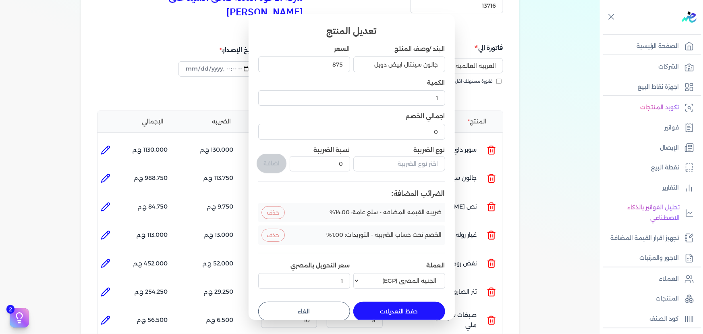
drag, startPoint x: 302, startPoint y: 313, endPoint x: 234, endPoint y: 281, distance: 75.1
click at [299, 313] on button "الغاء" at bounding box center [304, 310] width 92 height 19
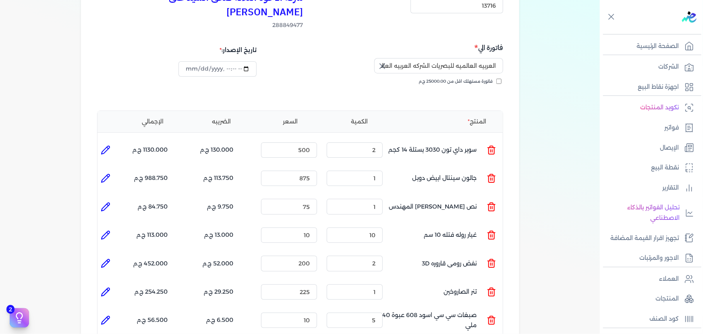
click at [102, 202] on icon at bounding box center [106, 207] width 10 height 10
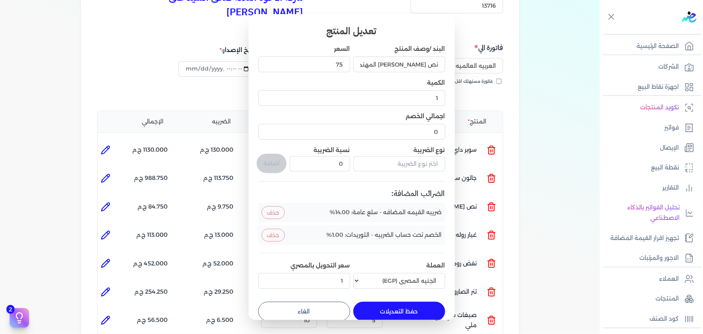
click at [302, 308] on button "الغاء" at bounding box center [304, 310] width 92 height 19
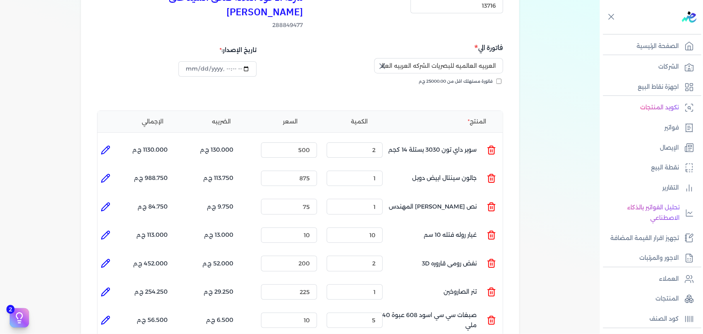
click at [108, 230] on icon at bounding box center [106, 235] width 10 height 10
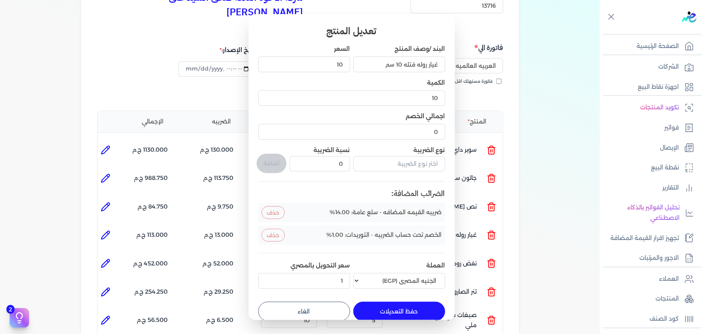
click at [338, 315] on button "الغاء" at bounding box center [304, 310] width 92 height 19
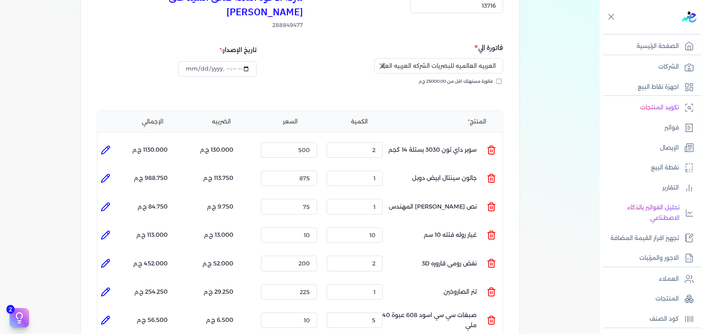
click at [110, 258] on icon at bounding box center [106, 263] width 10 height 10
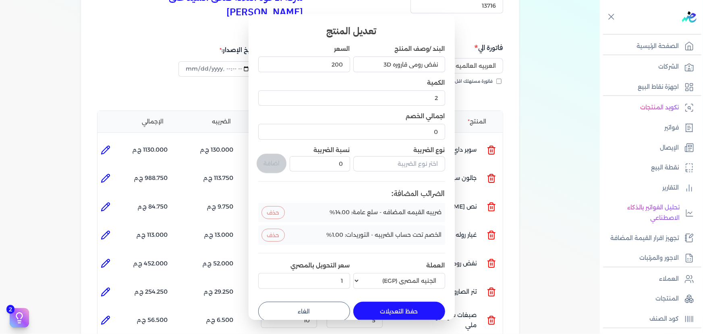
drag, startPoint x: 290, startPoint y: 313, endPoint x: 278, endPoint y: 310, distance: 12.4
click at [289, 313] on button "الغاء" at bounding box center [304, 310] width 92 height 19
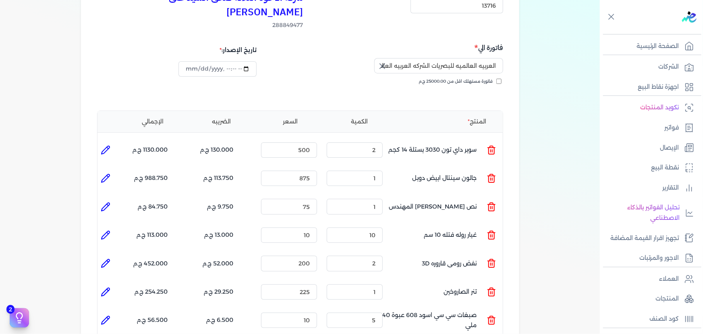
click at [112, 284] on li at bounding box center [105, 292] width 16 height 16
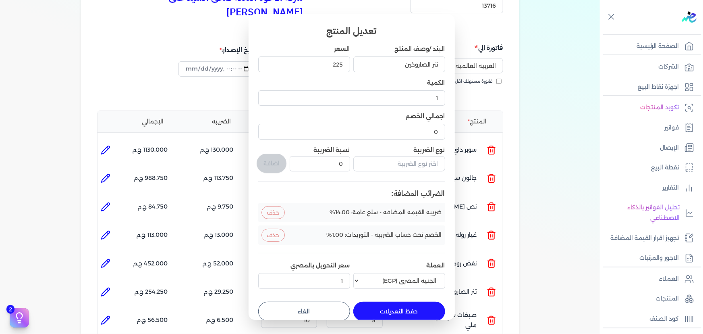
drag, startPoint x: 283, startPoint y: 314, endPoint x: 197, endPoint y: 308, distance: 86.4
click at [279, 314] on button "الغاء" at bounding box center [304, 310] width 92 height 19
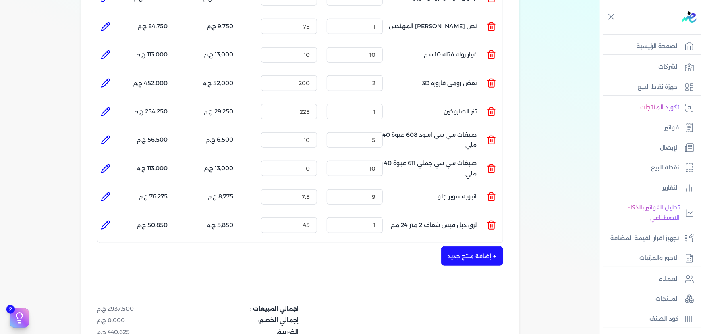
scroll to position [280, 0]
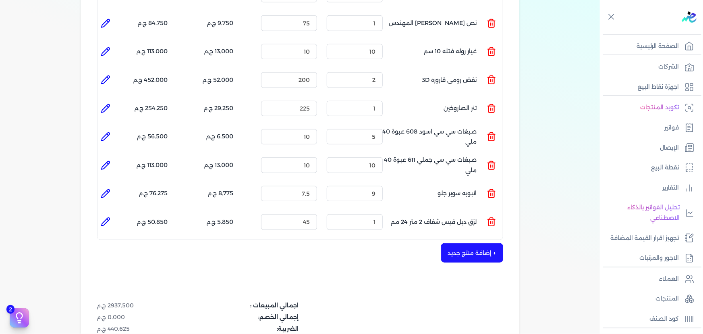
click at [107, 100] on li at bounding box center [105, 108] width 16 height 16
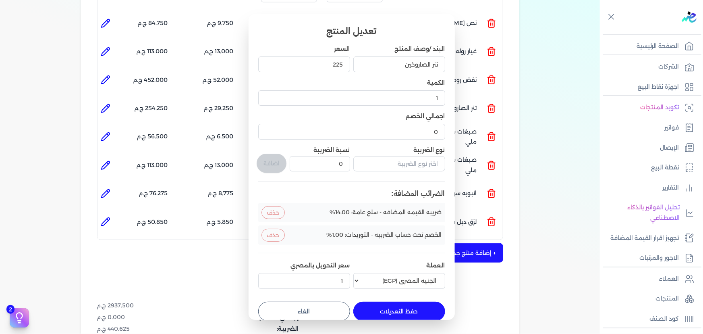
drag, startPoint x: 346, startPoint y: 315, endPoint x: 286, endPoint y: 282, distance: 68.2
click at [339, 312] on button "الغاء" at bounding box center [304, 310] width 92 height 19
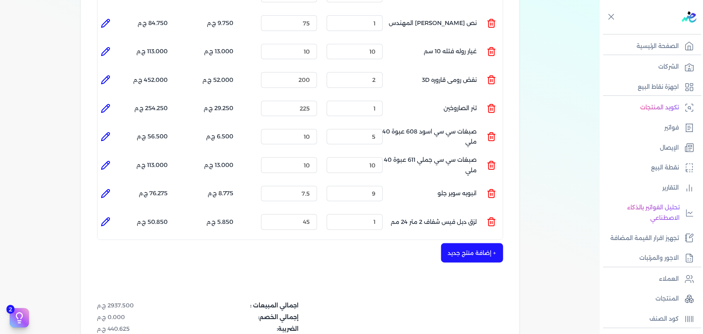
click at [105, 133] on icon at bounding box center [106, 137] width 8 height 8
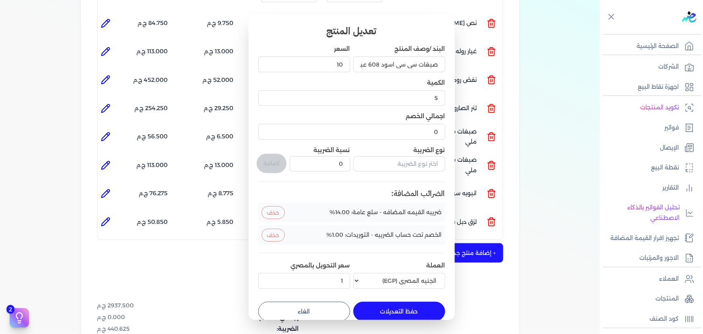
drag, startPoint x: 307, startPoint y: 313, endPoint x: 286, endPoint y: 300, distance: 24.9
click at [305, 311] on button "الغاء" at bounding box center [304, 310] width 92 height 19
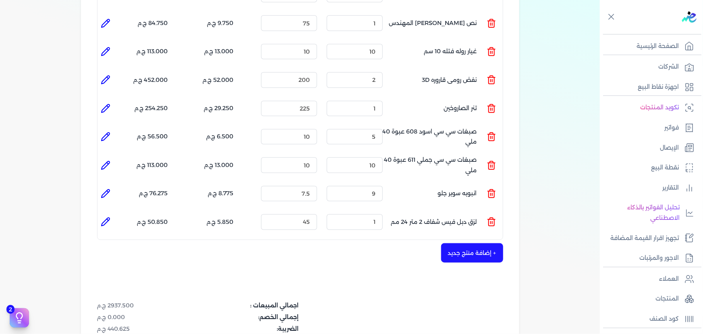
click at [109, 157] on li at bounding box center [105, 165] width 16 height 16
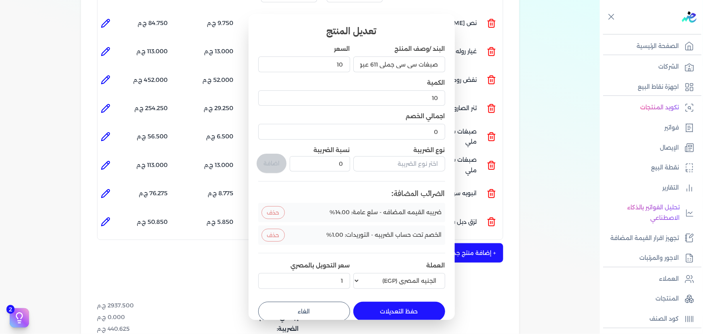
click at [340, 306] on button "الغاء" at bounding box center [304, 310] width 92 height 19
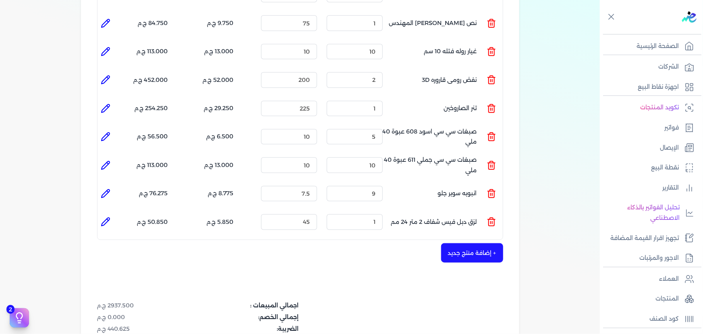
click at [117, 182] on li "الإجمالي : 76.275 ج.م" at bounding box center [141, 193] width 54 height 22
click at [112, 185] on li at bounding box center [105, 193] width 16 height 16
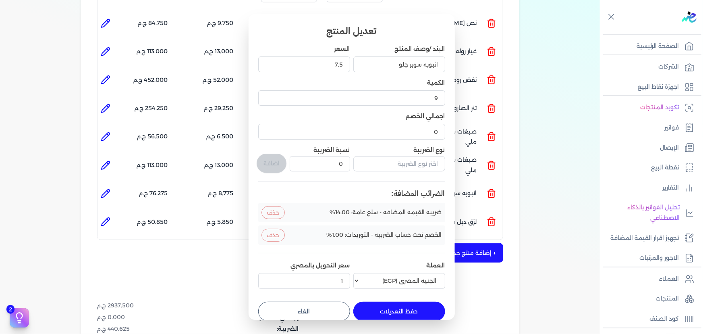
drag, startPoint x: 339, startPoint y: 307, endPoint x: 205, endPoint y: 210, distance: 164.9
click at [337, 307] on button "الغاء" at bounding box center [304, 310] width 92 height 19
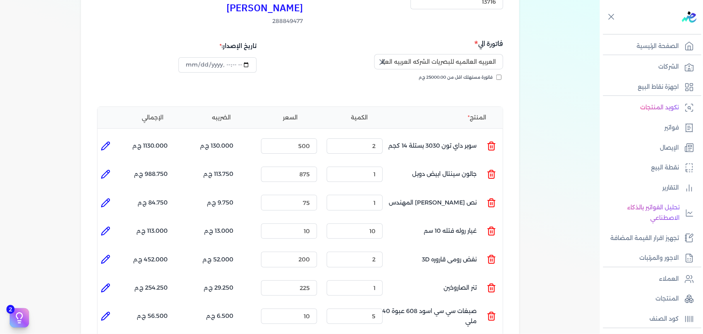
scroll to position [97, 0]
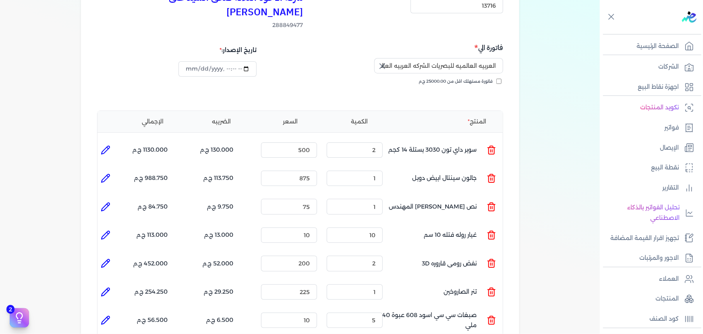
click at [106, 146] on icon at bounding box center [106, 150] width 8 height 8
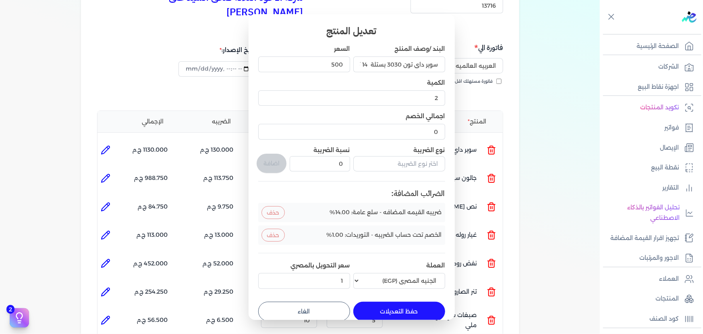
drag, startPoint x: 344, startPoint y: 302, endPoint x: 252, endPoint y: 235, distance: 114.2
click at [344, 302] on button "الغاء" at bounding box center [304, 310] width 92 height 19
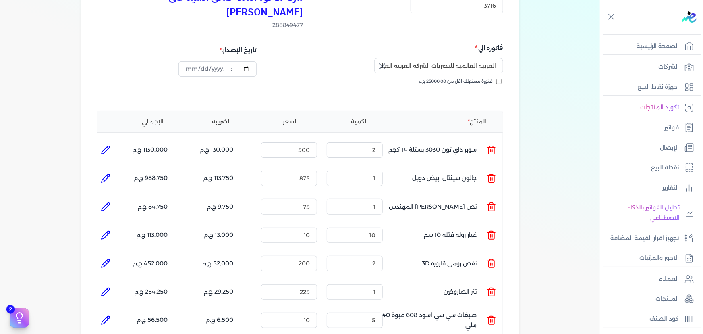
click at [109, 173] on icon at bounding box center [106, 178] width 10 height 10
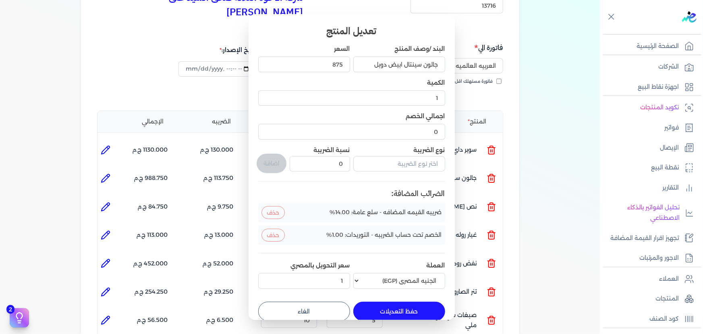
drag, startPoint x: 317, startPoint y: 310, endPoint x: 237, endPoint y: 272, distance: 88.1
click at [315, 308] on button "الغاء" at bounding box center [304, 310] width 92 height 19
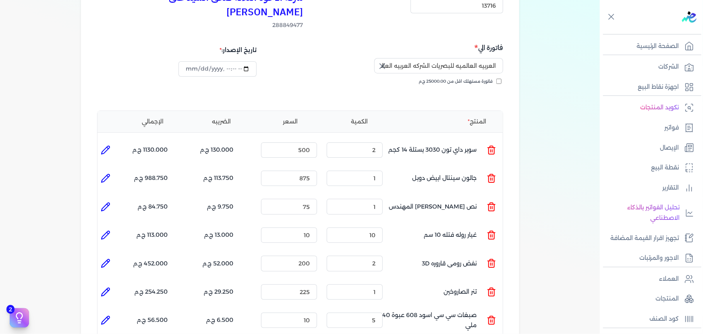
click at [107, 203] on icon at bounding box center [106, 207] width 8 height 8
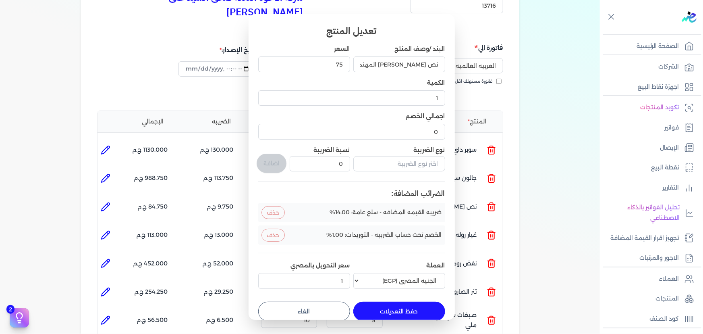
drag, startPoint x: 273, startPoint y: 305, endPoint x: 250, endPoint y: 291, distance: 26.9
click at [269, 302] on button "الغاء" at bounding box center [304, 310] width 92 height 19
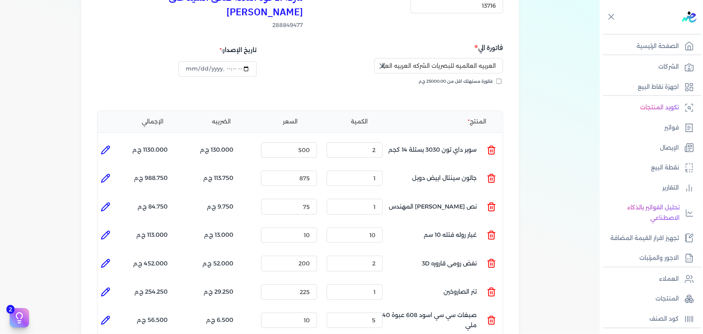
click at [104, 224] on ul at bounding box center [105, 235] width 16 height 22
click at [107, 230] on icon at bounding box center [106, 235] width 10 height 10
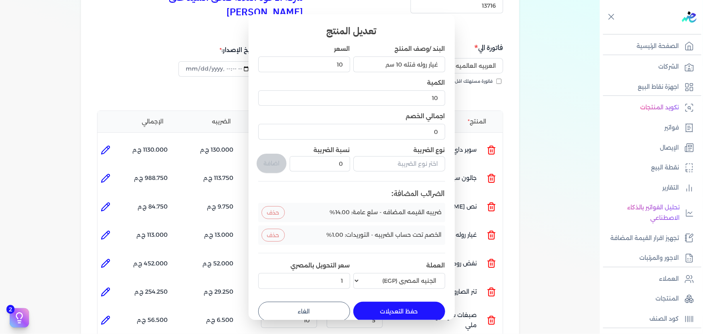
drag, startPoint x: 275, startPoint y: 306, endPoint x: 158, endPoint y: 269, distance: 122.7
click at [275, 306] on button "الغاء" at bounding box center [304, 310] width 92 height 19
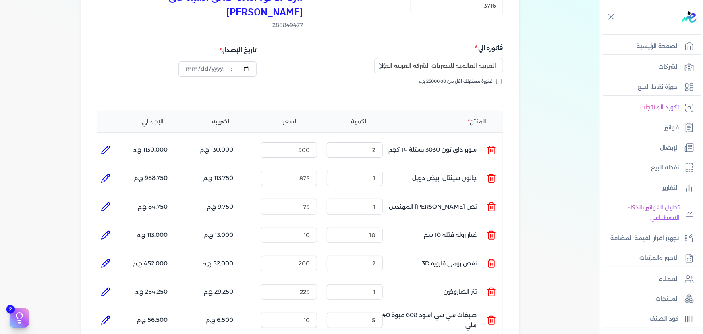
click at [108, 258] on icon at bounding box center [106, 263] width 10 height 10
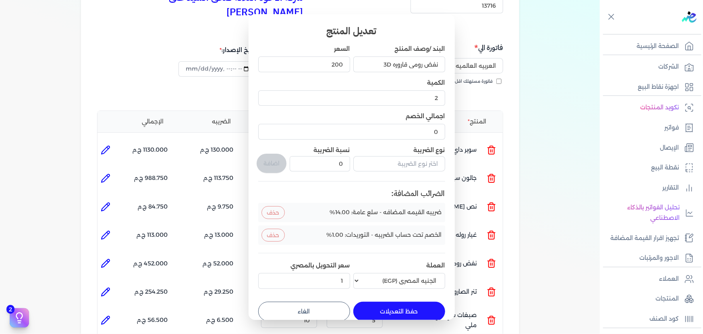
click at [315, 315] on button "الغاء" at bounding box center [304, 310] width 92 height 19
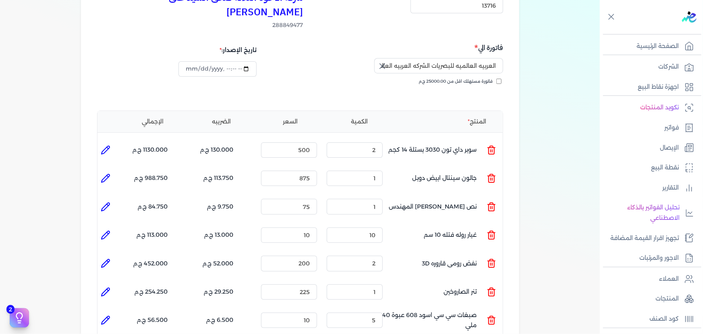
click at [109, 258] on icon at bounding box center [106, 263] width 10 height 10
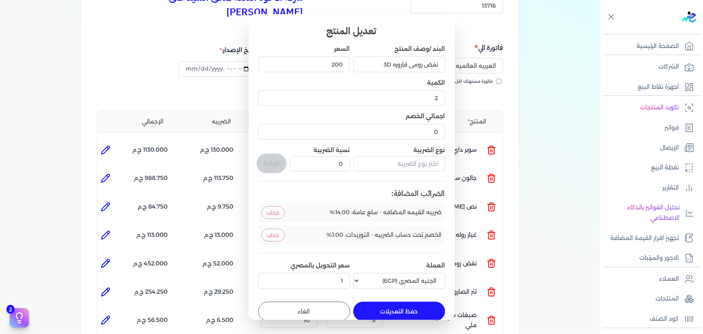
click at [311, 311] on button "الغاء" at bounding box center [304, 310] width 92 height 19
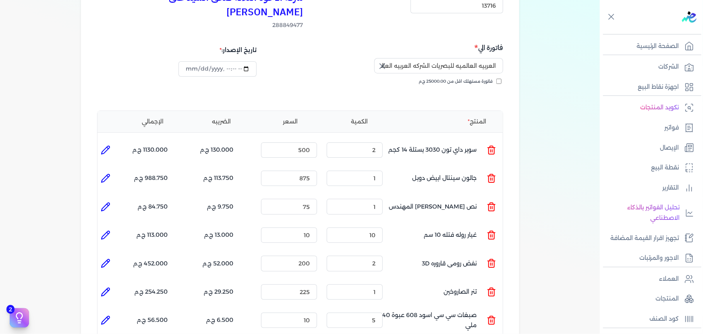
click at [103, 287] on icon at bounding box center [106, 292] width 10 height 10
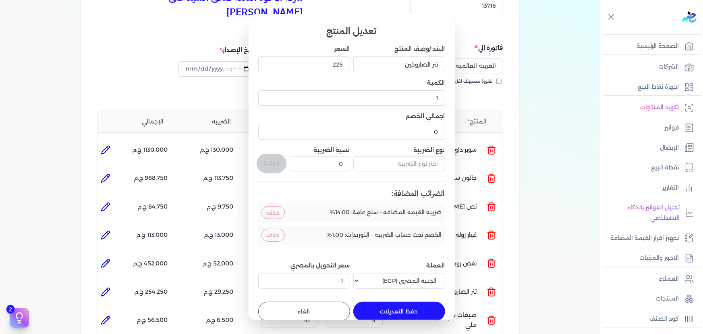
click at [296, 316] on button "الغاء" at bounding box center [304, 310] width 92 height 19
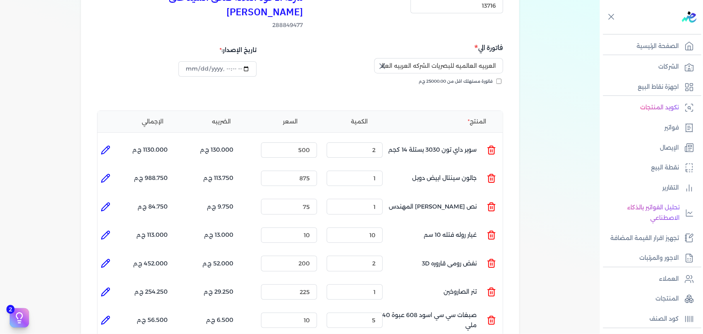
click at [108, 287] on icon at bounding box center [106, 292] width 10 height 10
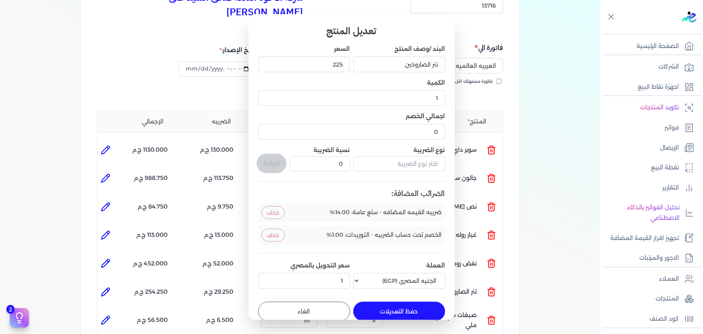
drag, startPoint x: 292, startPoint y: 315, endPoint x: 242, endPoint y: 313, distance: 50.8
click at [287, 315] on button "الغاء" at bounding box center [304, 310] width 92 height 19
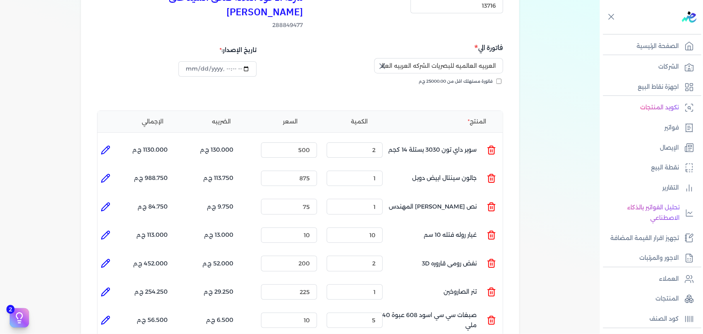
click at [110, 315] on icon at bounding box center [106, 320] width 10 height 10
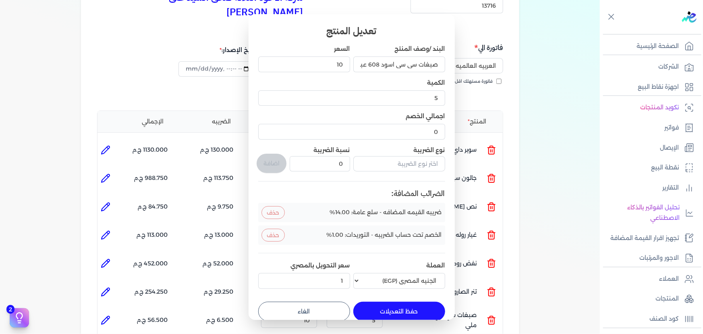
click at [285, 306] on button "الغاء" at bounding box center [304, 310] width 92 height 19
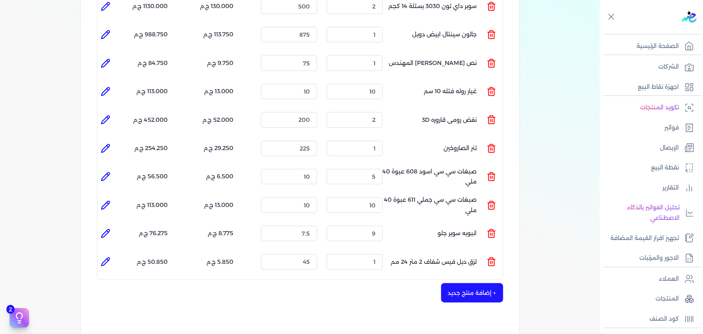
scroll to position [243, 0]
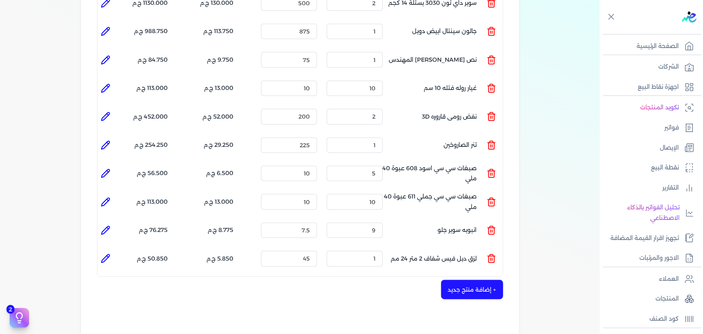
click at [109, 169] on icon at bounding box center [106, 173] width 8 height 8
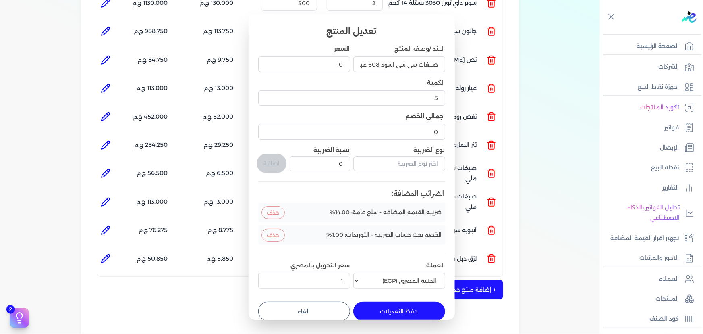
click at [299, 309] on button "الغاء" at bounding box center [304, 310] width 92 height 19
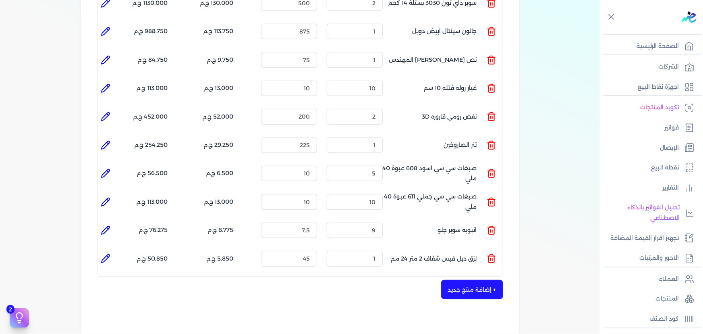
click at [105, 198] on icon at bounding box center [106, 202] width 8 height 8
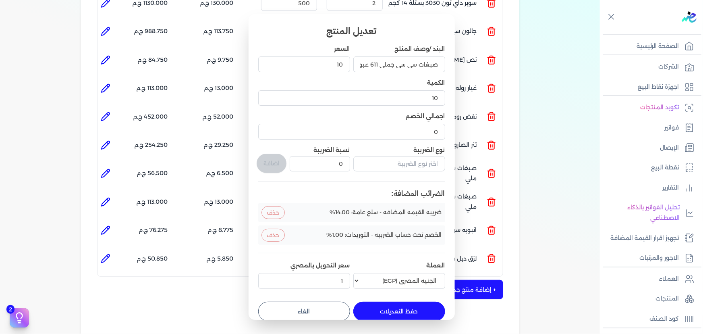
click at [275, 309] on button "الغاء" at bounding box center [304, 310] width 92 height 19
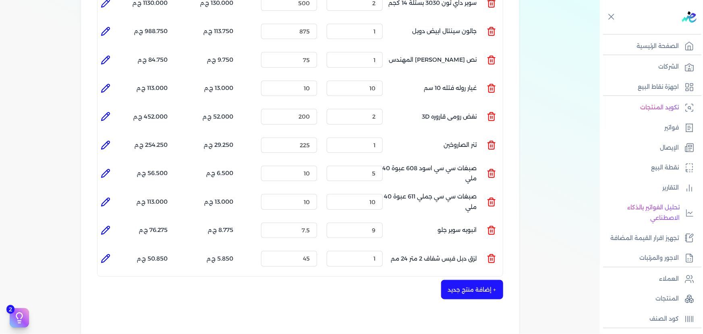
click at [106, 222] on li at bounding box center [105, 230] width 16 height 16
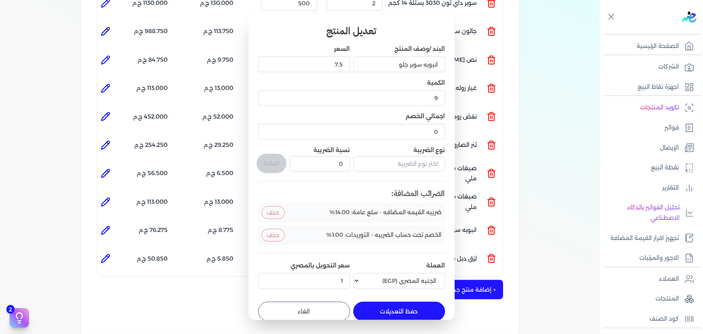
click at [338, 306] on button "الغاء" at bounding box center [304, 310] width 92 height 19
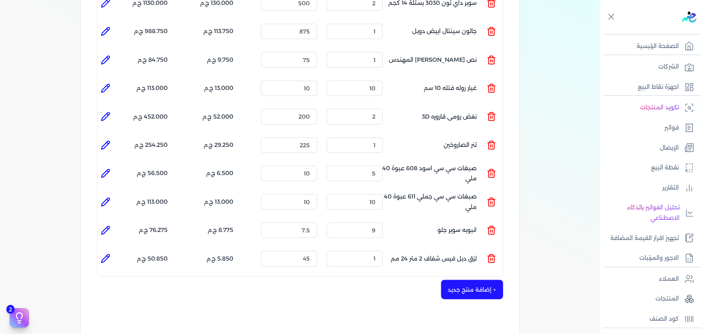
click at [113, 250] on li at bounding box center [105, 258] width 16 height 16
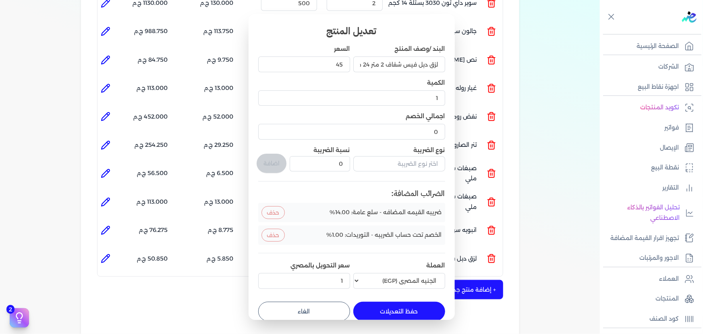
click at [283, 307] on button "الغاء" at bounding box center [304, 310] width 92 height 19
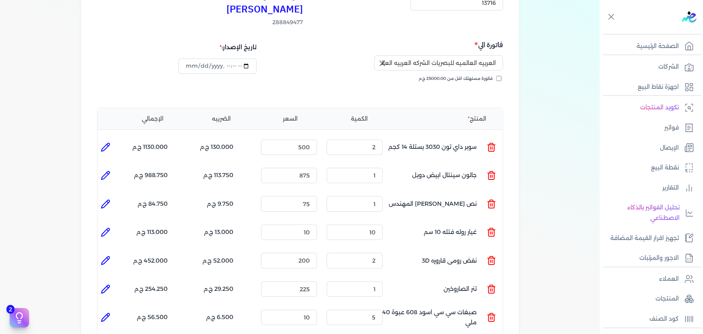
scroll to position [97, 0]
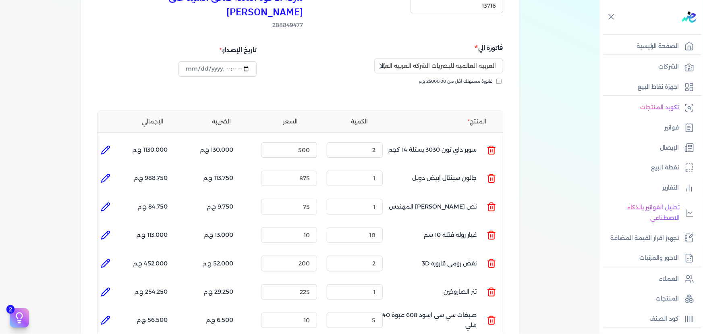
click at [107, 145] on icon at bounding box center [106, 150] width 10 height 10
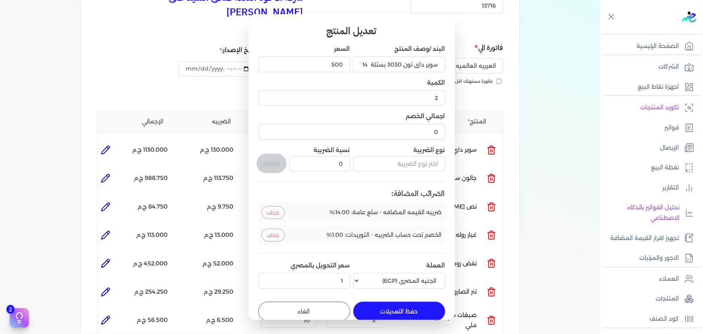
click at [339, 305] on button "الغاء" at bounding box center [304, 310] width 92 height 19
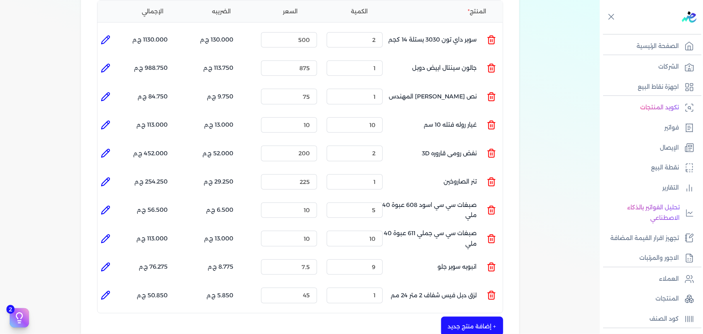
scroll to position [243, 0]
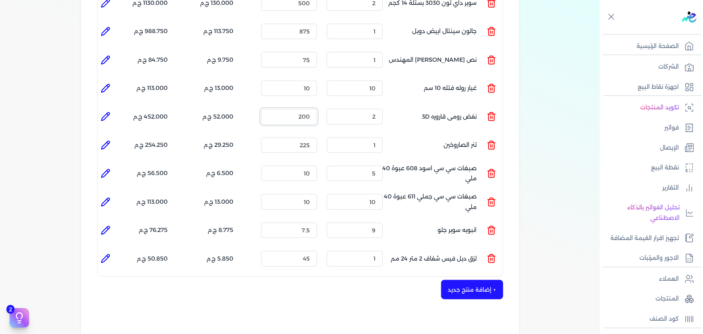
drag, startPoint x: 297, startPoint y: 101, endPoint x: 360, endPoint y: 112, distance: 64.5
click at [360, 112] on ul "المنتج : نفض رومى قاروره 3D الكمية : 2 السعر : 200 الضريبه : 52.000 ج.م الإجمال…" at bounding box center [299, 117] width 405 height 22
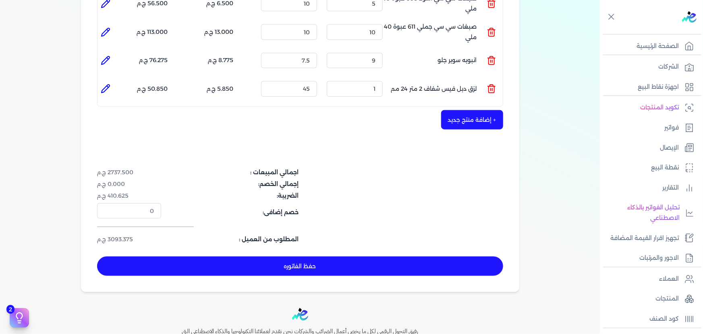
scroll to position [390, 0]
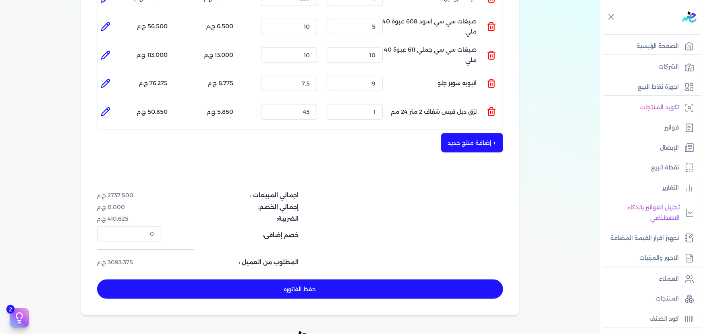
click at [367, 279] on button "حفظ الفاتوره" at bounding box center [300, 288] width 406 height 19
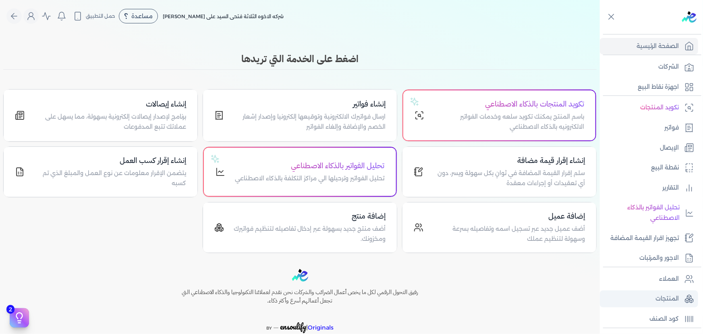
drag, startPoint x: 661, startPoint y: 289, endPoint x: 659, endPoint y: 296, distance: 7.4
click at [661, 290] on ul "العملاء المنتجات كود الصنف" at bounding box center [649, 298] width 98 height 57
click at [659, 299] on p "المنتجات" at bounding box center [666, 298] width 23 height 10
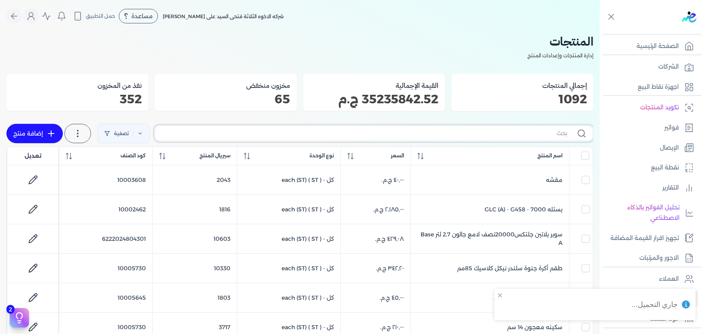
click at [266, 129] on input "text" at bounding box center [365, 133] width 406 height 8
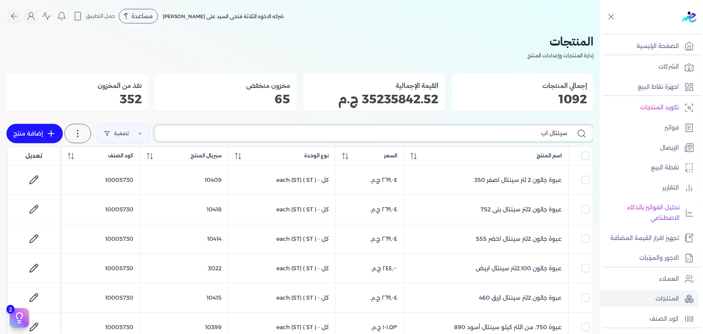
type input "سينتال ابي"
checkbox input "false"
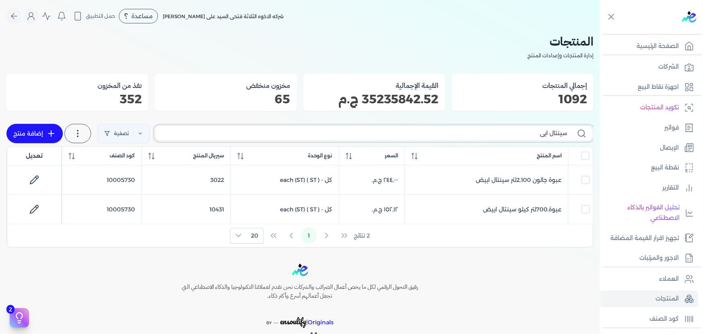
type input "سينتال ابيض"
checkbox input "false"
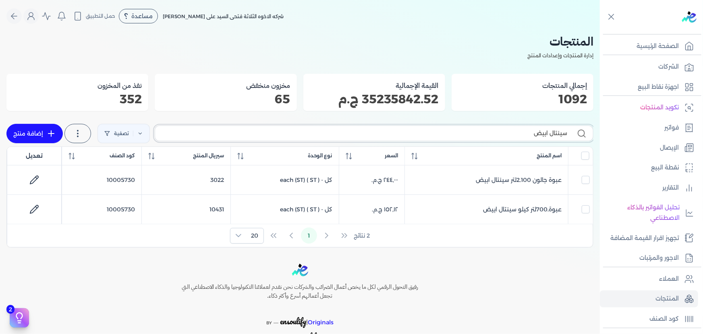
type input "سينتال ابيض"
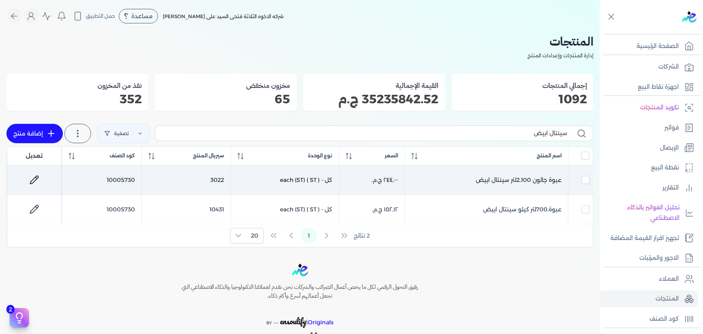
click at [37, 177] on icon at bounding box center [34, 180] width 8 height 8
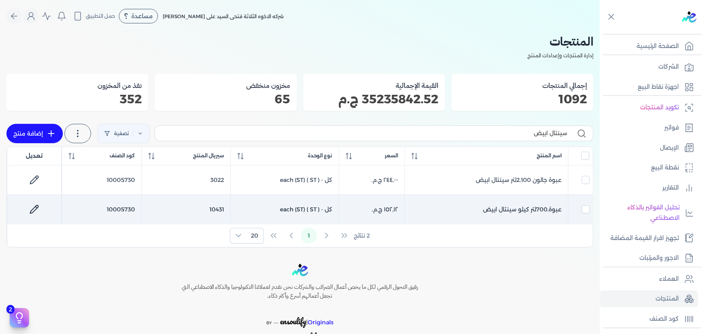
checkbox input "true"
checkbox input "false"
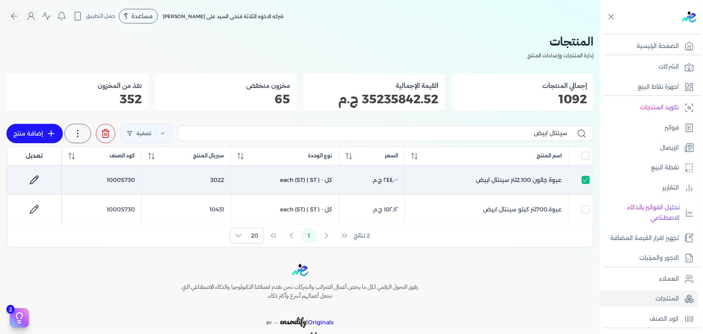
select select "GS1"
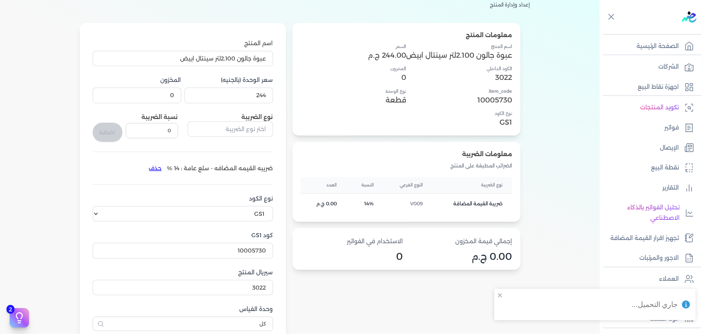
scroll to position [183, 0]
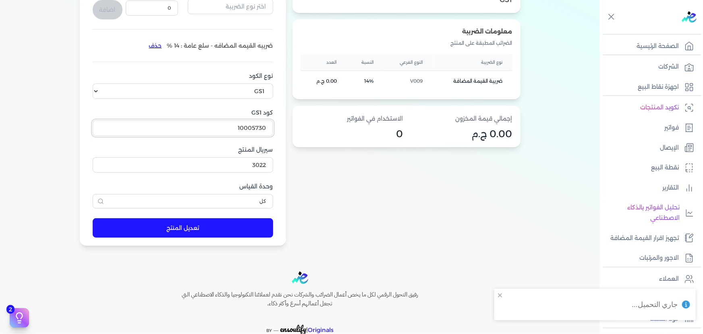
click at [233, 129] on input "10005730" at bounding box center [183, 127] width 180 height 15
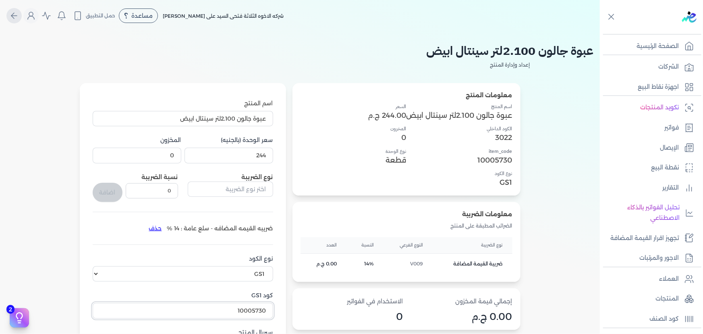
scroll to position [0, 0]
click at [18, 11] on icon "Global" at bounding box center [14, 16] width 10 height 10
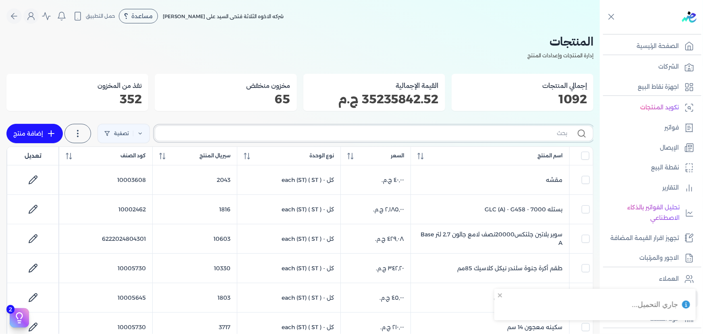
click at [445, 137] on input "text" at bounding box center [365, 133] width 406 height 8
type input "ك"
checkbox input "false"
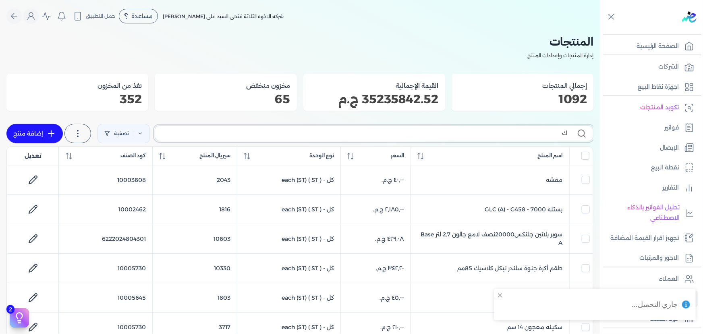
checkbox input "false"
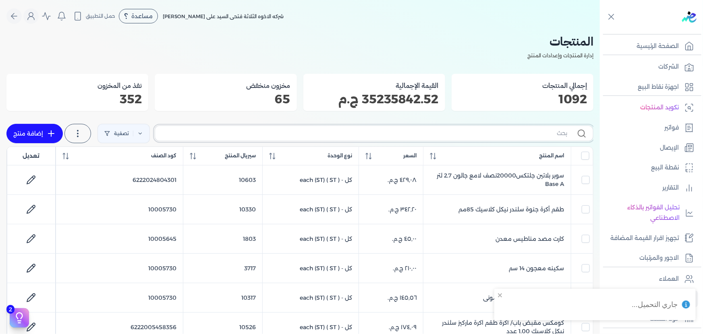
type input "ح"
checkbox input "false"
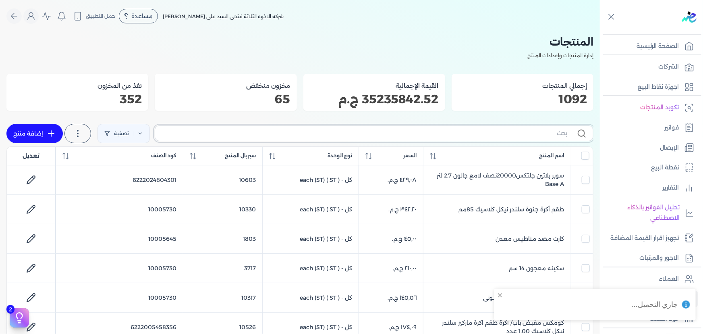
checkbox input "false"
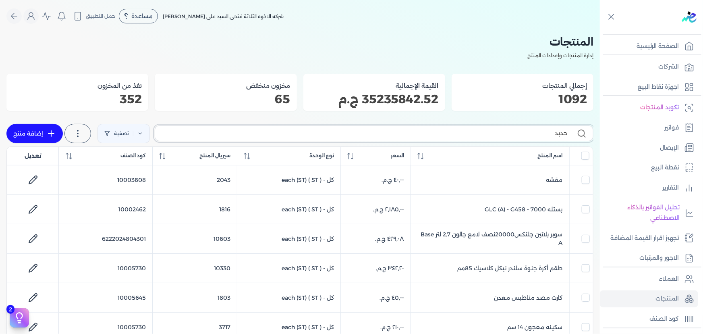
type input "حدب"
checkbox input "false"
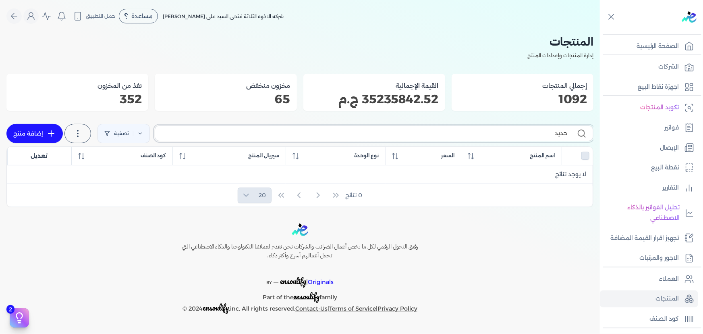
type input "حديد"
checkbox input "false"
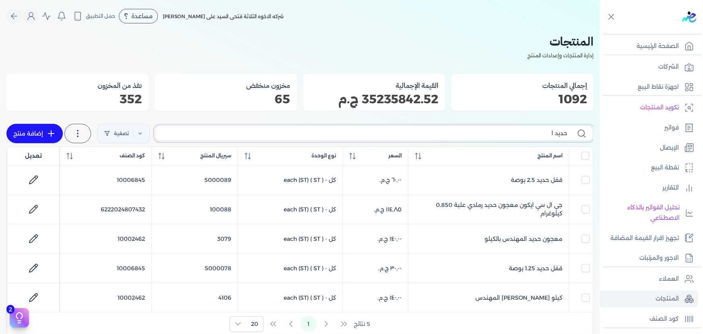
type input "حديد ال"
checkbox input "false"
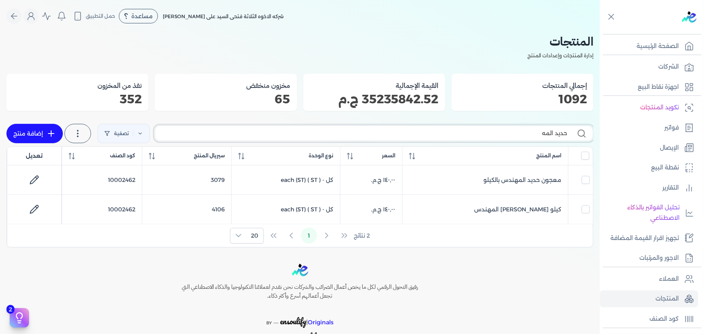
type input "حديد المهن"
checkbox input "false"
type input "حديد المهندس"
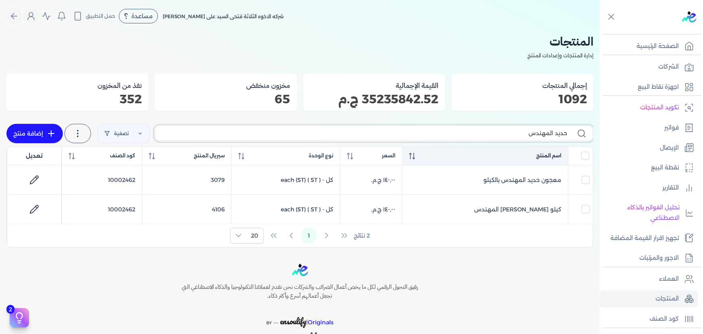
checkbox input "false"
type input "حديد المهندس"
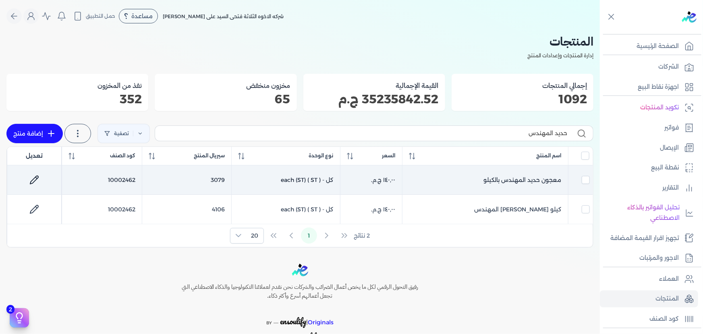
click at [39, 175] on icon at bounding box center [34, 180] width 10 height 10
select select "GS1"
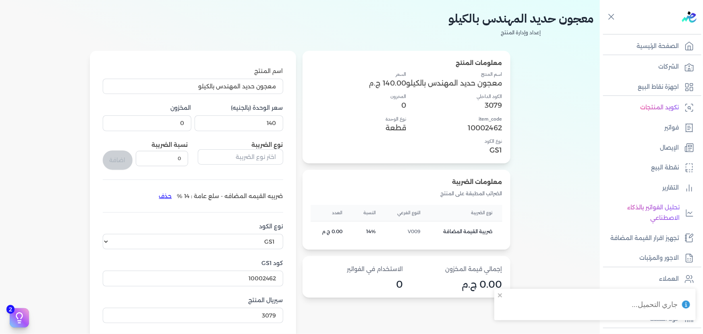
scroll to position [73, 0]
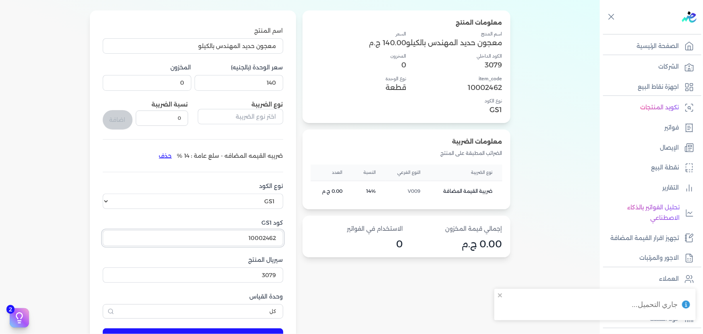
click at [242, 239] on input "10002462" at bounding box center [193, 237] width 180 height 15
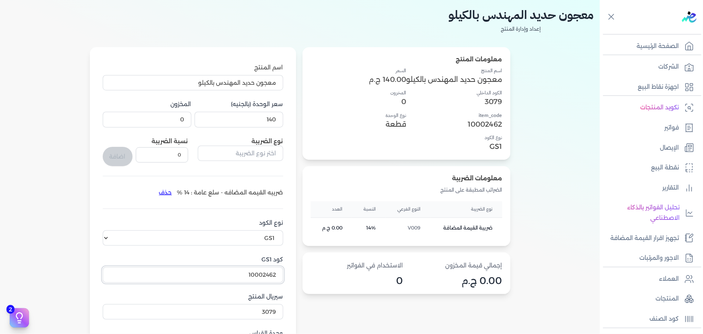
scroll to position [0, 0]
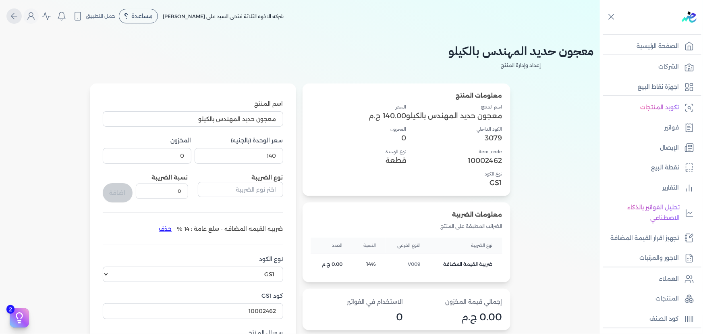
click at [18, 17] on icon "Global" at bounding box center [14, 16] width 10 height 10
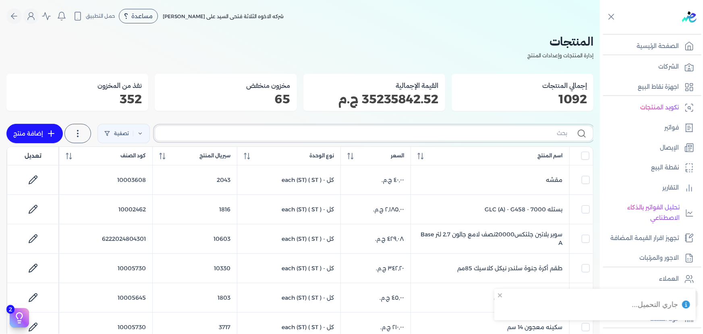
click at [443, 133] on input "text" at bounding box center [365, 133] width 406 height 8
type input "سوب ر"
checkbox input "false"
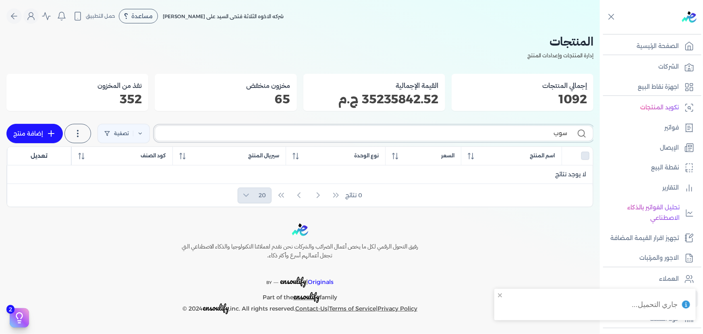
type input "سوبر"
checkbox input "false"
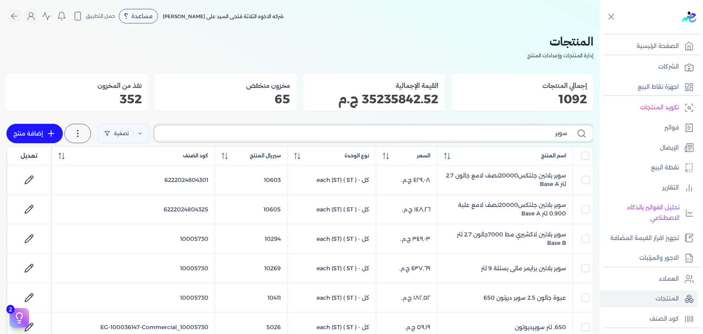
type input "سوبر"
checkbox input "false"
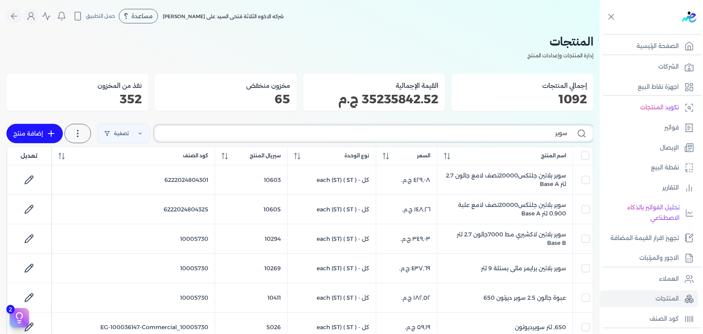
checkbox input "false"
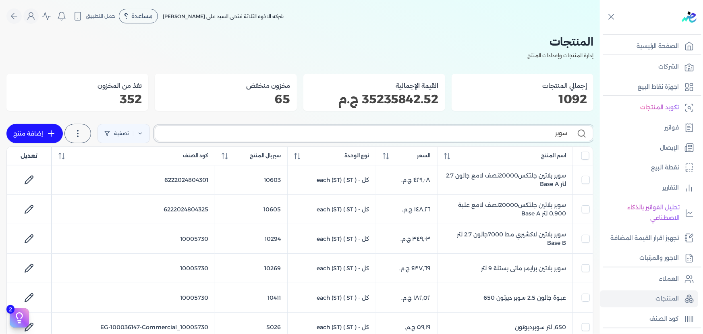
checkbox input "false"
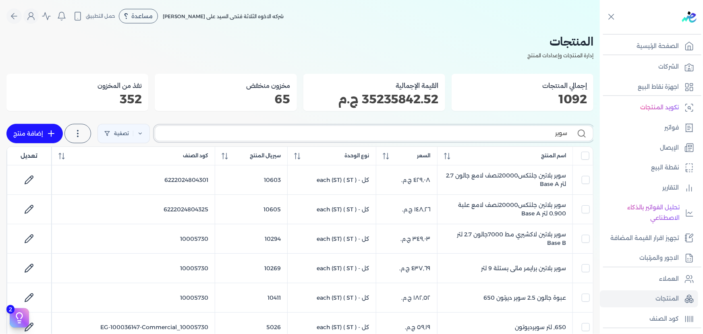
checkbox input "false"
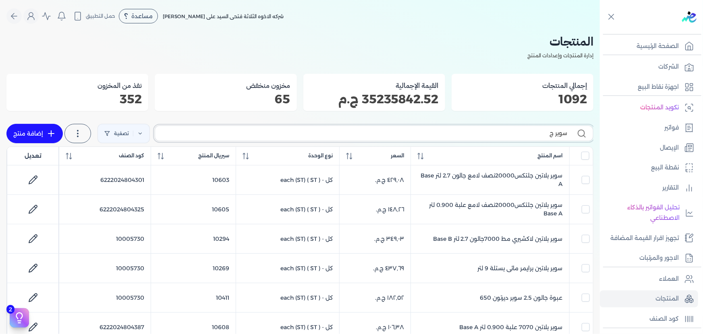
type input "سوبر جل"
checkbox input "false"
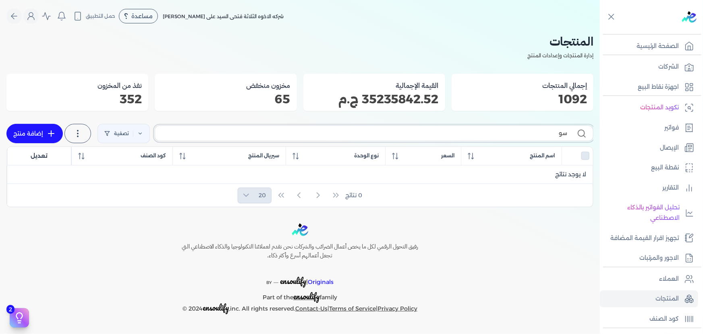
type input "س"
checkbox input "false"
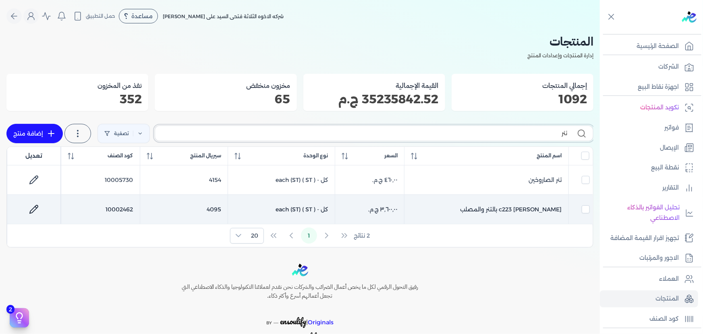
type input "تنر"
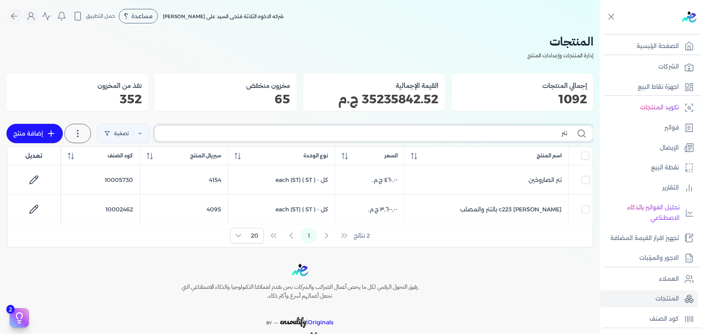
drag, startPoint x: 526, startPoint y: 134, endPoint x: 641, endPoint y: 138, distance: 115.3
click at [640, 138] on div "Toggle Navigation الصفحة الرئيسية الشركات اجهزة نقاط البيع تكويد المنتجات فواتي…" at bounding box center [351, 167] width 703 height 334
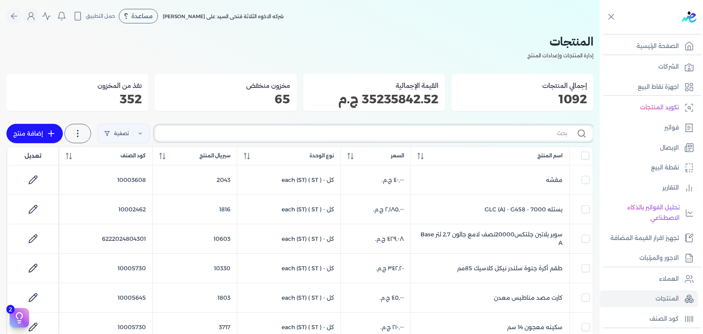
click at [419, 131] on input "text" at bounding box center [365, 133] width 406 height 8
type input "o"
checkbox input "false"
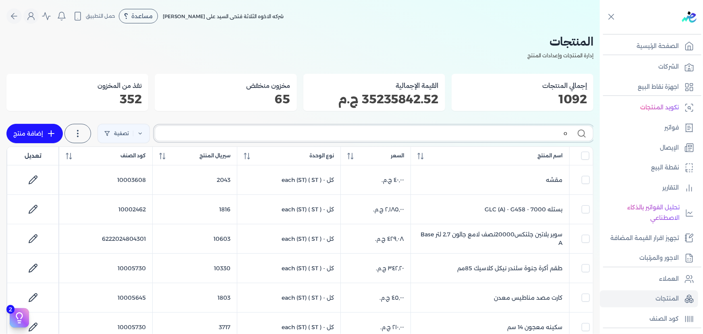
checkbox input "false"
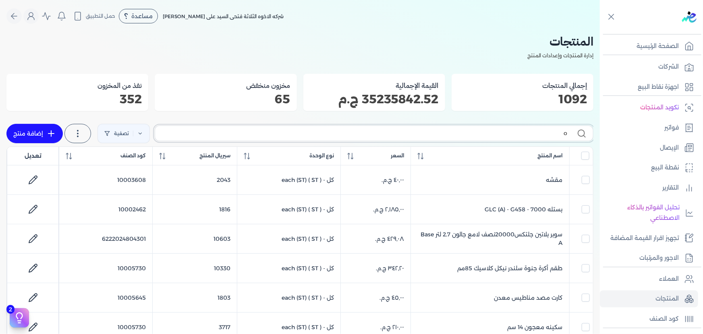
checkbox input "false"
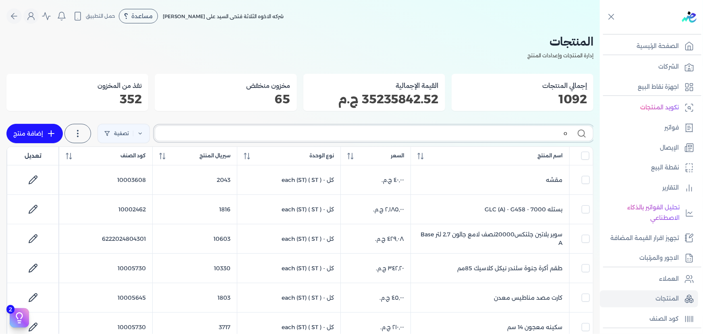
checkbox input "false"
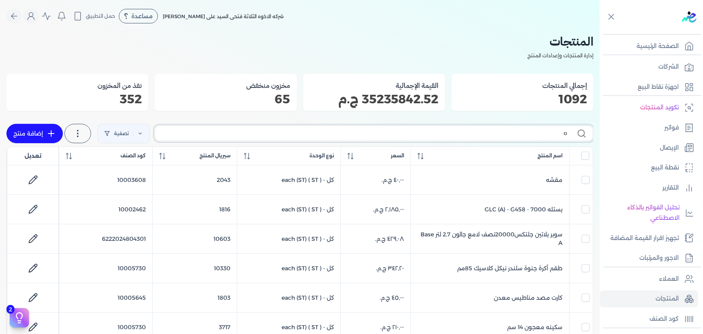
checkbox input "false"
type input "ogh"
checkbox input "false"
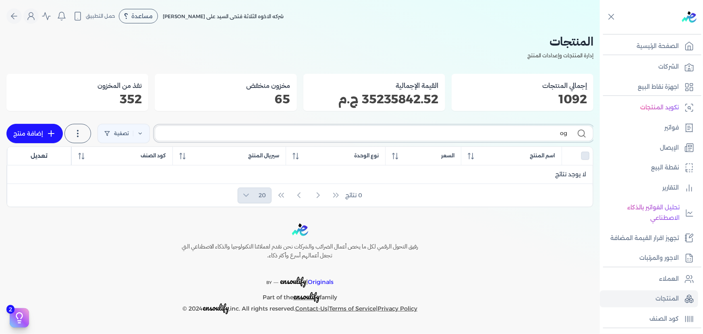
type input "o"
checkbox input "false"
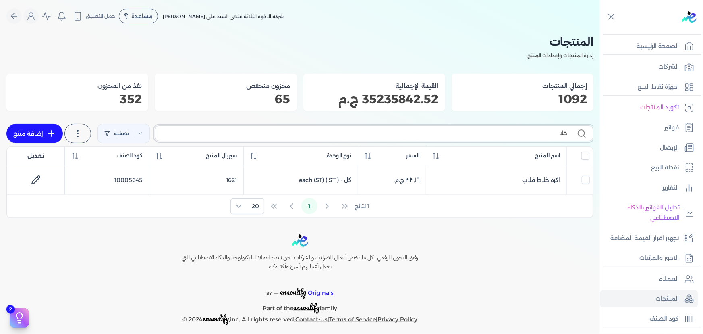
type input "خل"
checkbox input "false"
type input "خ"
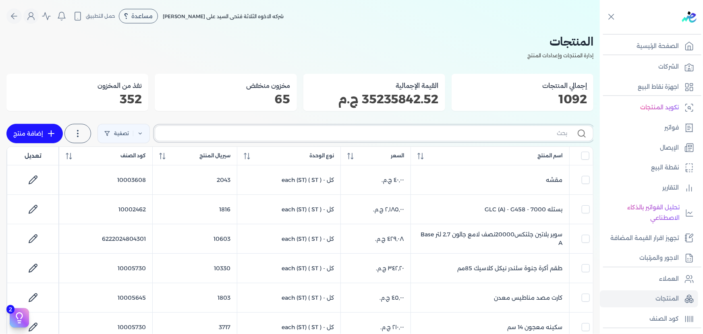
click at [459, 131] on input "text" at bounding box center [365, 133] width 406 height 8
click at [460, 133] on input "text" at bounding box center [365, 133] width 406 height 8
type input "لز"
checkbox input "false"
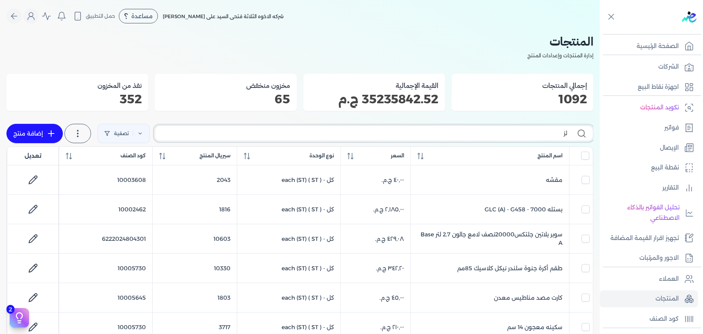
checkbox input "false"
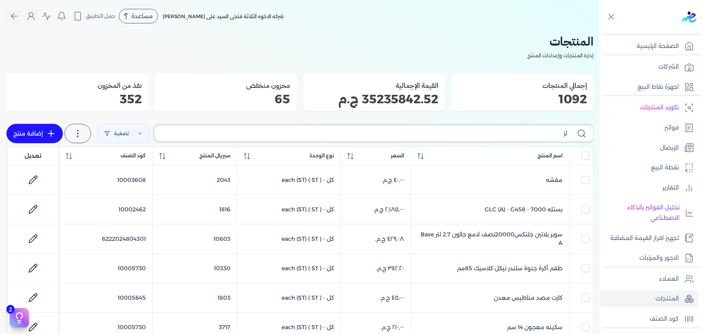
checkbox input "false"
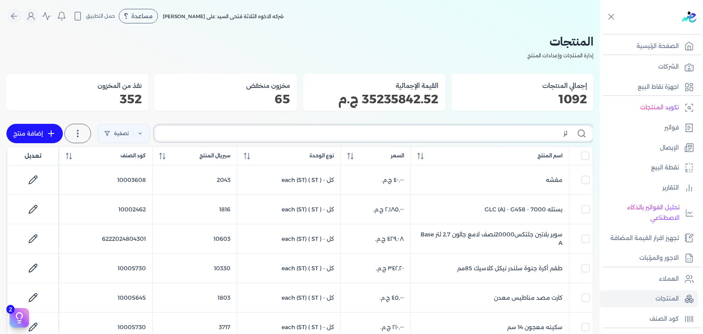
checkbox input "false"
type input "لزق"
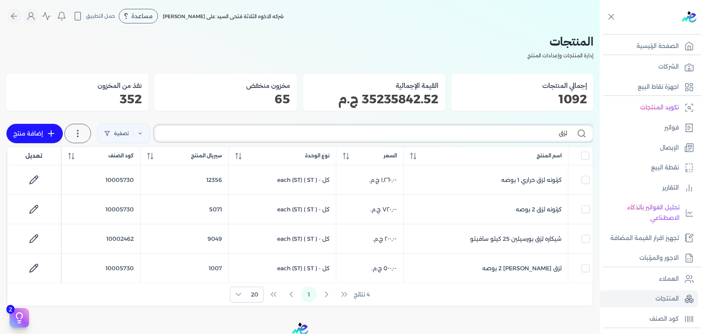
checkbox input "false"
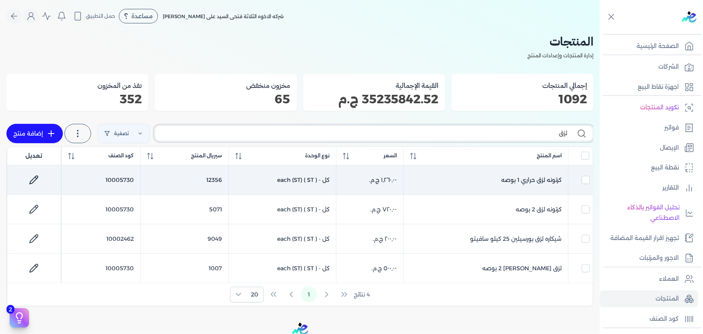
type input "لزق"
click at [31, 176] on link at bounding box center [33, 179] width 19 height 19
select select "GS1"
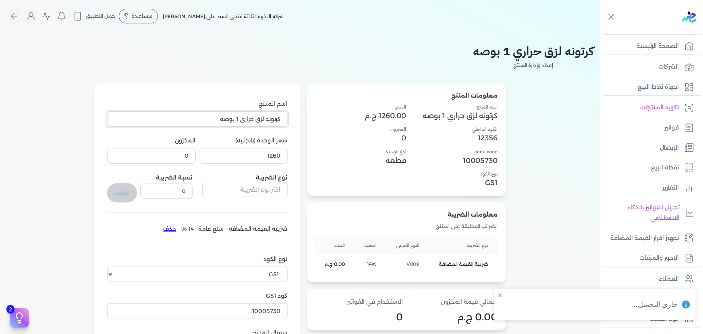
click at [215, 120] on input "كرتونه لزق حراري 1 بوصه" at bounding box center [197, 118] width 180 height 15
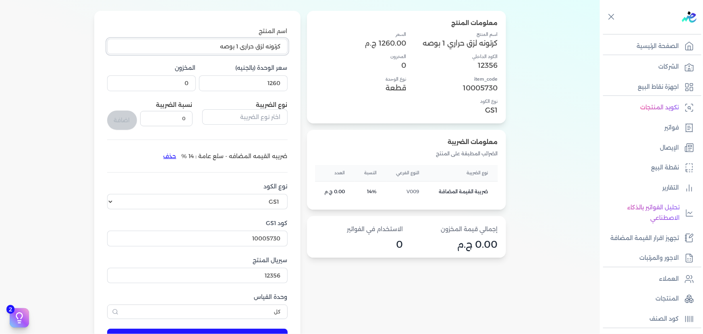
scroll to position [73, 0]
click at [238, 233] on input "10005730" at bounding box center [197, 237] width 180 height 15
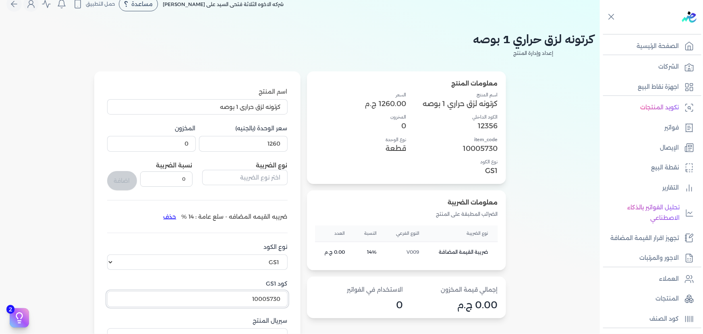
scroll to position [0, 0]
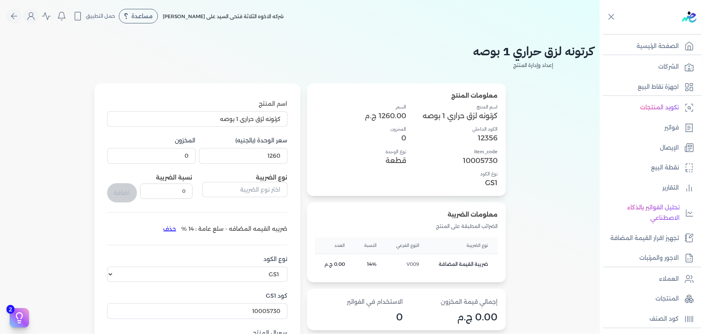
click at [10, 10] on div "شركه الاخوه الثلاثة فتحى السيد على عمران وشركاه مساعدة خدمة العملاء دليل المستخ…" at bounding box center [144, 15] width 277 height 15
click at [14, 12] on icon "Global" at bounding box center [14, 16] width 10 height 10
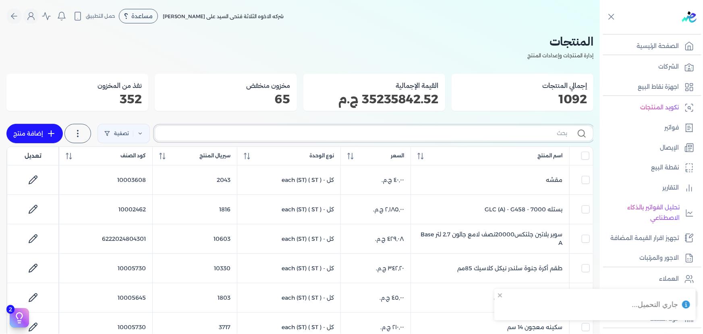
click at [452, 131] on input "text" at bounding box center [365, 133] width 406 height 8
type input "g."
checkbox input "false"
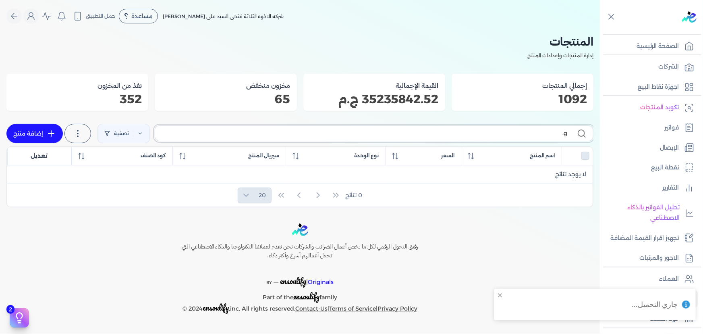
type input "g"
checkbox input "false"
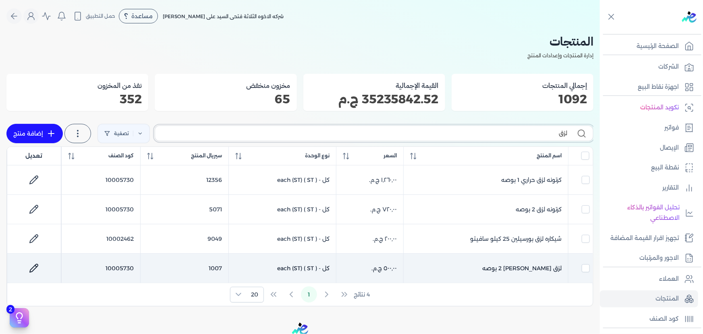
type input "لزق"
